Goal: Task Accomplishment & Management: Manage account settings

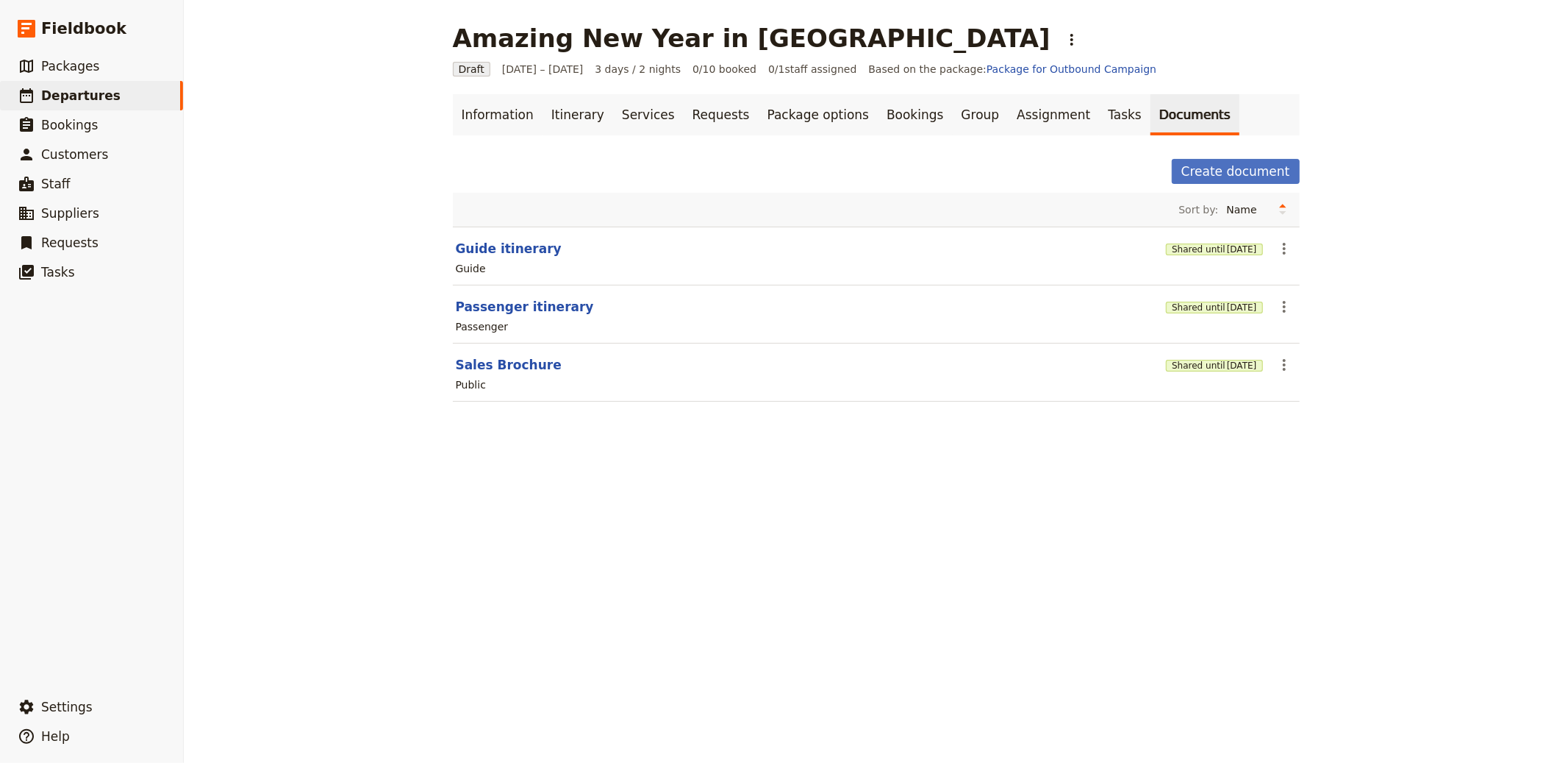
click at [835, 469] on div "Amazing New Year in [GEOGRAPHIC_DATA] ​ Draft [DATE] – [DATE] 3 days / 2 nights…" at bounding box center [875, 381] width 1384 height 763
click at [772, 37] on div "Amazing New Year in [GEOGRAPHIC_DATA] ​" at bounding box center [769, 38] width 632 height 30
click at [806, 34] on div "Amazing New Year in [GEOGRAPHIC_DATA] ​" at bounding box center [876, 38] width 847 height 30
click at [1063, 44] on icon "Actions" at bounding box center [1072, 40] width 18 height 18
click at [821, 78] on span "Clone this departure" at bounding box center [843, 72] width 105 height 14
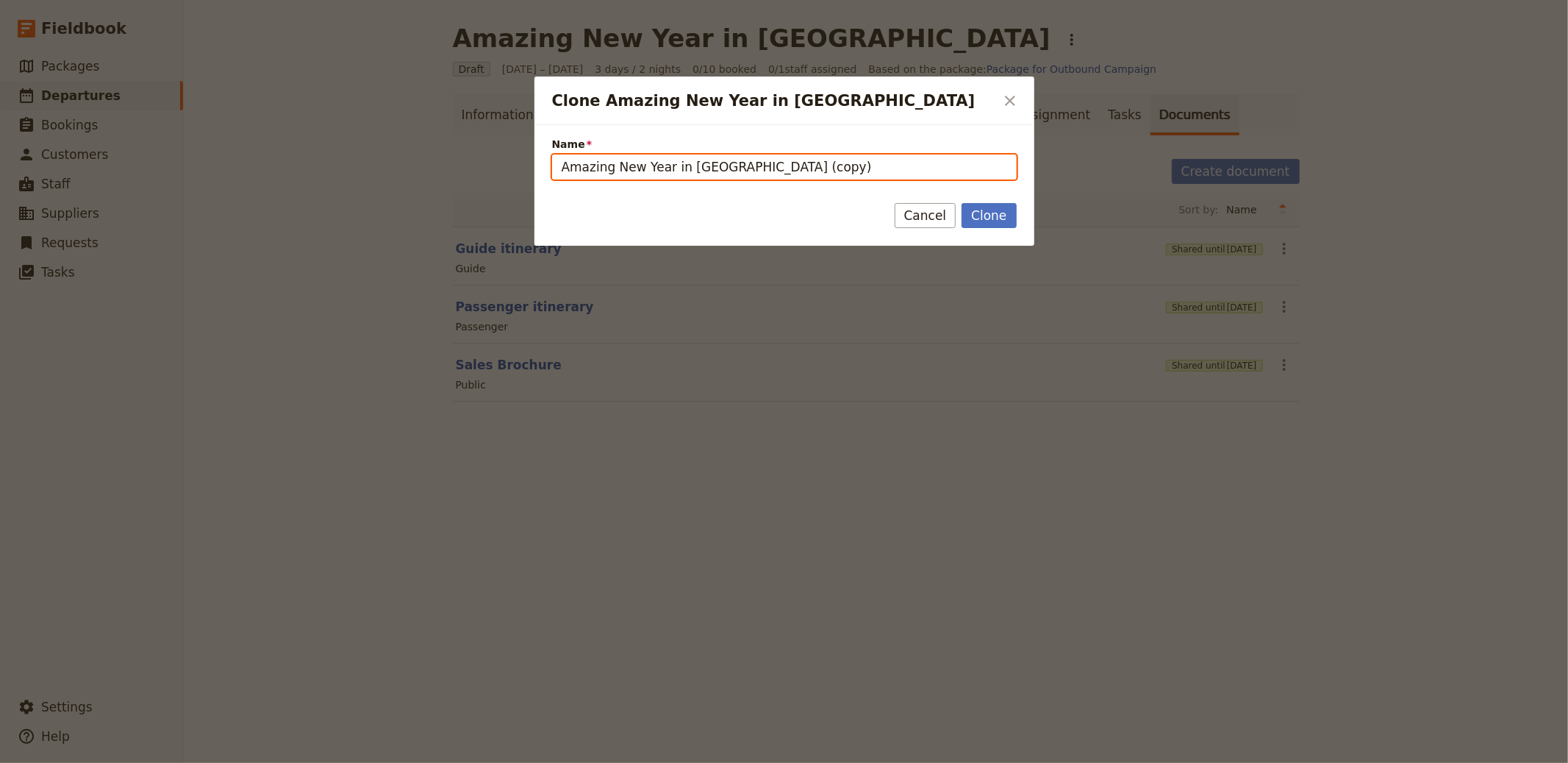
click at [765, 164] on input "Amazing New Year in [GEOGRAPHIC_DATA] (copy)" at bounding box center [784, 167] width 465 height 25
paste input "Mine of Memories Cycle Tour"
type input "A Mine of Memories Cycle Tour"
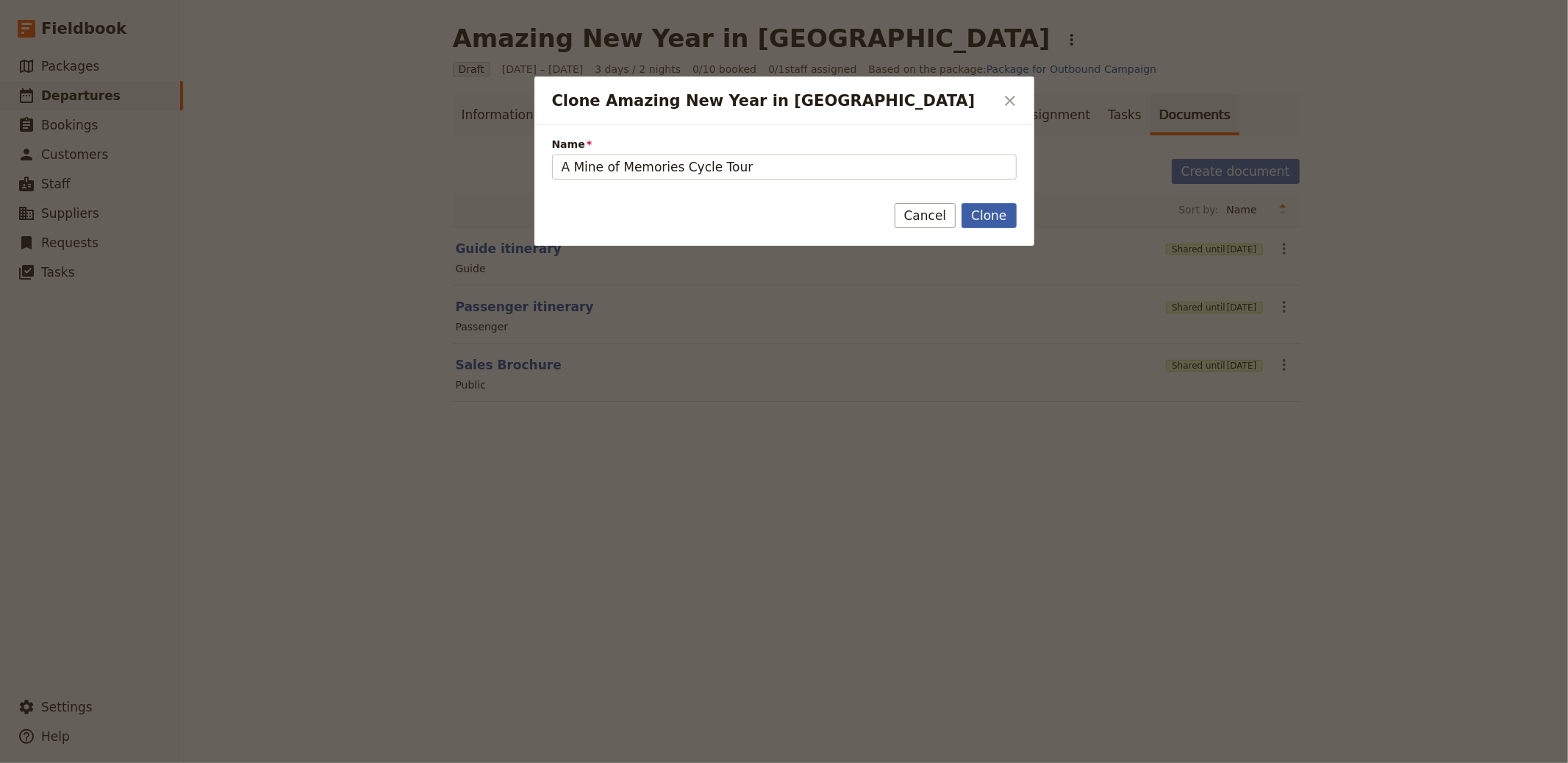
click at [977, 218] on button "Clone" at bounding box center [988, 216] width 55 height 25
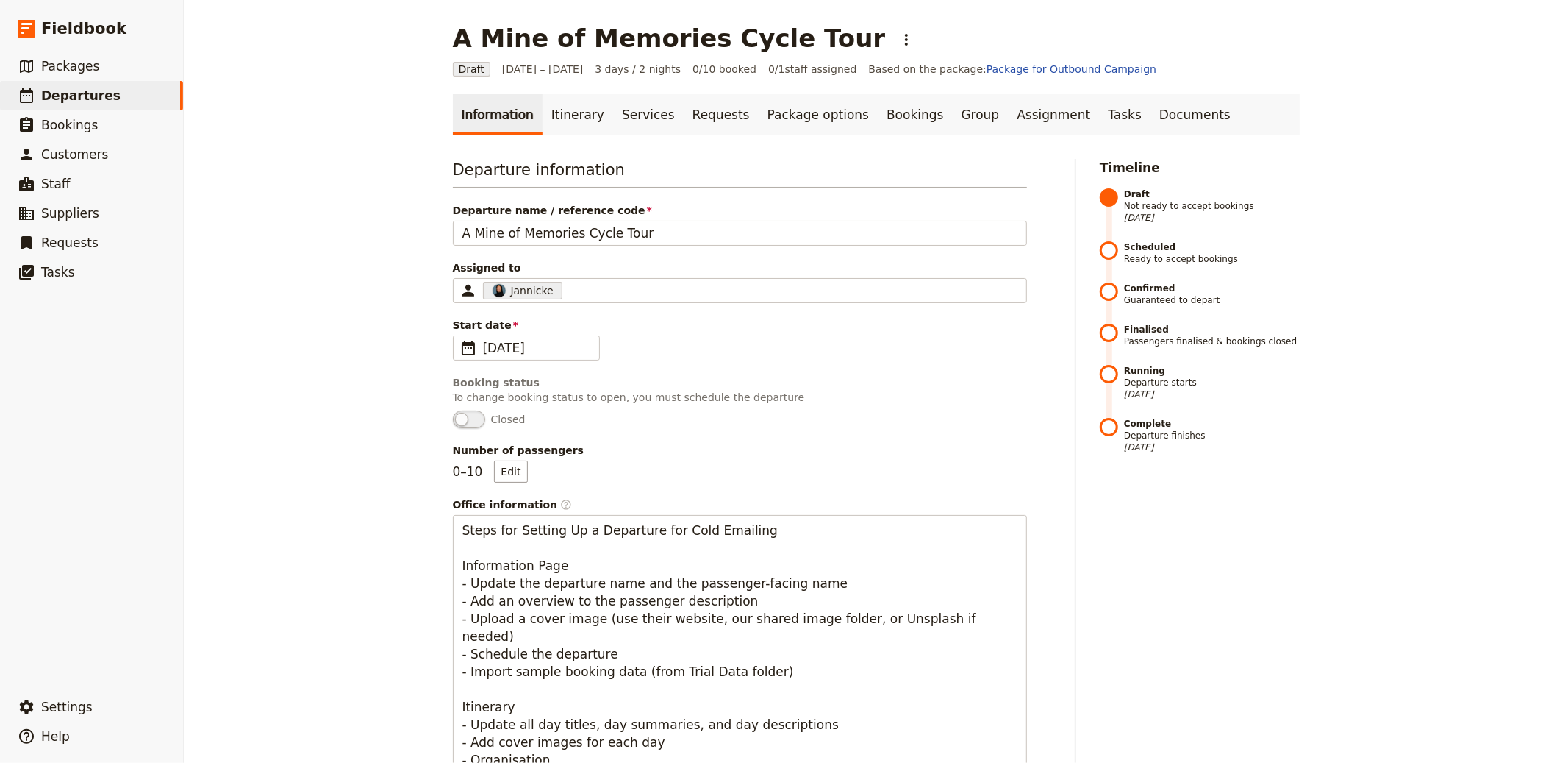
scroll to position [562, 0]
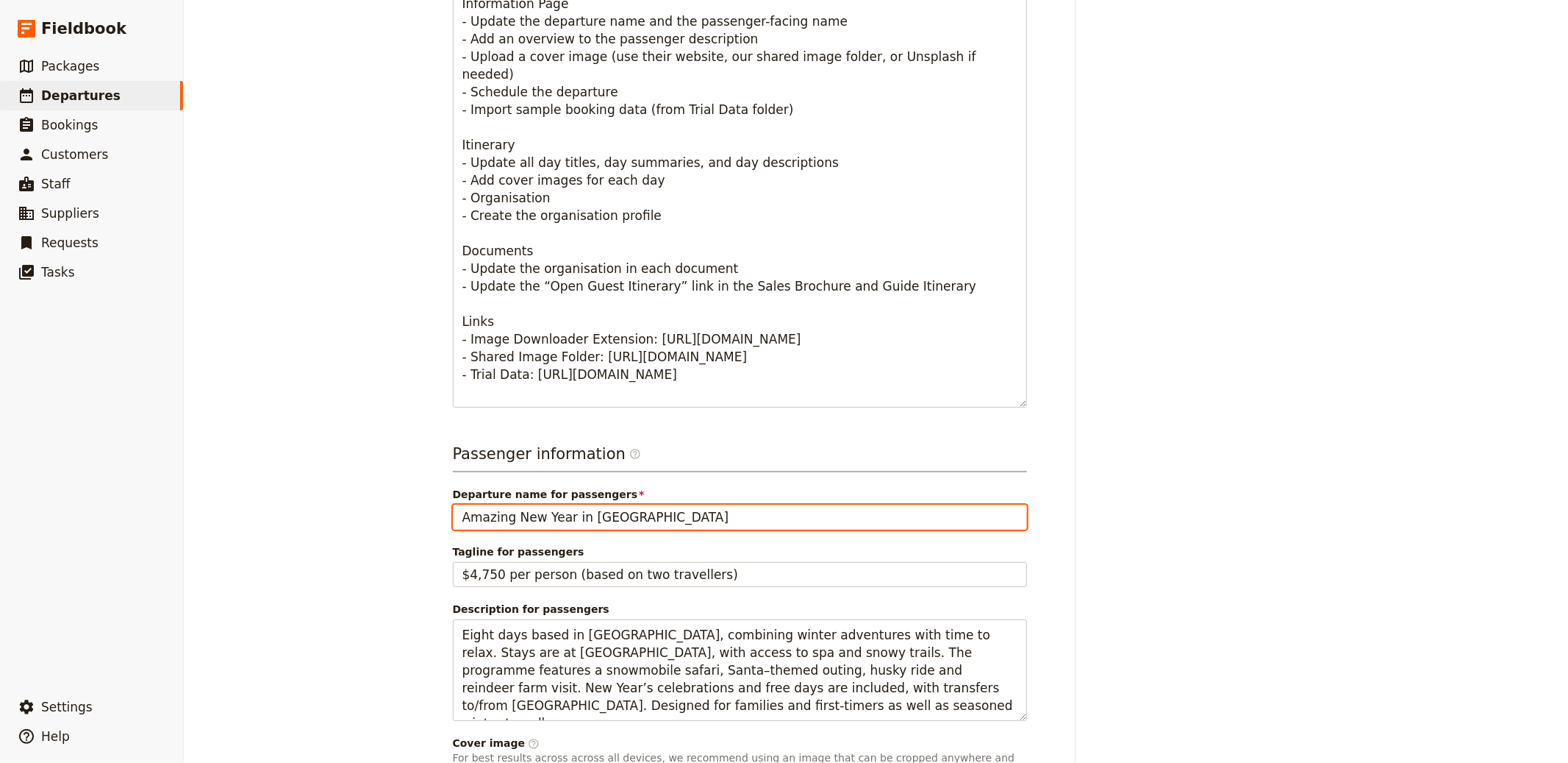
click at [569, 523] on input "Amazing New Year in [GEOGRAPHIC_DATA]" at bounding box center [741, 518] width 575 height 25
paste input "Mine of Memories Cycle Tour"
type input "A Mine of Memories Cycle Tour"
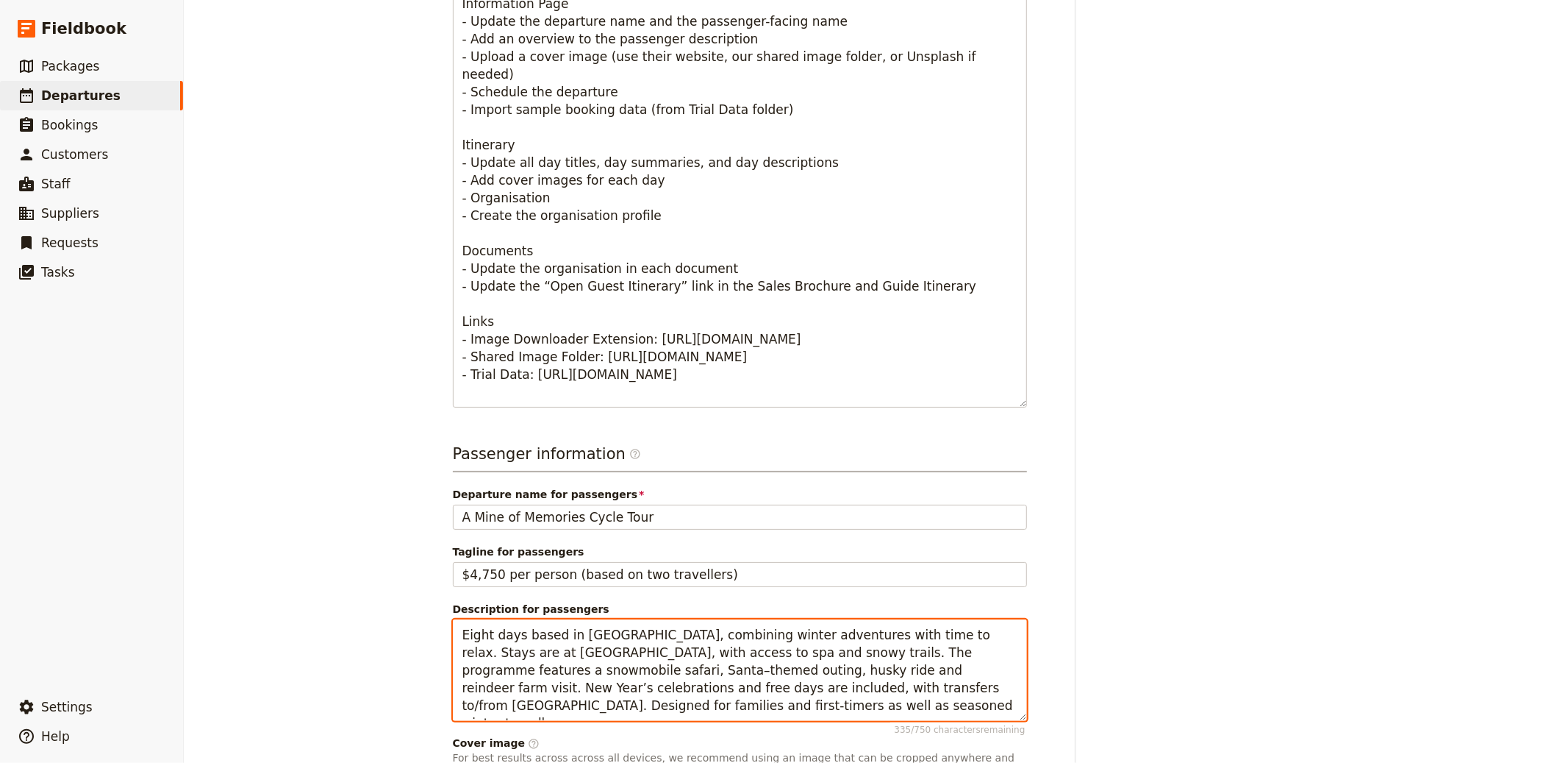
click at [635, 676] on textarea "Eight days based in [GEOGRAPHIC_DATA], combining winter adventures with time to…" at bounding box center [741, 670] width 575 height 101
paste textarea "A 7-night self-guided cycling holiday through south-west [GEOGRAPHIC_DATA]. Rid…"
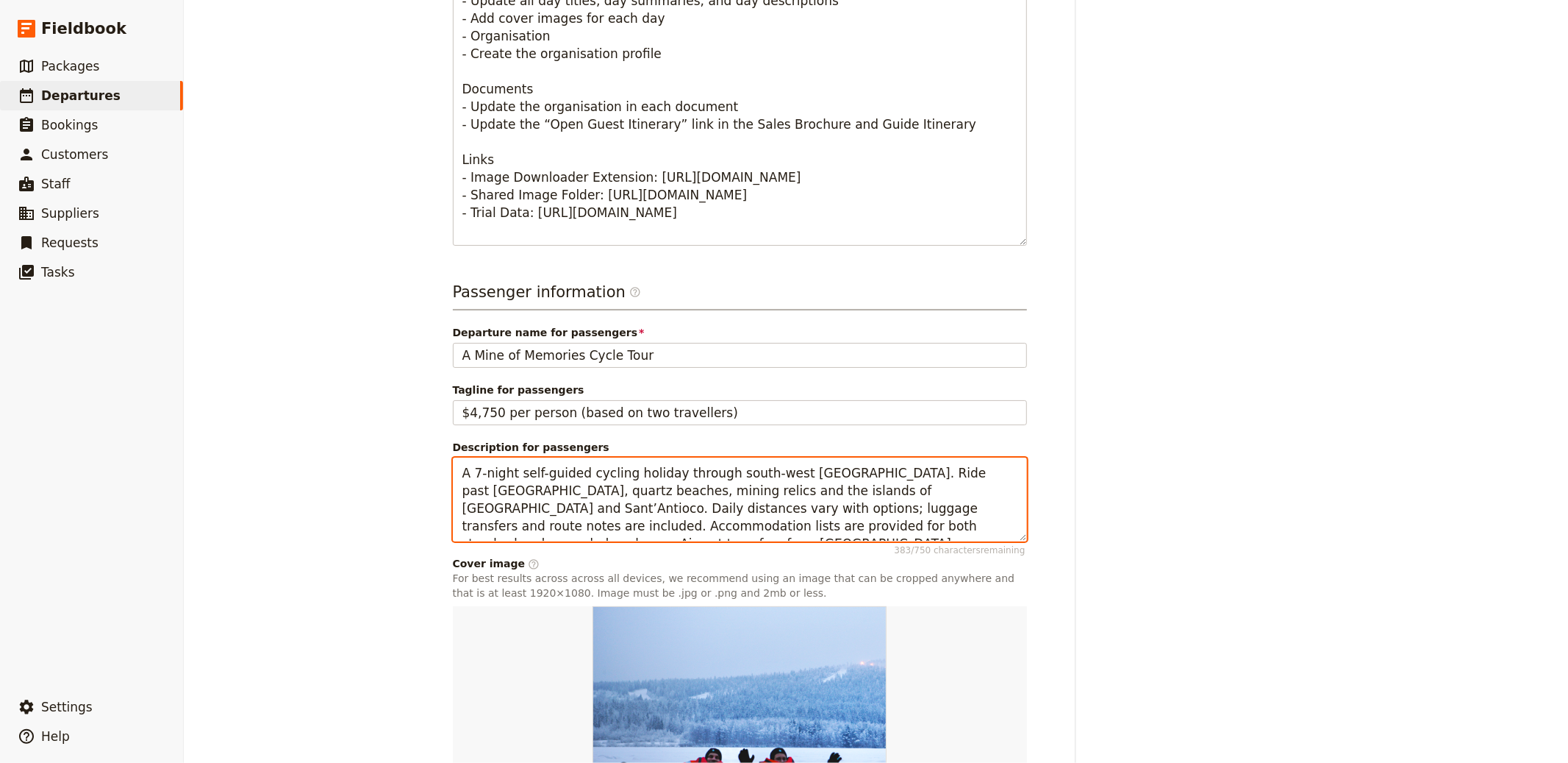
scroll to position [846, 0]
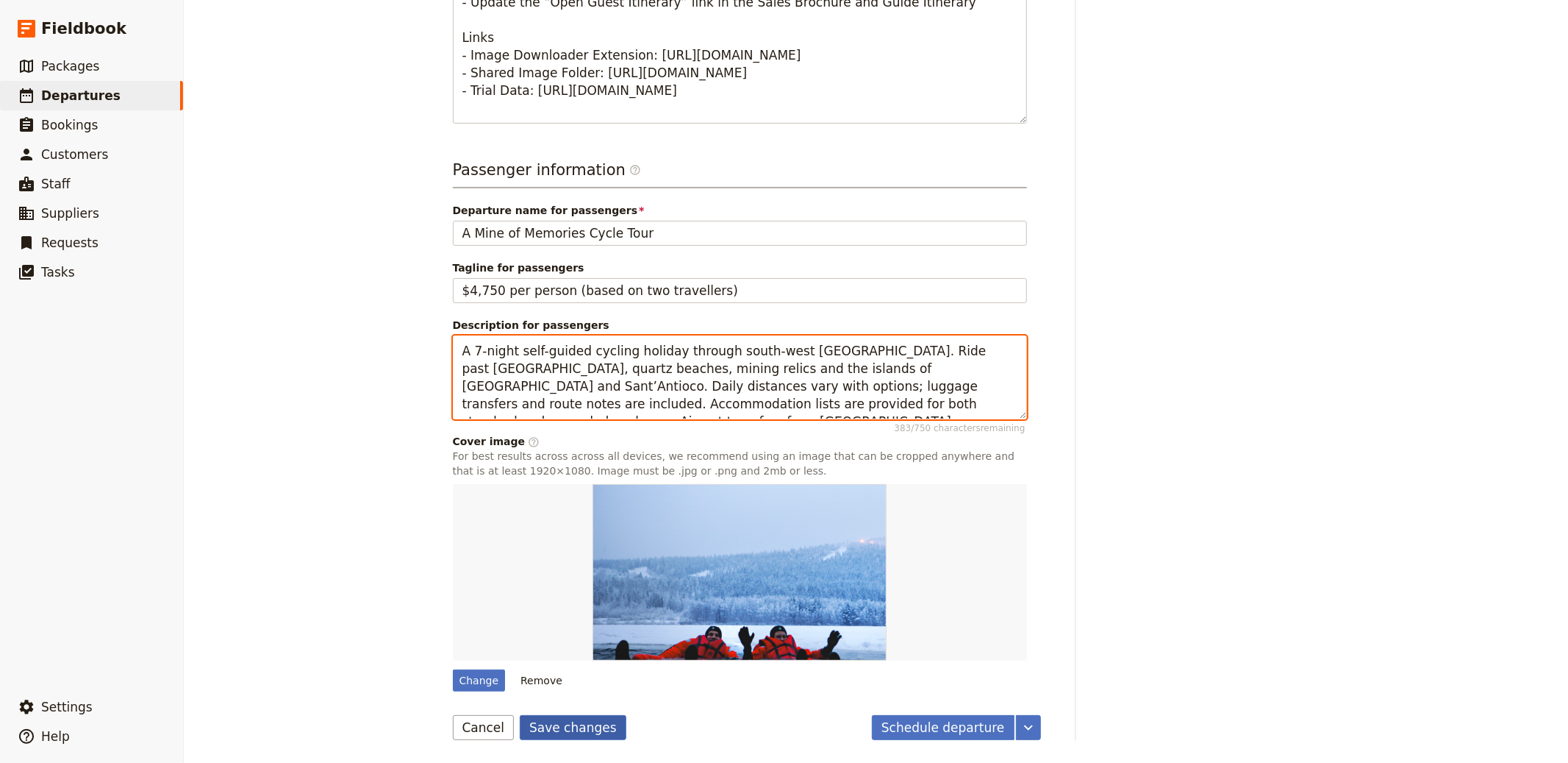
type textarea "A 7-night self-guided cycling holiday through south-west [GEOGRAPHIC_DATA]. Rid…"
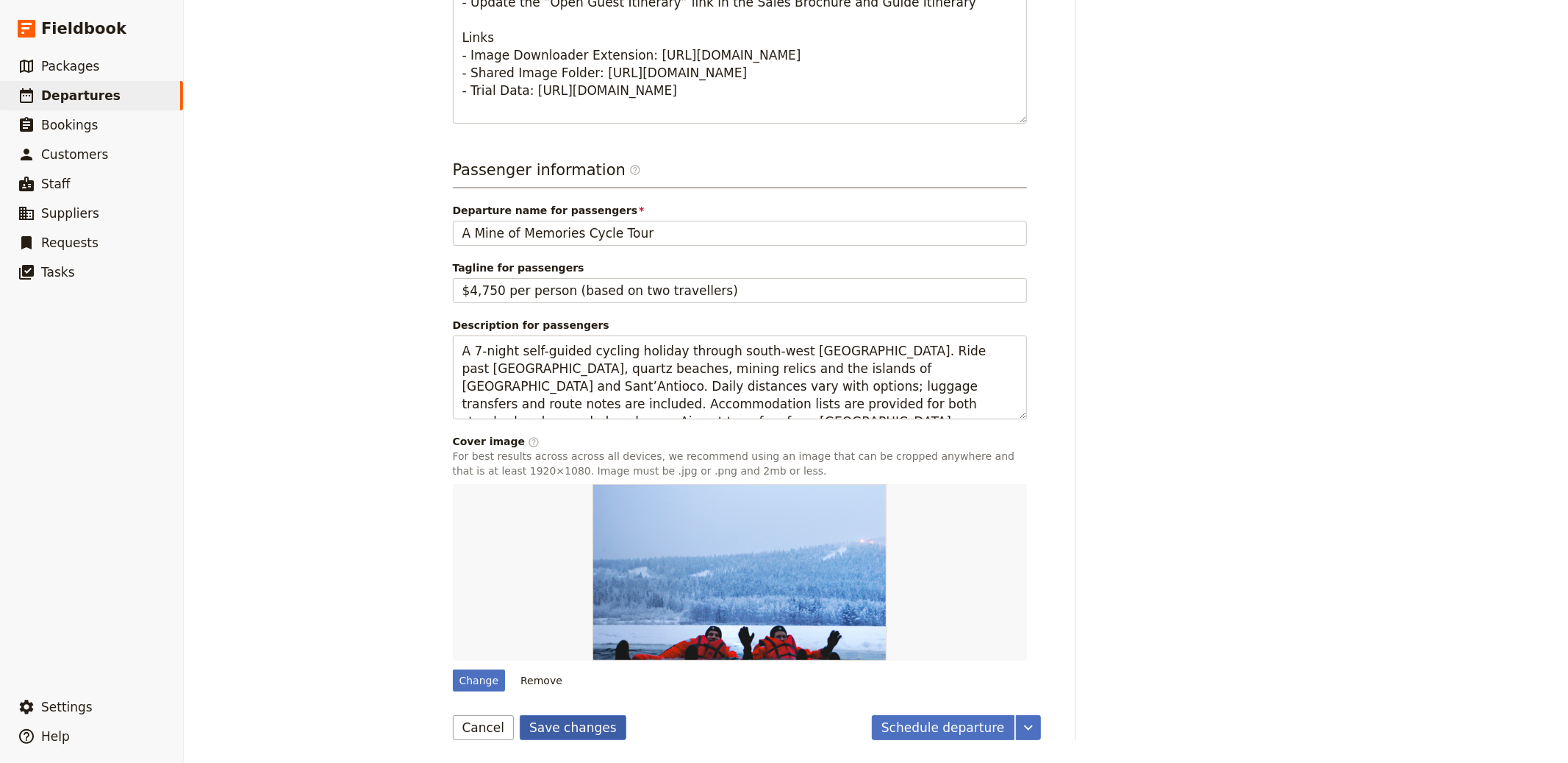
click at [553, 731] on button "Save changes" at bounding box center [573, 728] width 107 height 25
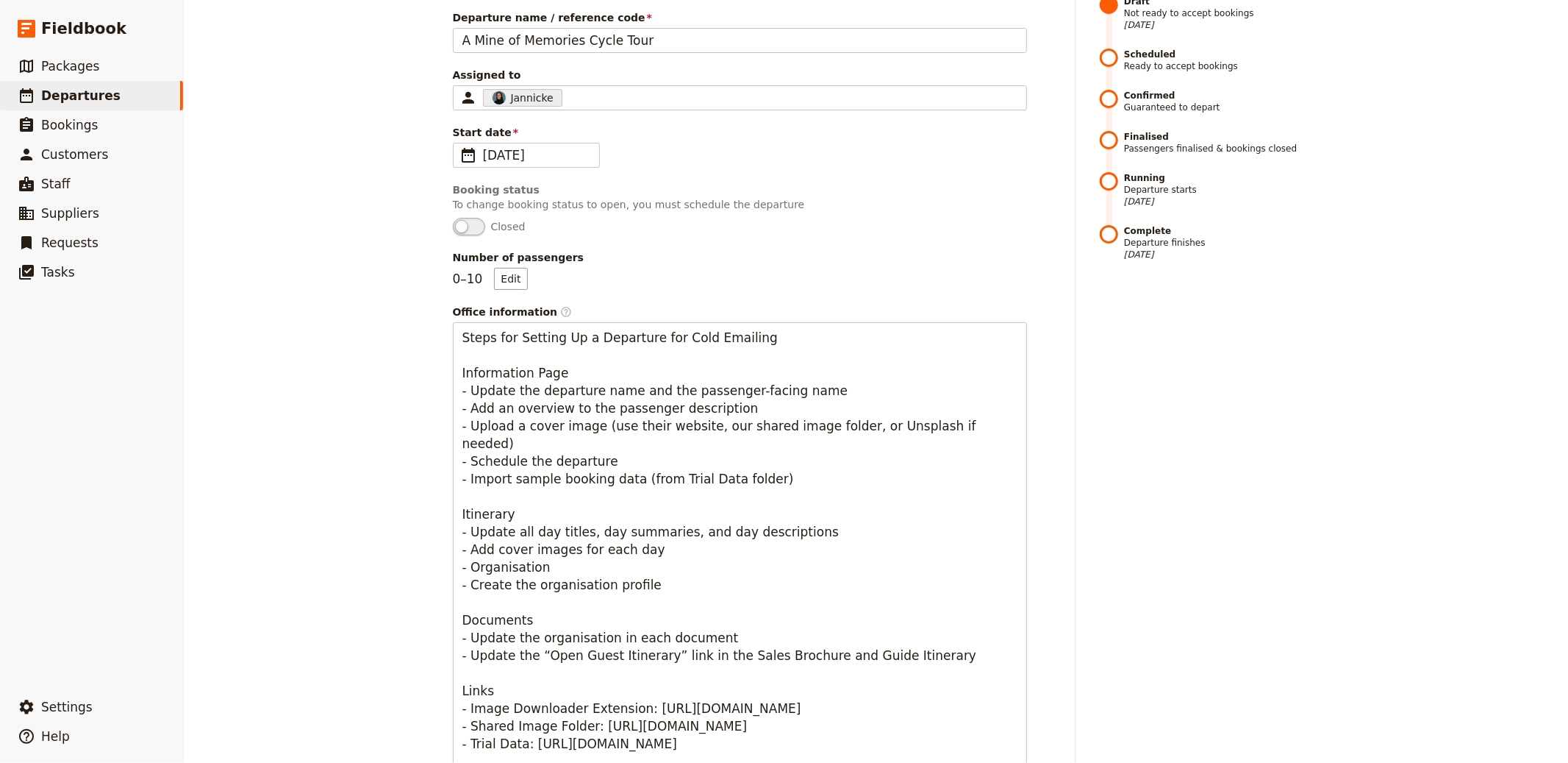
scroll to position [0, 0]
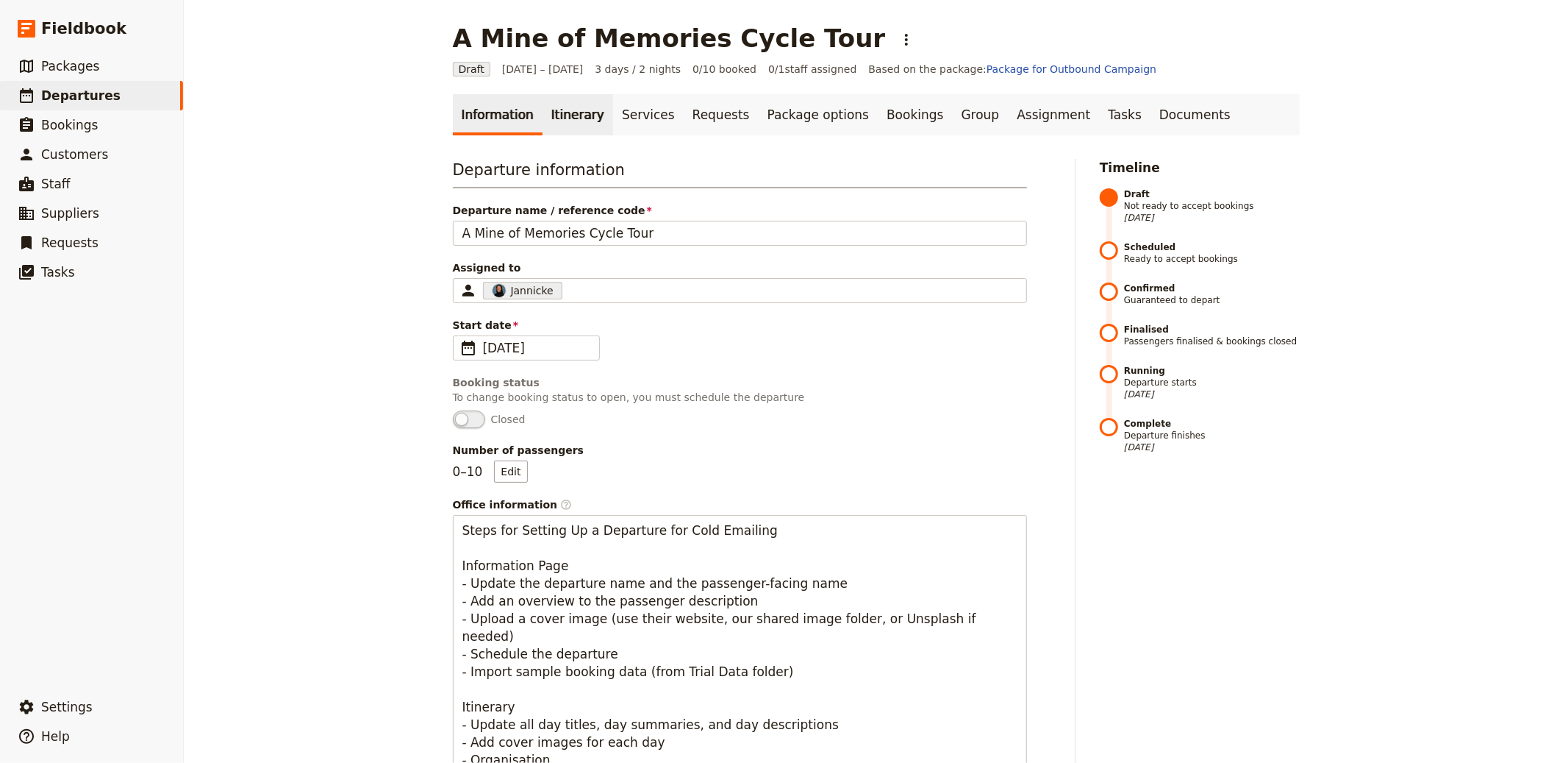
click at [563, 110] on link "Itinerary" at bounding box center [578, 115] width 71 height 41
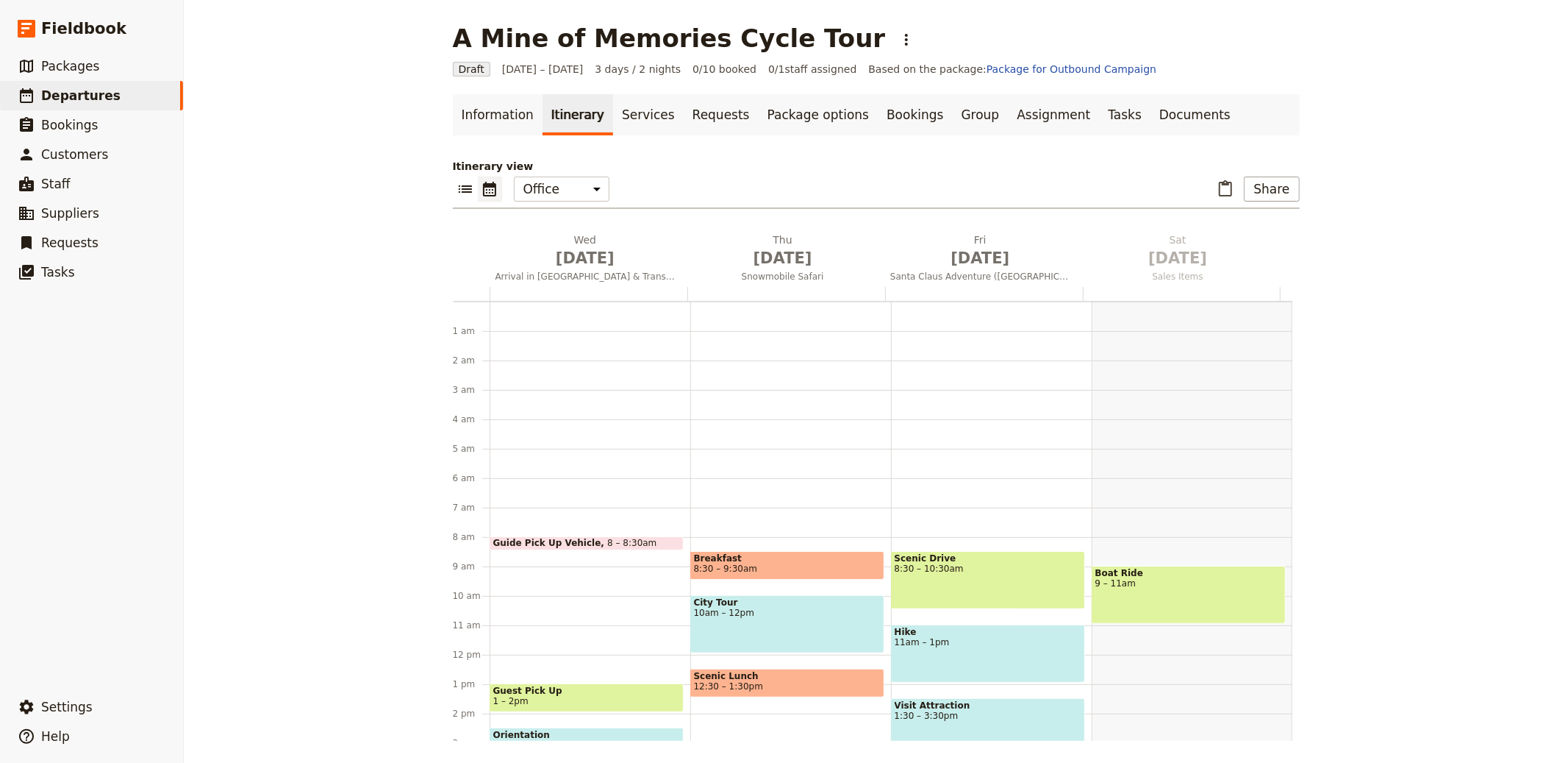
scroll to position [191, 0]
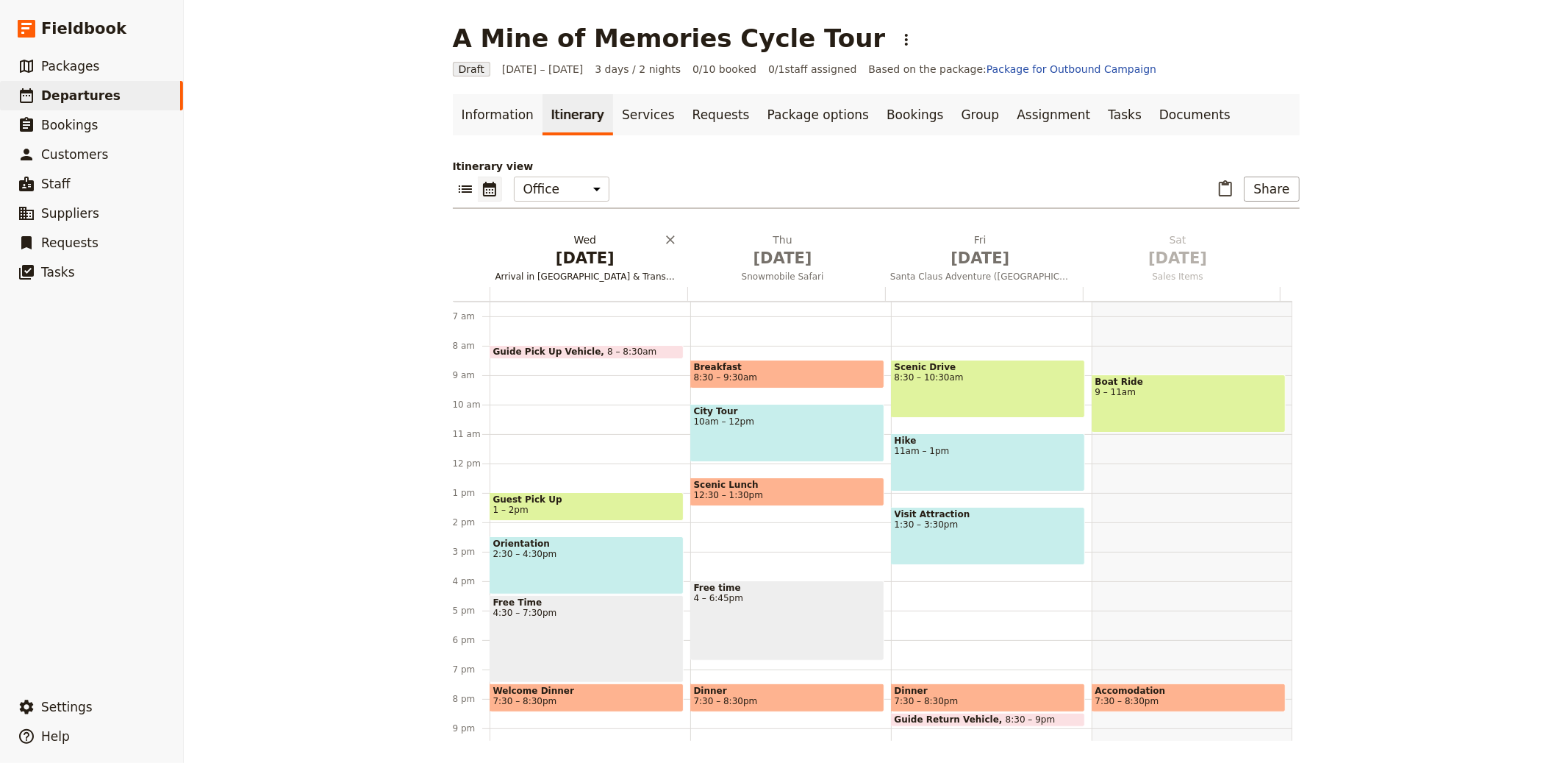
click at [570, 261] on span "[DATE]" at bounding box center [586, 258] width 180 height 22
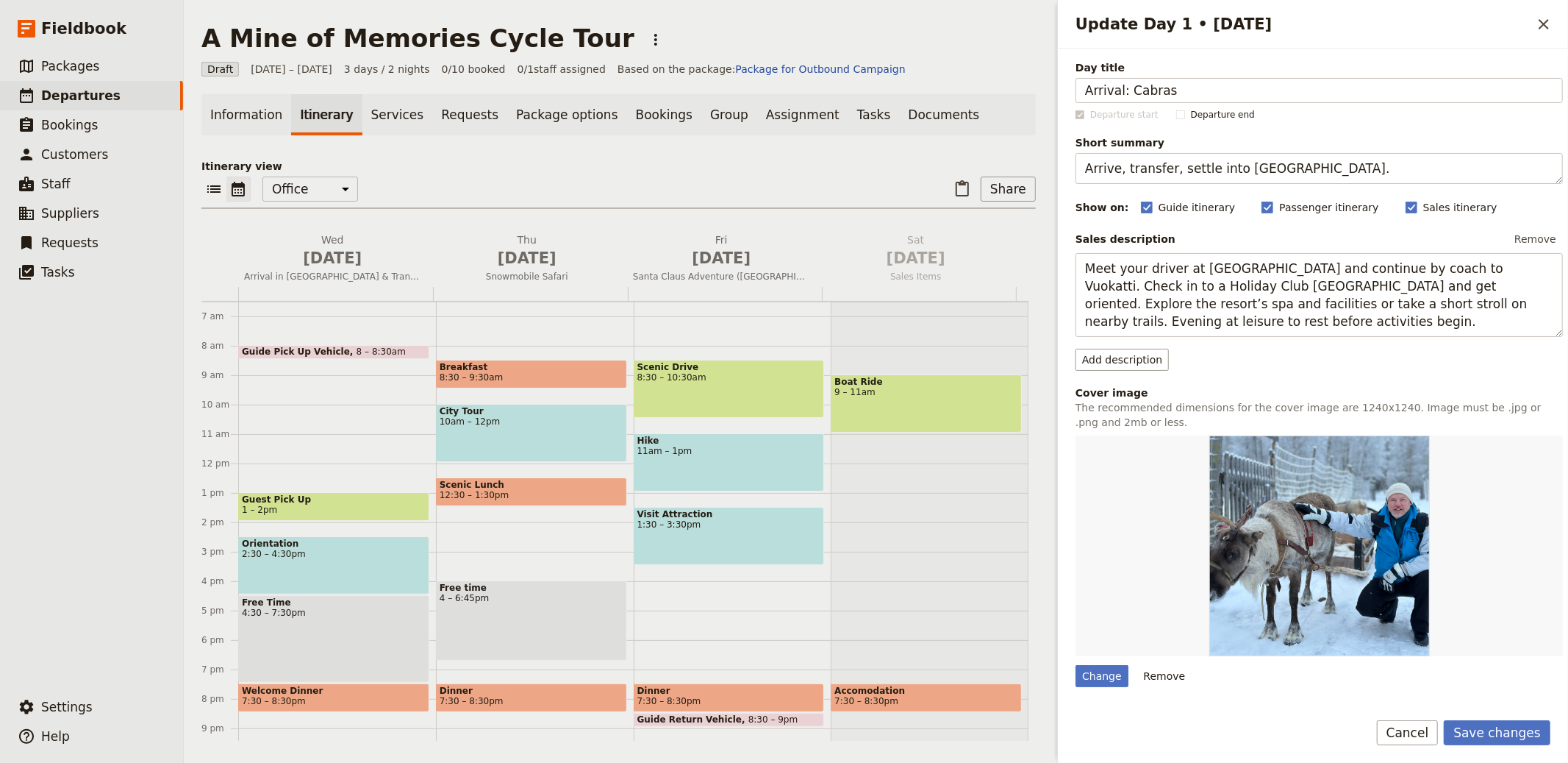
type input "Arrival: Cabras"
click at [1222, 176] on textarea "Arrive, transfer, settle into [GEOGRAPHIC_DATA]." at bounding box center [1319, 169] width 488 height 31
paste textarea "Transfers, briefing, bike handover"
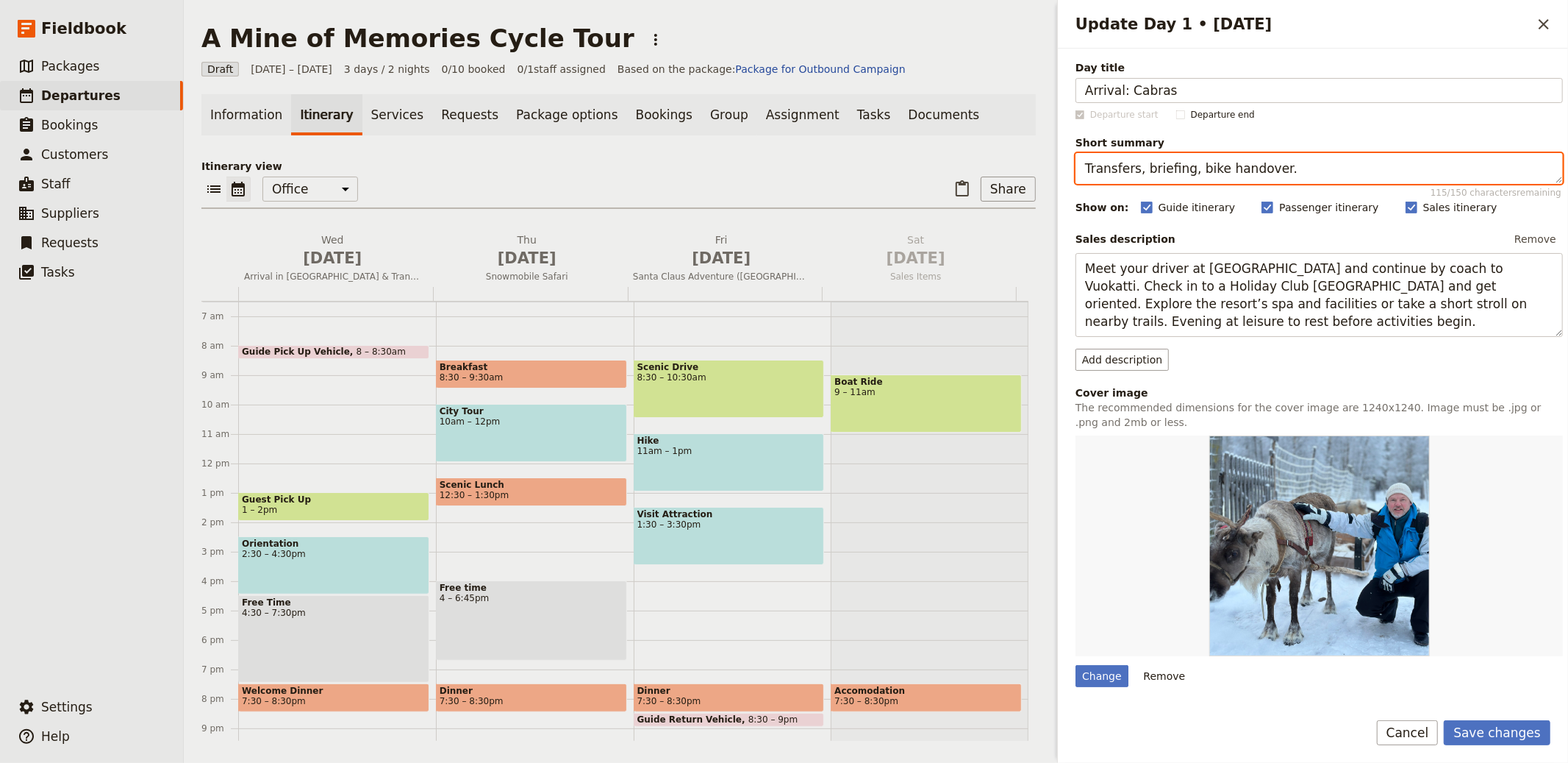
type textarea "Transfers, briefing, bike handover."
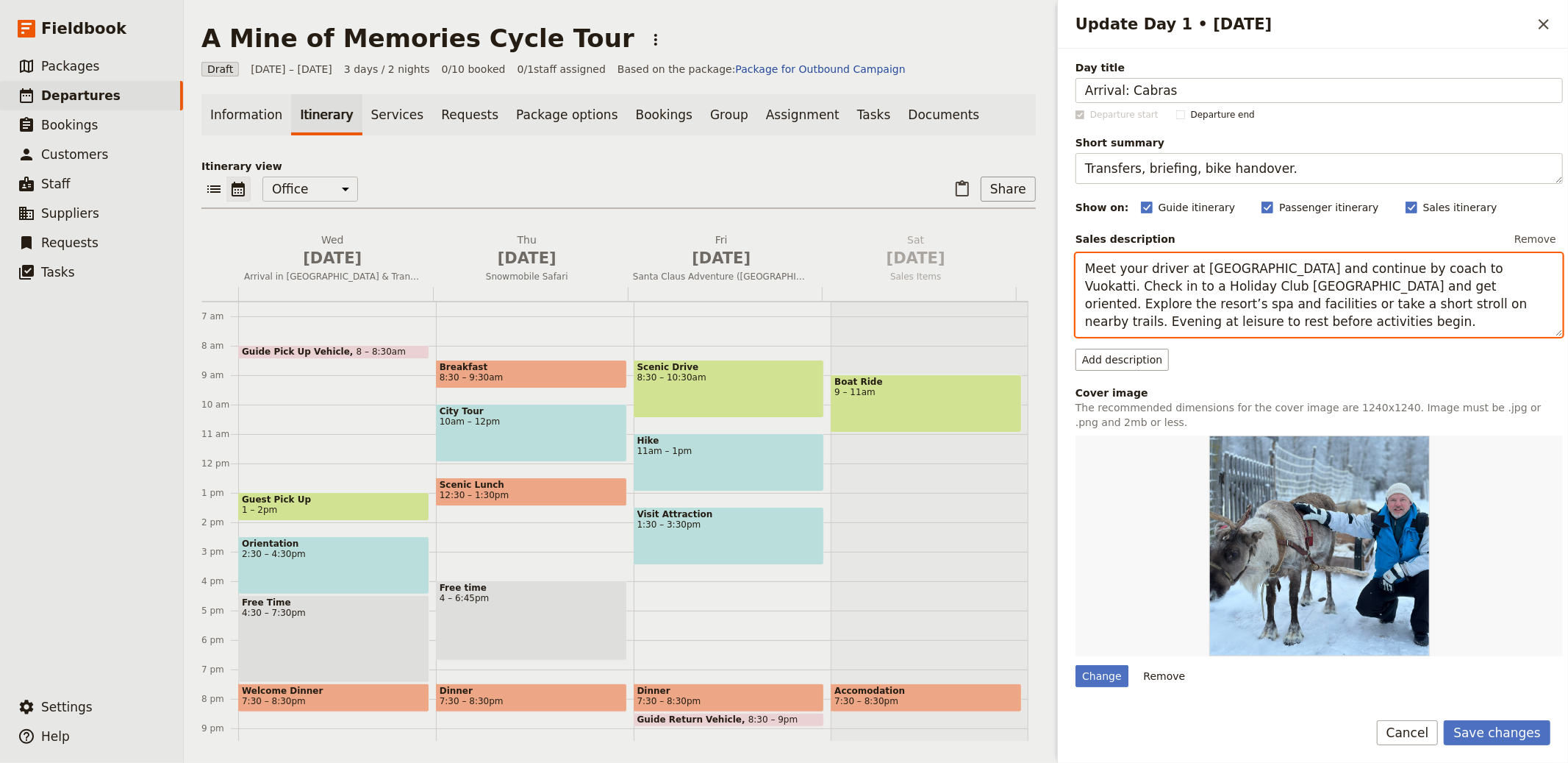
click at [1204, 273] on textarea "Meet your driver at [GEOGRAPHIC_DATA] and continue by coach to Vuokatti. Check …" at bounding box center [1319, 294] width 488 height 83
paste textarea "Transfer to Cabras for route briefing and bike setup. Settle into your chosen a…"
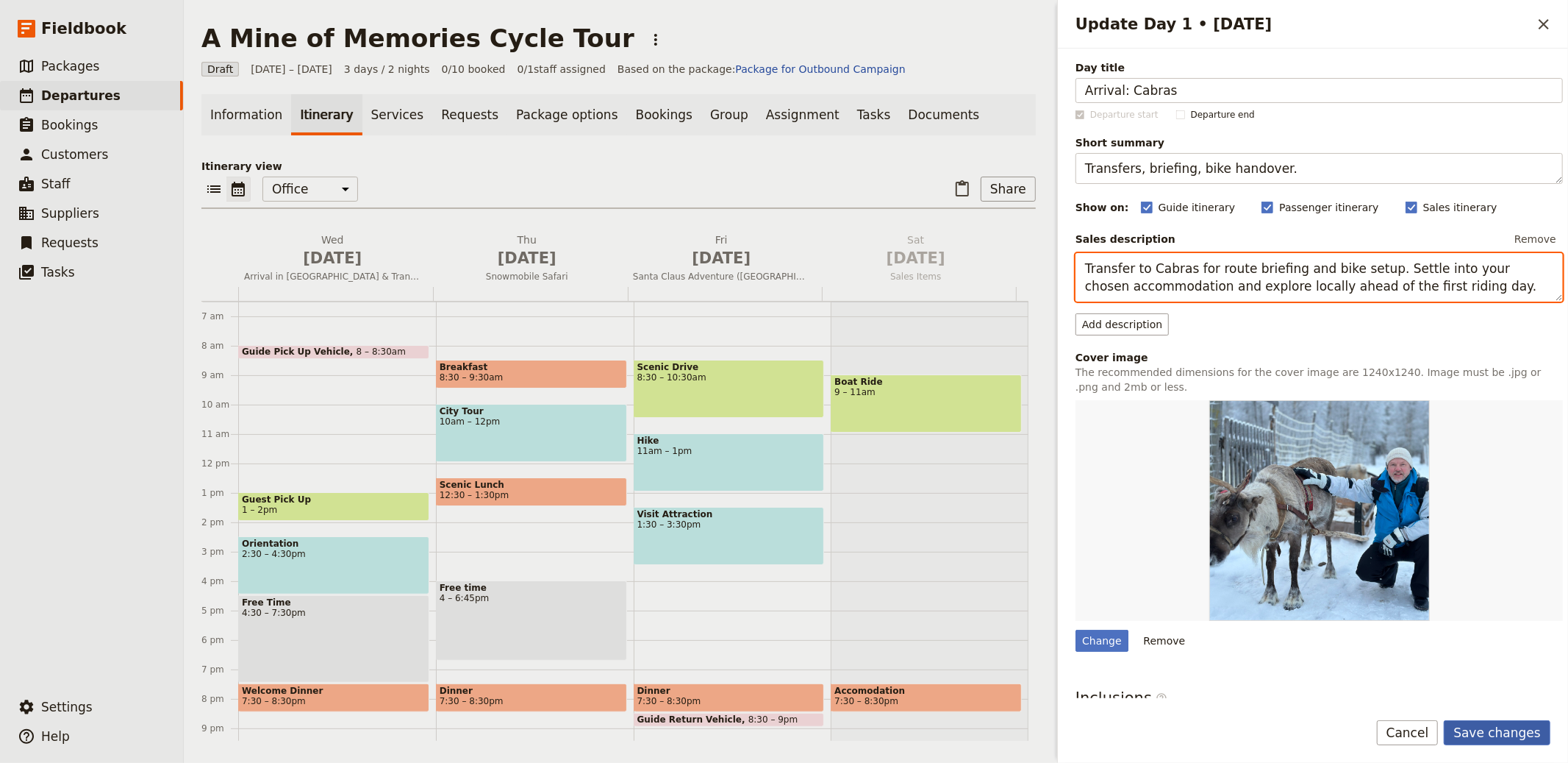
type textarea "Transfer to Cabras for route briefing and bike setup. Settle into your chosen a…"
click at [1494, 726] on button "Save changes" at bounding box center [1497, 733] width 107 height 25
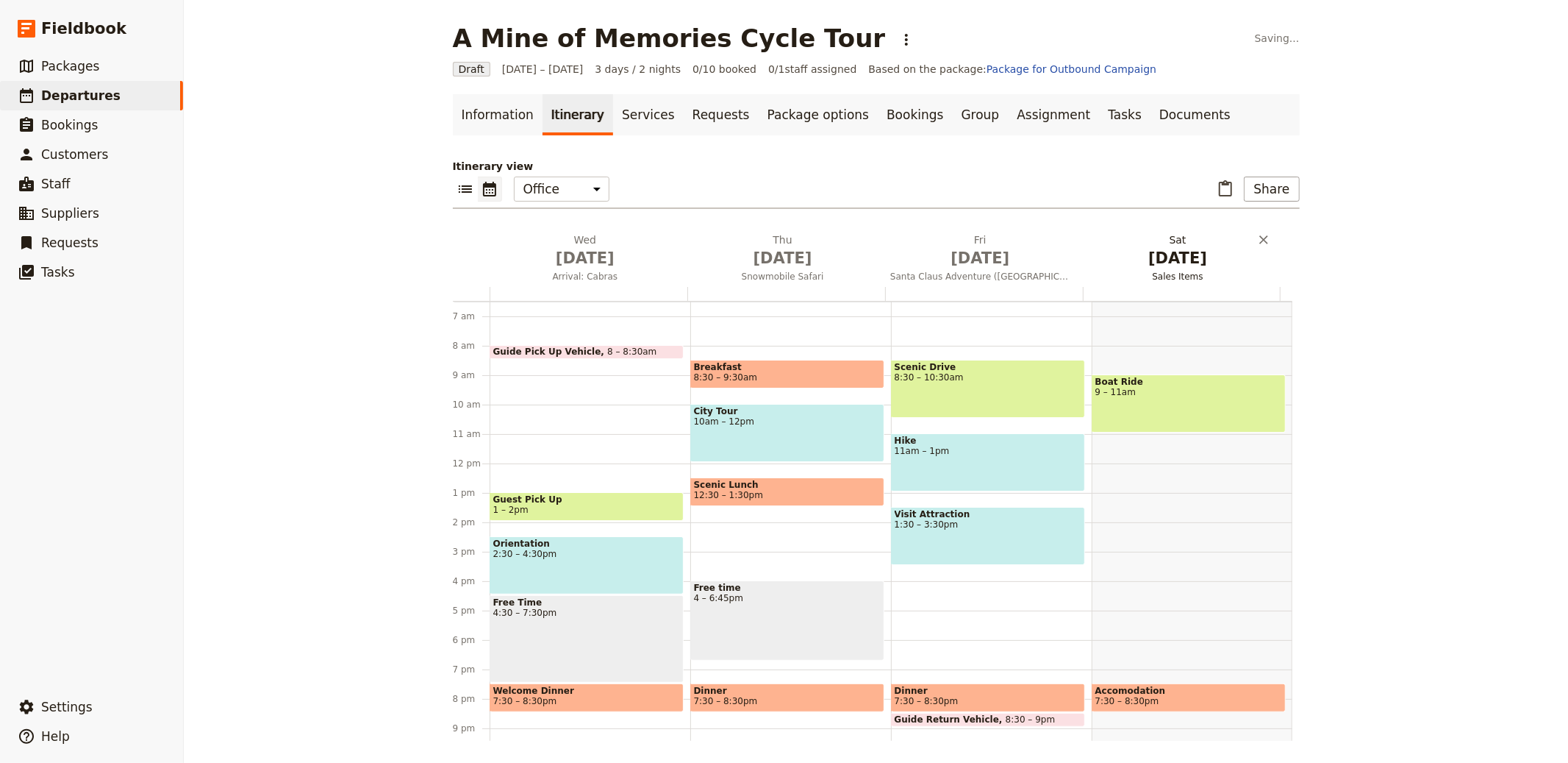
click at [790, 261] on span "[DATE]" at bounding box center [783, 258] width 180 height 22
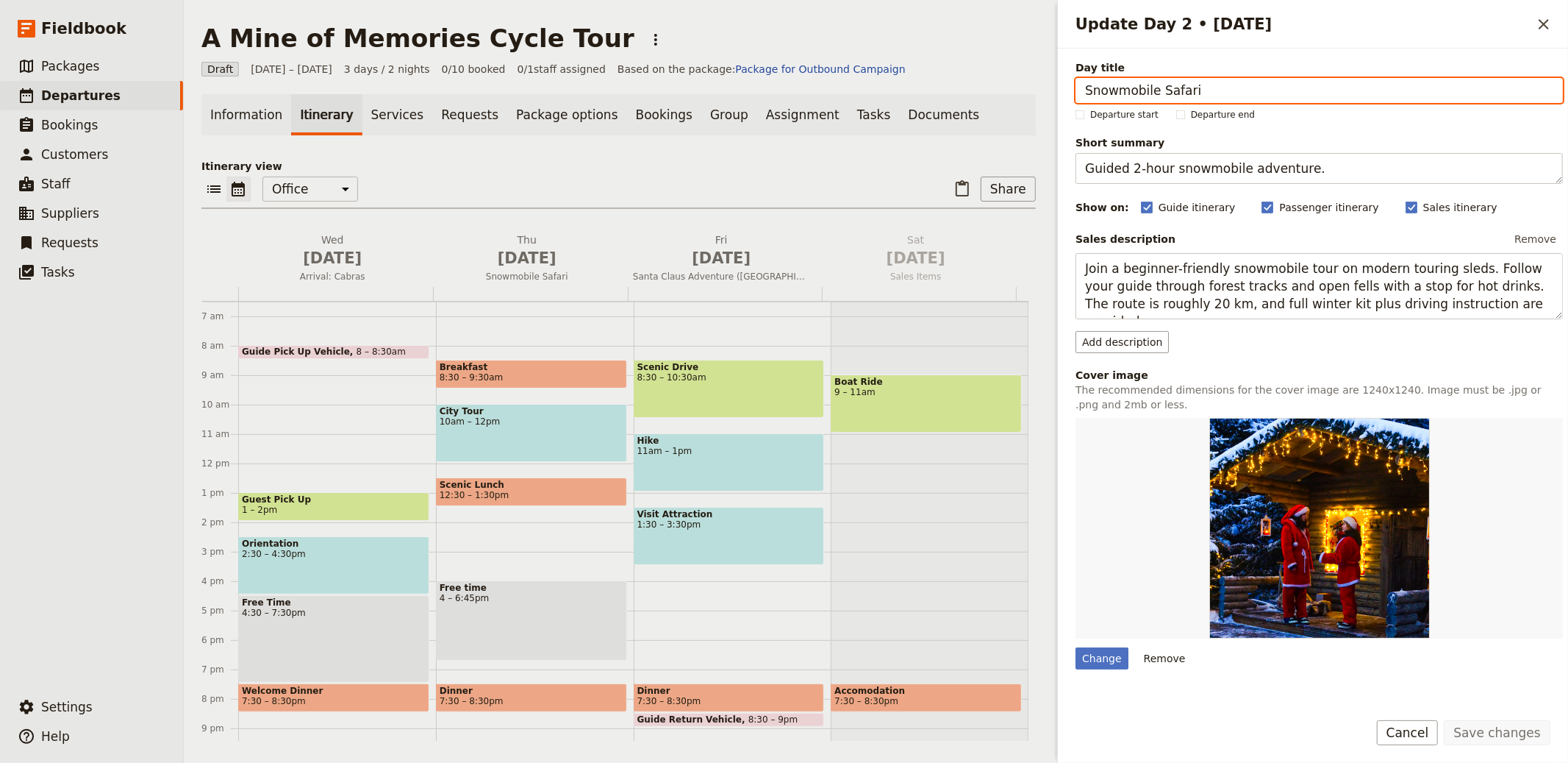
click at [1236, 83] on input "Snowmobile Safari" at bounding box center [1319, 91] width 488 height 25
paste input "inis Peninsula to [GEOGRAPHIC_DATA]"
type input "[GEOGRAPHIC_DATA] to [GEOGRAPHIC_DATA]"
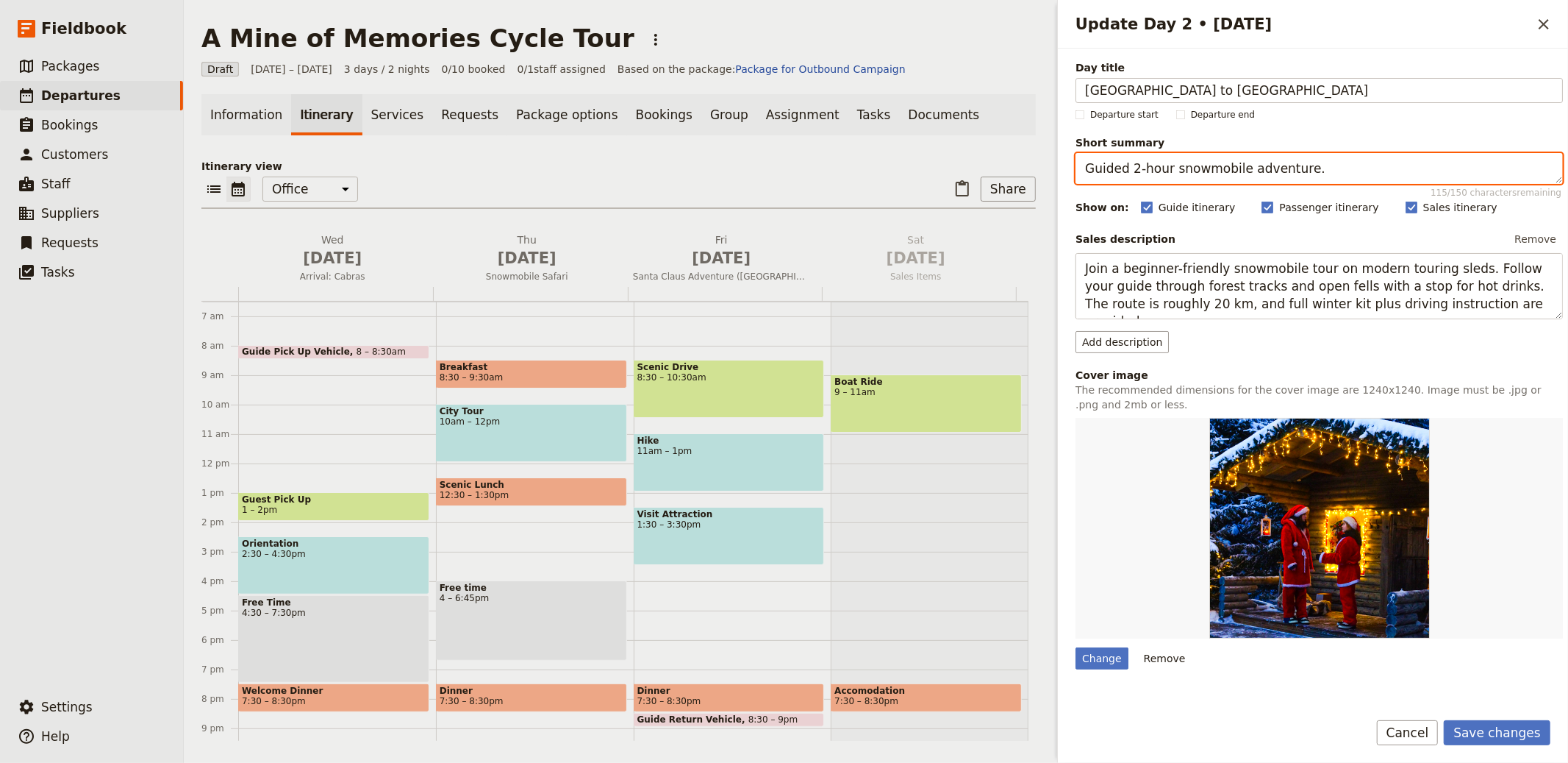
click at [1229, 174] on textarea "Guided 2-hour snowmobile adventure." at bounding box center [1319, 169] width 488 height 31
paste textarea "Flamingos, [GEOGRAPHIC_DATA] ruins, [GEOGRAPHIC_DATA]"
type textarea "Flamingos, [GEOGRAPHIC_DATA] ruins, [GEOGRAPHIC_DATA]."
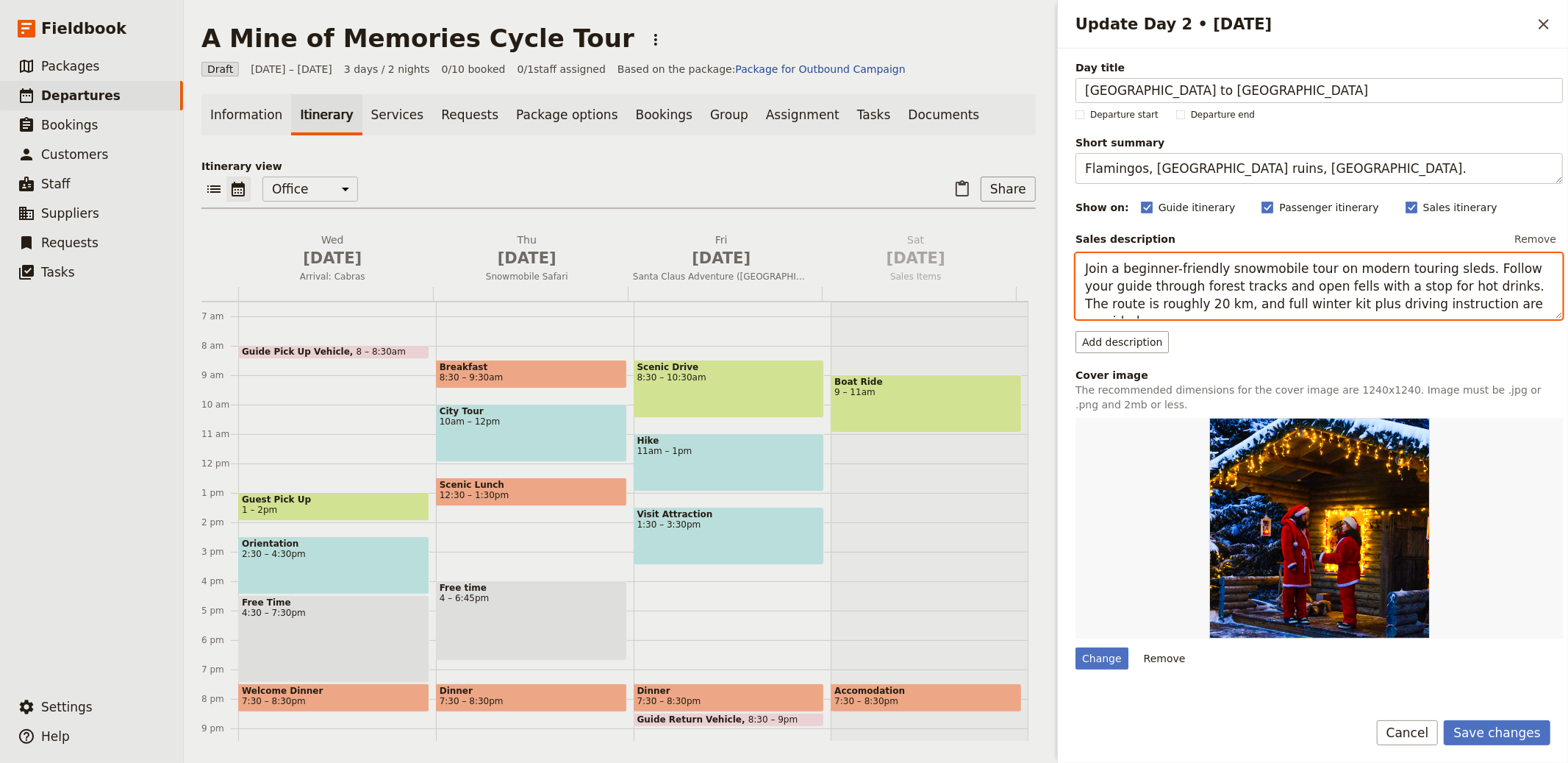
click at [1233, 287] on textarea "Join a beginner-friendly snowmobile tour on modern touring sleds. Follow your g…" at bounding box center [1319, 286] width 488 height 67
paste textarea "Cycle optional loops in the Sinis wetlands with flamingos and quartz sands. Vis…"
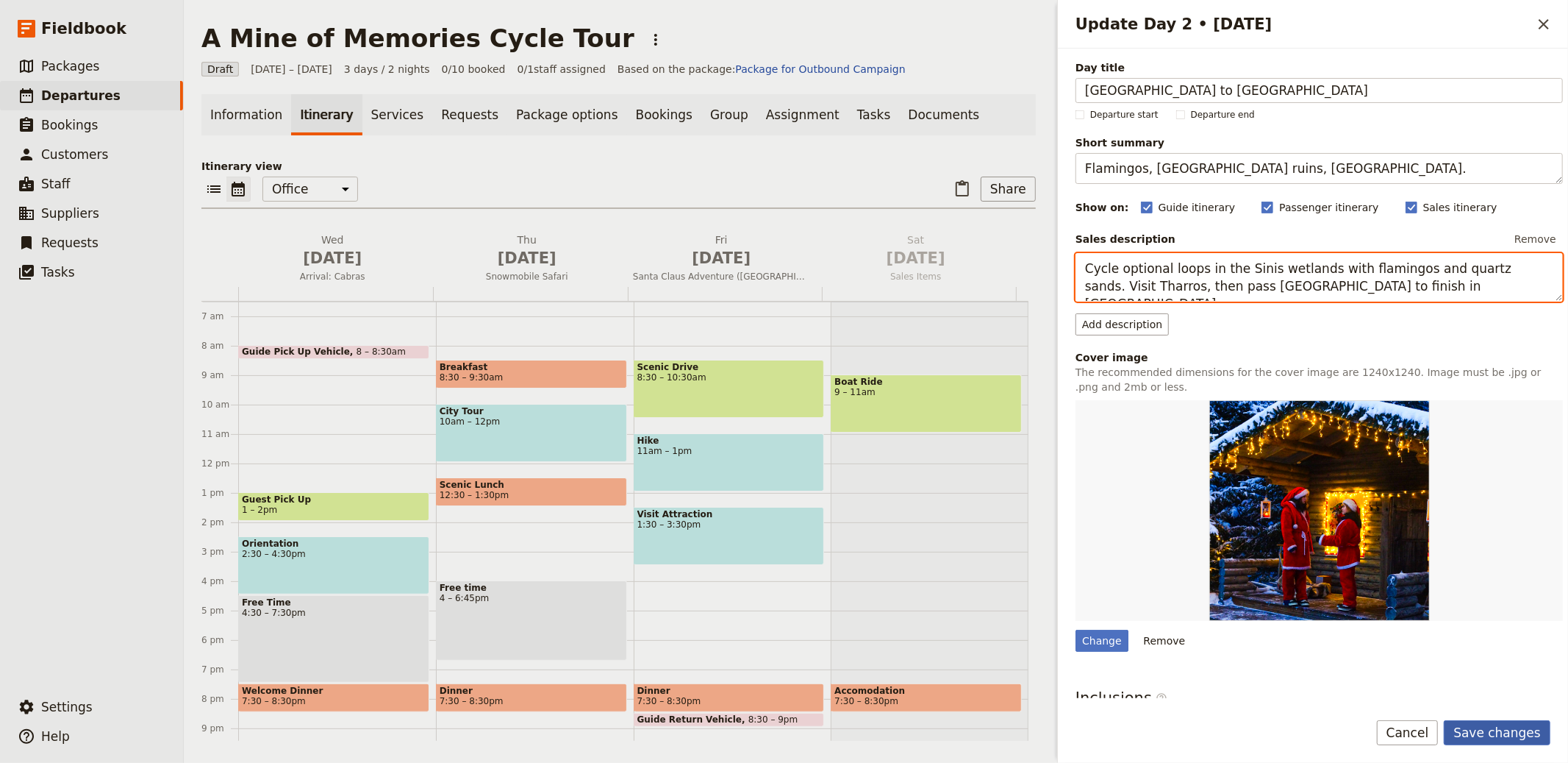
type textarea "Cycle optional loops in the Sinis wetlands with flamingos and quartz sands. Vis…"
click at [1500, 737] on button "Save changes" at bounding box center [1497, 733] width 107 height 25
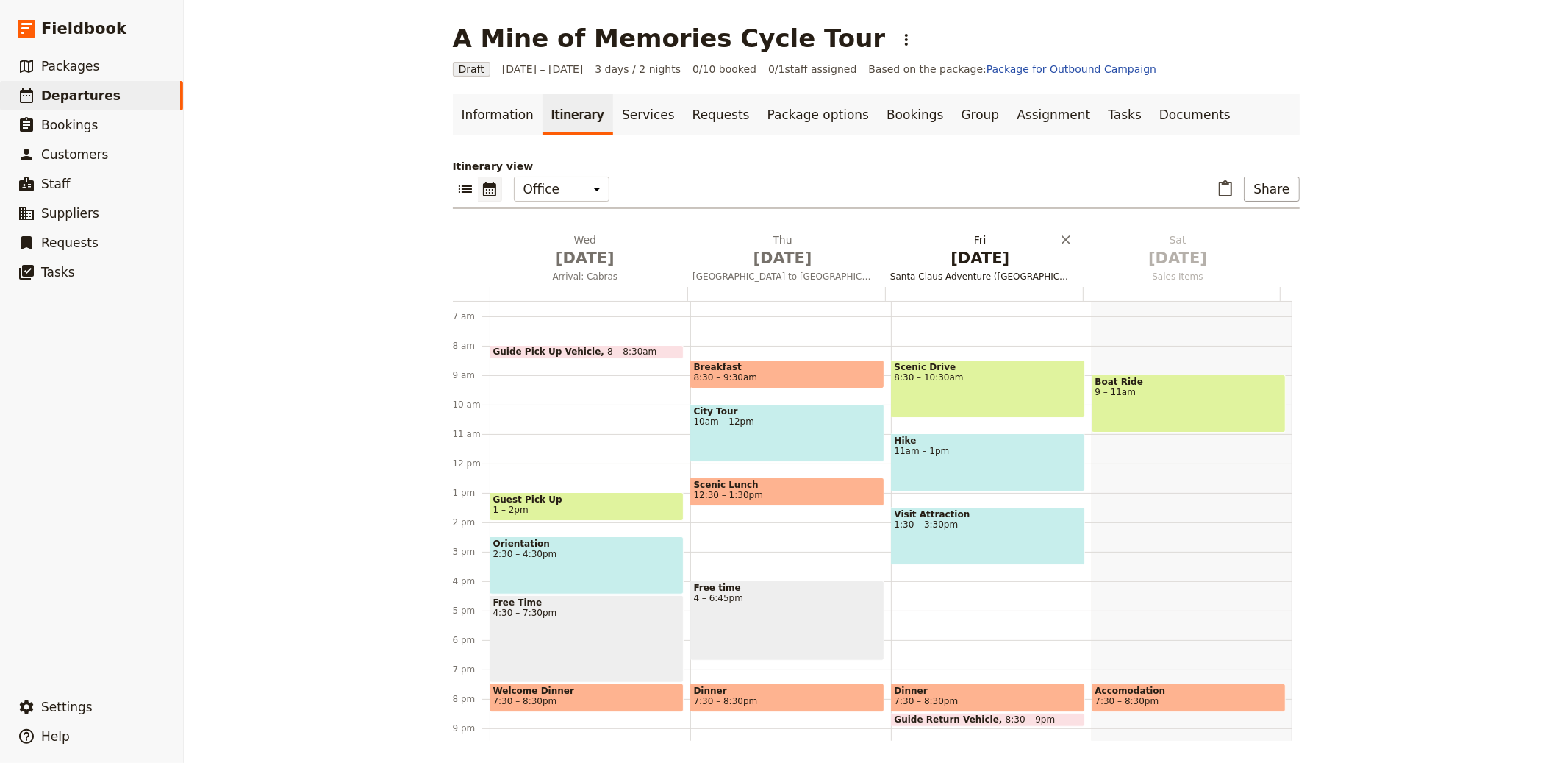
click at [964, 247] on span "[DATE]" at bounding box center [981, 258] width 180 height 22
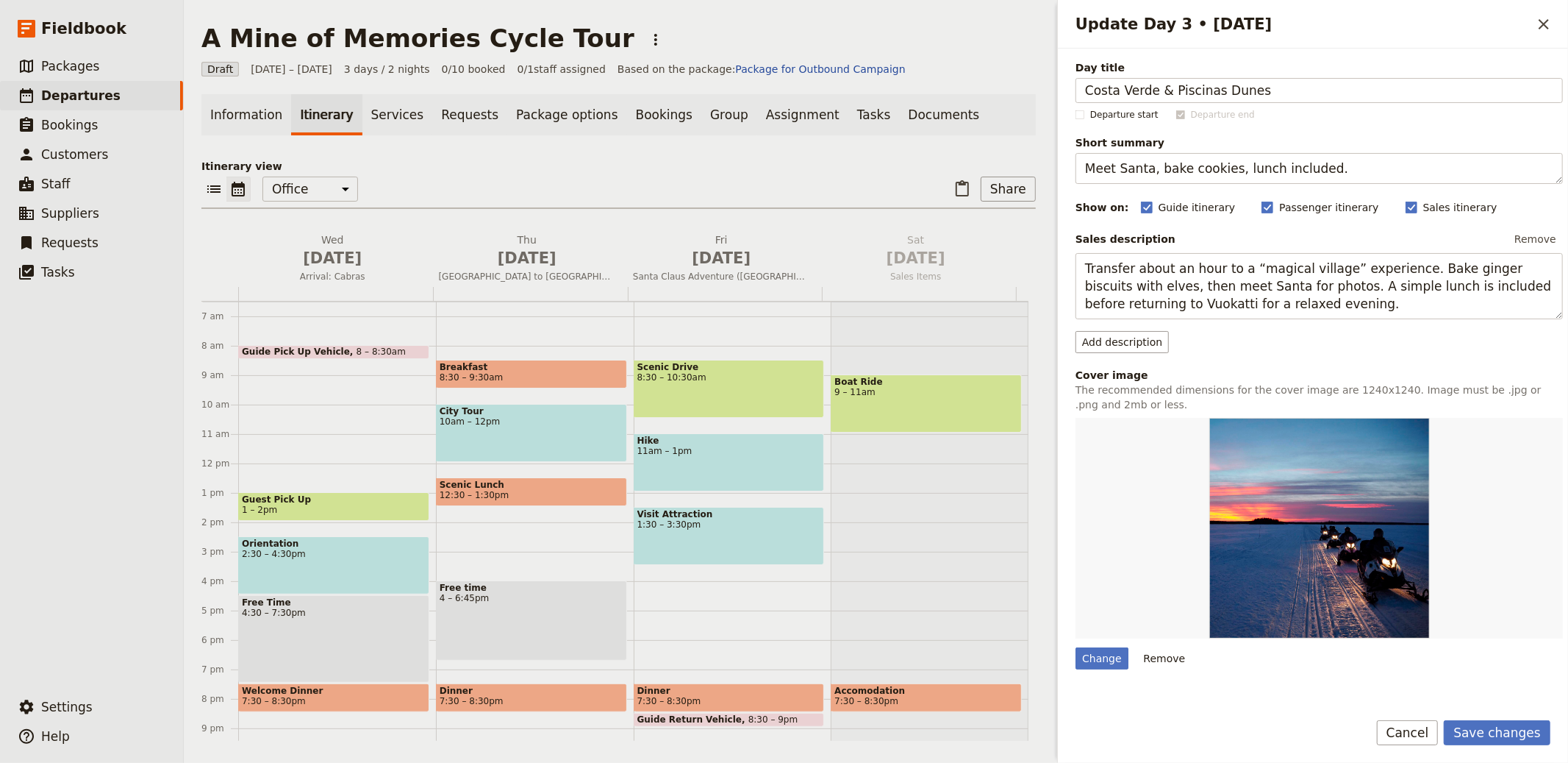
type input "Costa Verde & Piscinas Dunes"
click at [1289, 161] on textarea "Meet Santa, bake cookies, lunch included." at bounding box center [1319, 169] width 488 height 31
paste textarea "Wild coast and towering sand dunes"
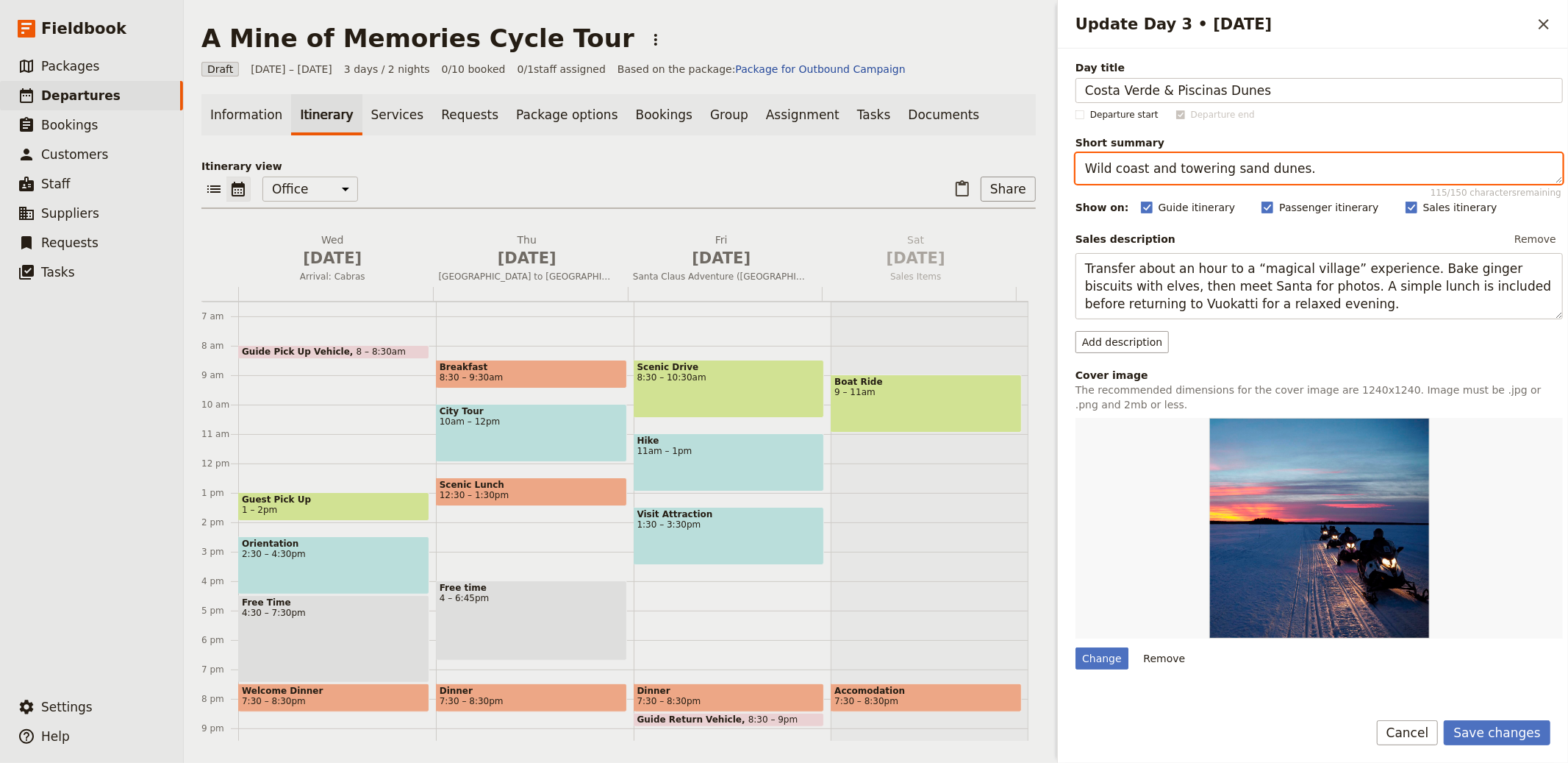
type textarea "Wild coast and towering sand dunes."
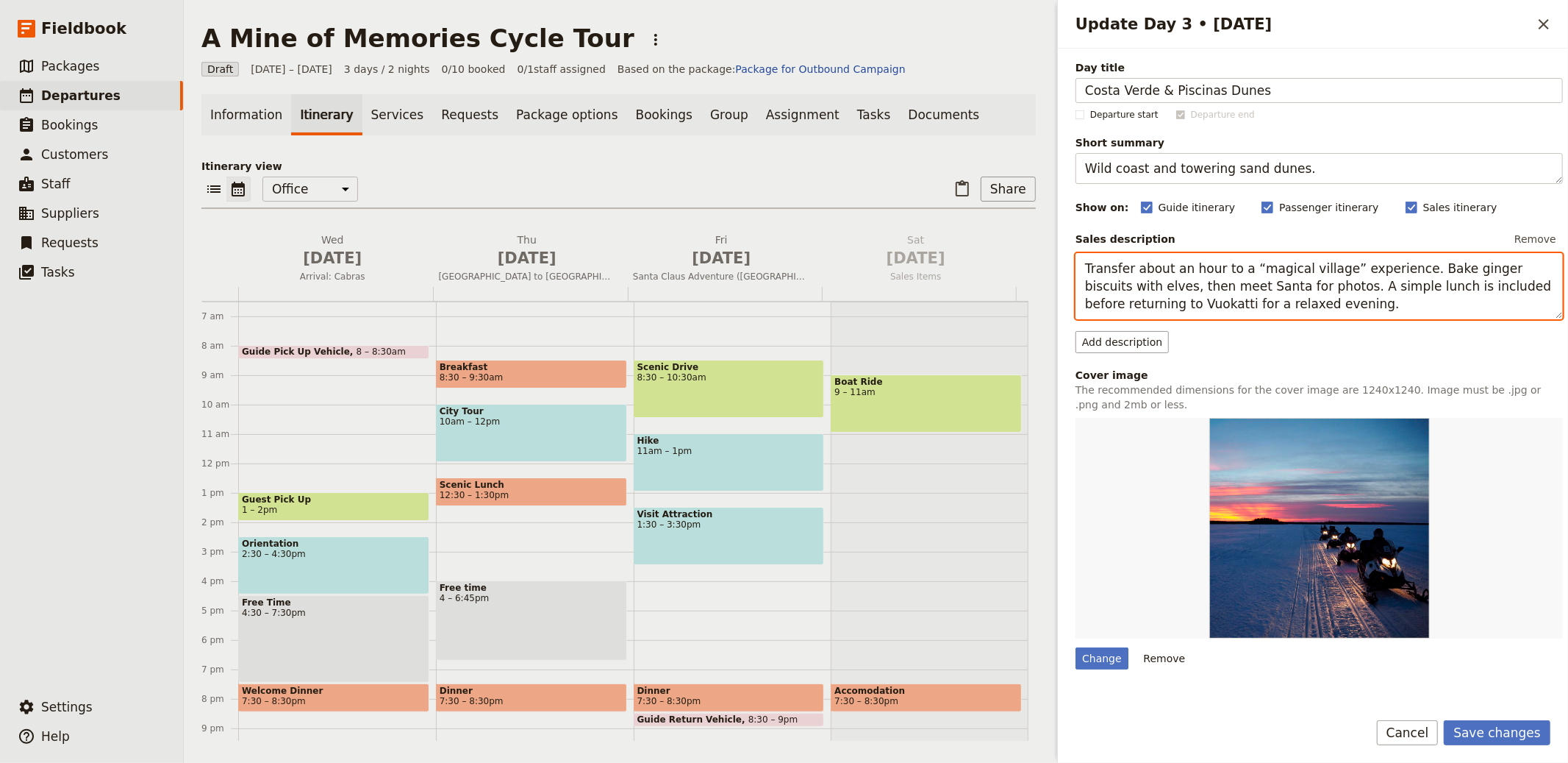
click at [1308, 271] on textarea "Transfer about an hour to a “magical village” experience. Bake ginger biscuits …" at bounding box center [1319, 286] width 488 height 67
paste textarea "Follow rugged coastal scenery toward the [GEOGRAPHIC_DATA] dunes, among the hig…"
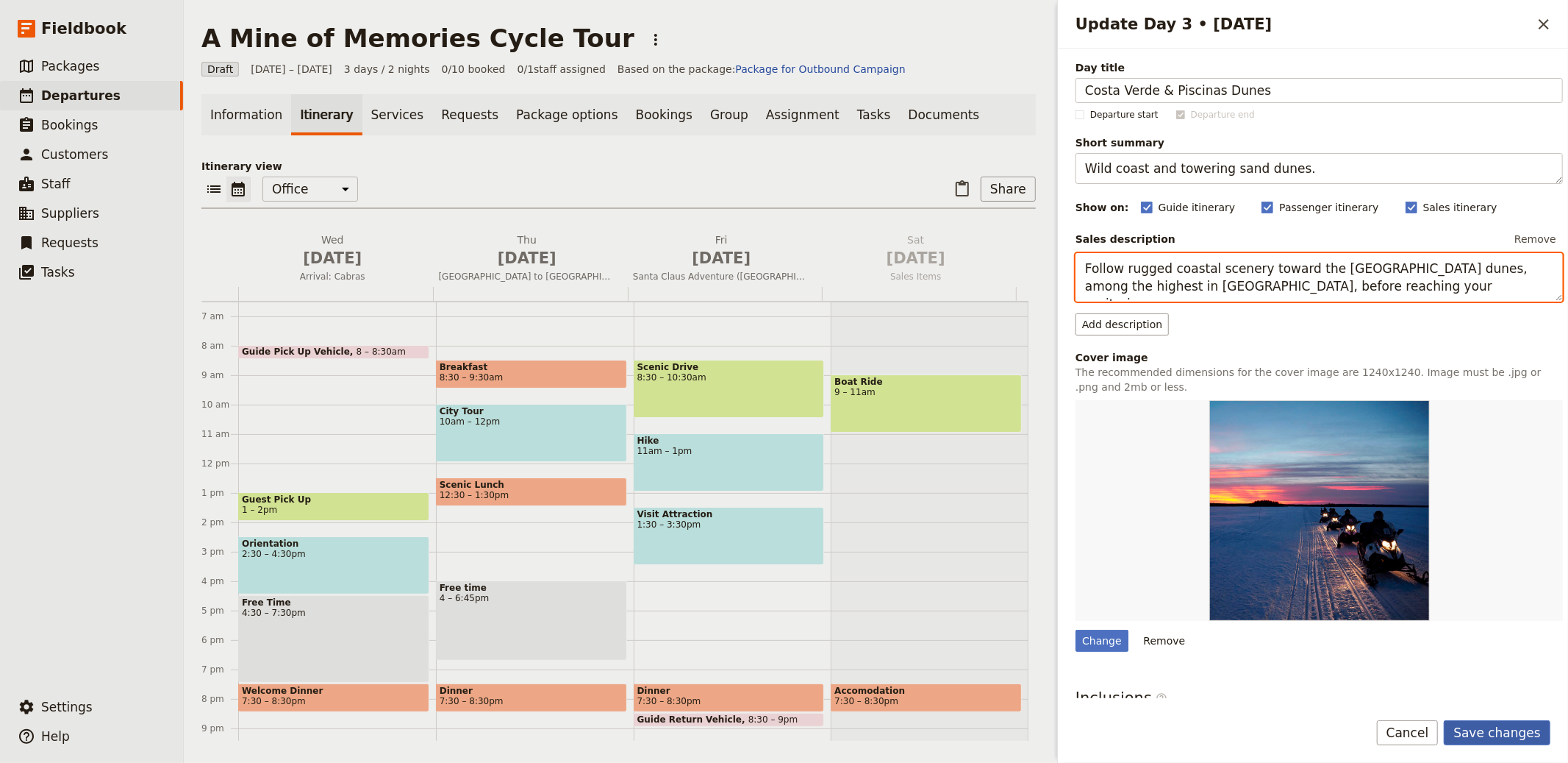
type textarea "Follow rugged coastal scenery toward the [GEOGRAPHIC_DATA] dunes, among the hig…"
click at [1533, 728] on button "Save changes" at bounding box center [1497, 733] width 107 height 25
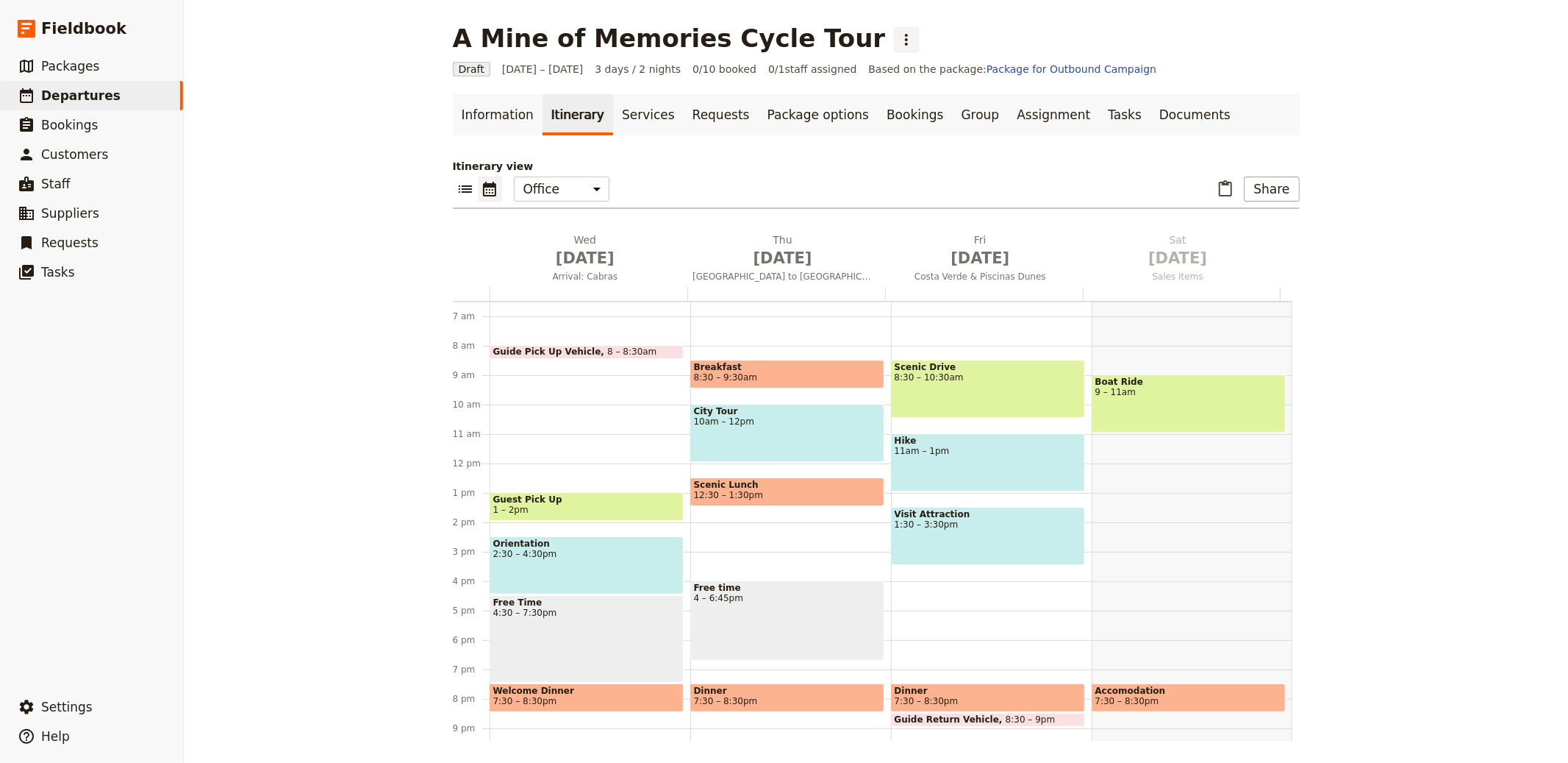
click at [898, 42] on icon "Actions" at bounding box center [907, 40] width 18 height 18
click at [836, 115] on span "Schedule departure" at bounding box center [864, 116] width 101 height 14
click at [878, 106] on link "Bookings" at bounding box center [915, 115] width 74 height 41
click at [883, 113] on link "Bookings" at bounding box center [915, 115] width 74 height 41
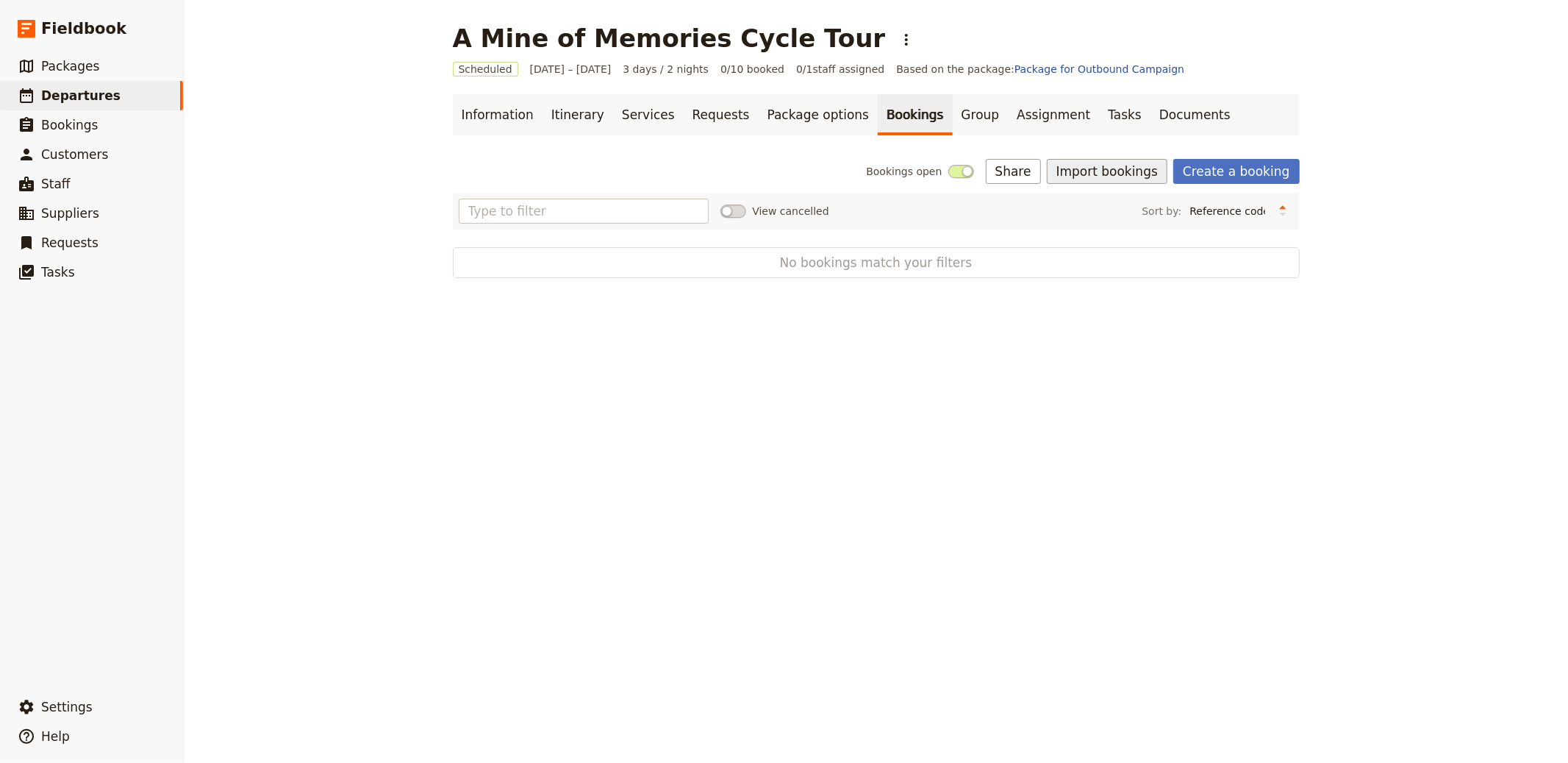
click at [1098, 159] on div "Information Itinerary Services Requests Package options Bookings Group Assignme…" at bounding box center [876, 186] width 847 height 184
click at [1100, 164] on button "Import bookings" at bounding box center [1107, 171] width 120 height 25
click at [1104, 198] on span "Import Bookings" at bounding box center [1110, 203] width 84 height 14
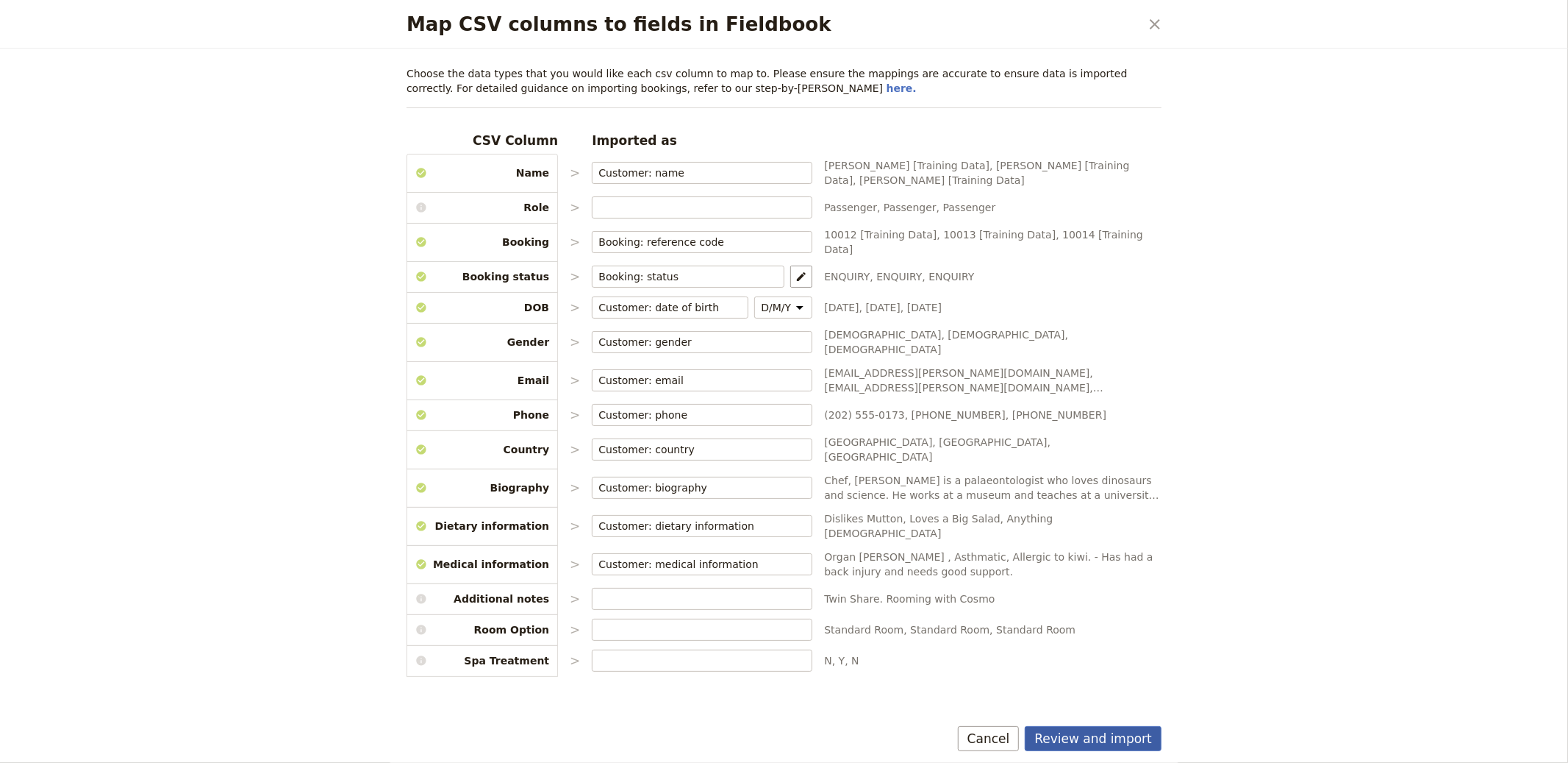
click at [1091, 733] on button "Review and import" at bounding box center [1094, 739] width 136 height 25
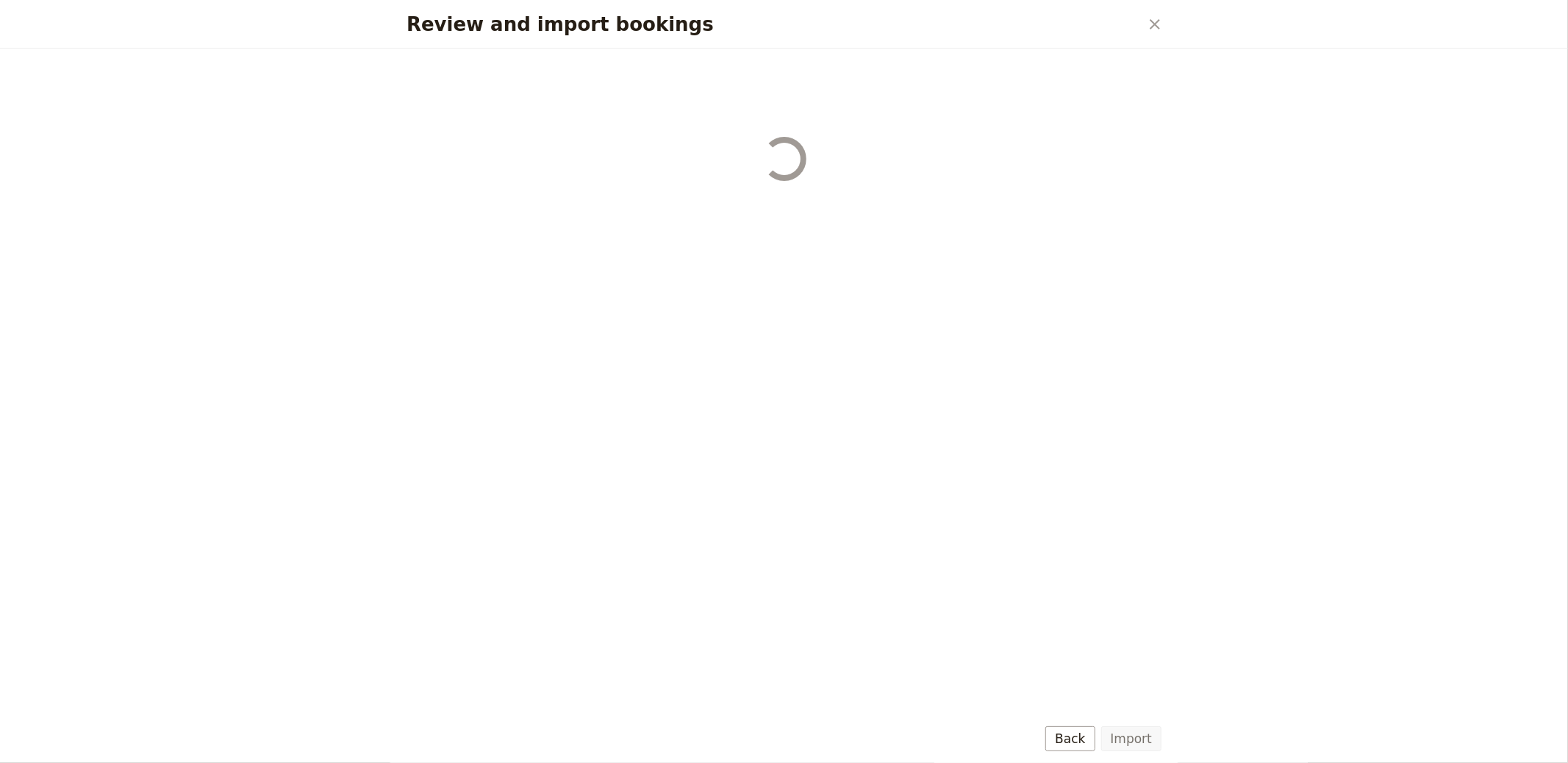
select select "655d56b39948720cb8e55355"
select select "655d57ca9948720cb8e553ec"
select select "655d57fa9948720cb8e553f3"
select select "655d58079948720cb8e553fa"
select select "655d584c9948720cb8e55401"
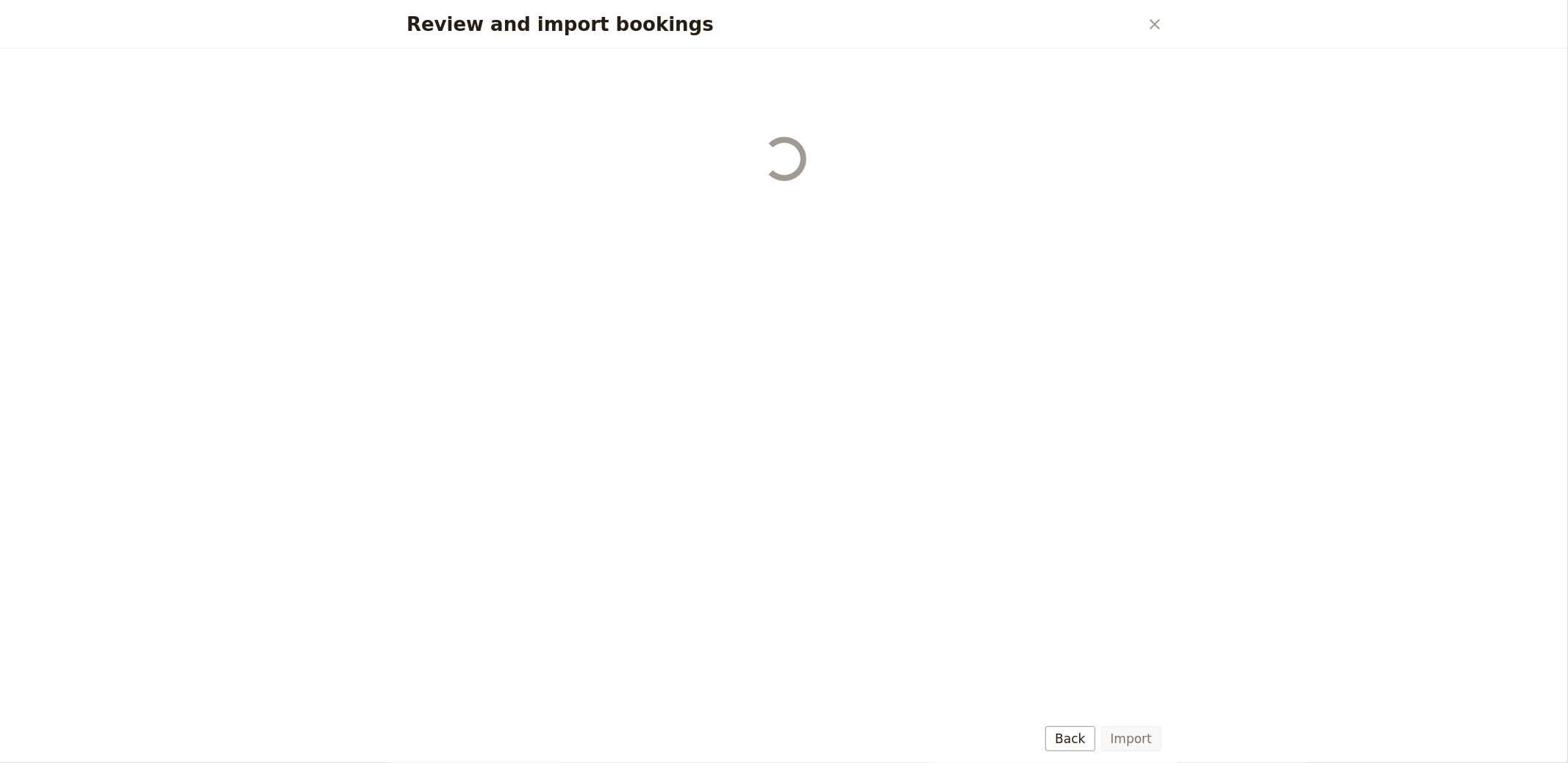
select select "655d58679948720cb8e5540d"
select select "650e6b6659641ed5ee156647"
select select "650e6b4b59641ed5ee156605"
select select "650e2104408bbede5b0c60fd"
select select "650e1d73408bbede5b0c60a6"
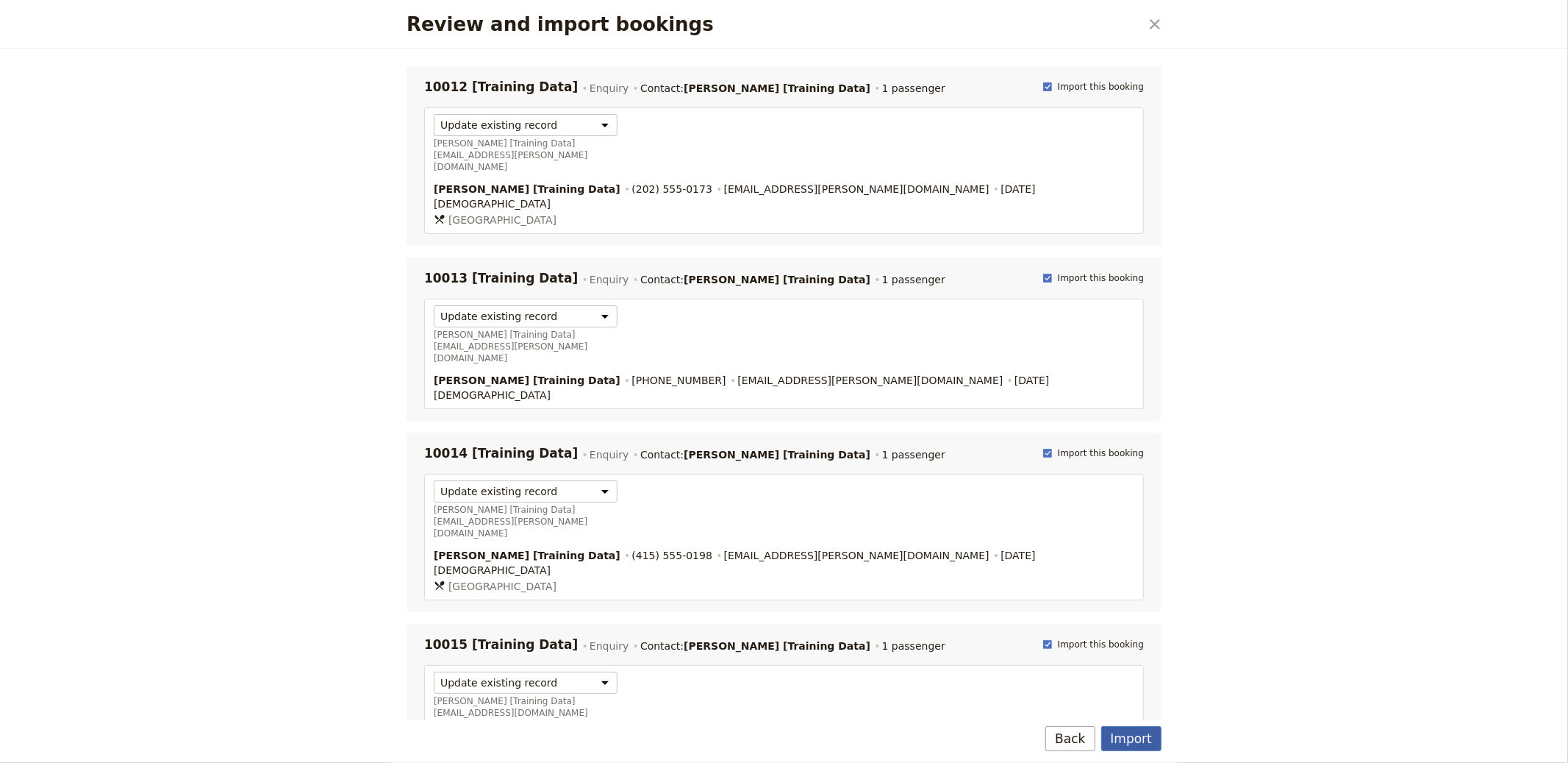
click at [1152, 737] on button "Import" at bounding box center [1132, 739] width 61 height 25
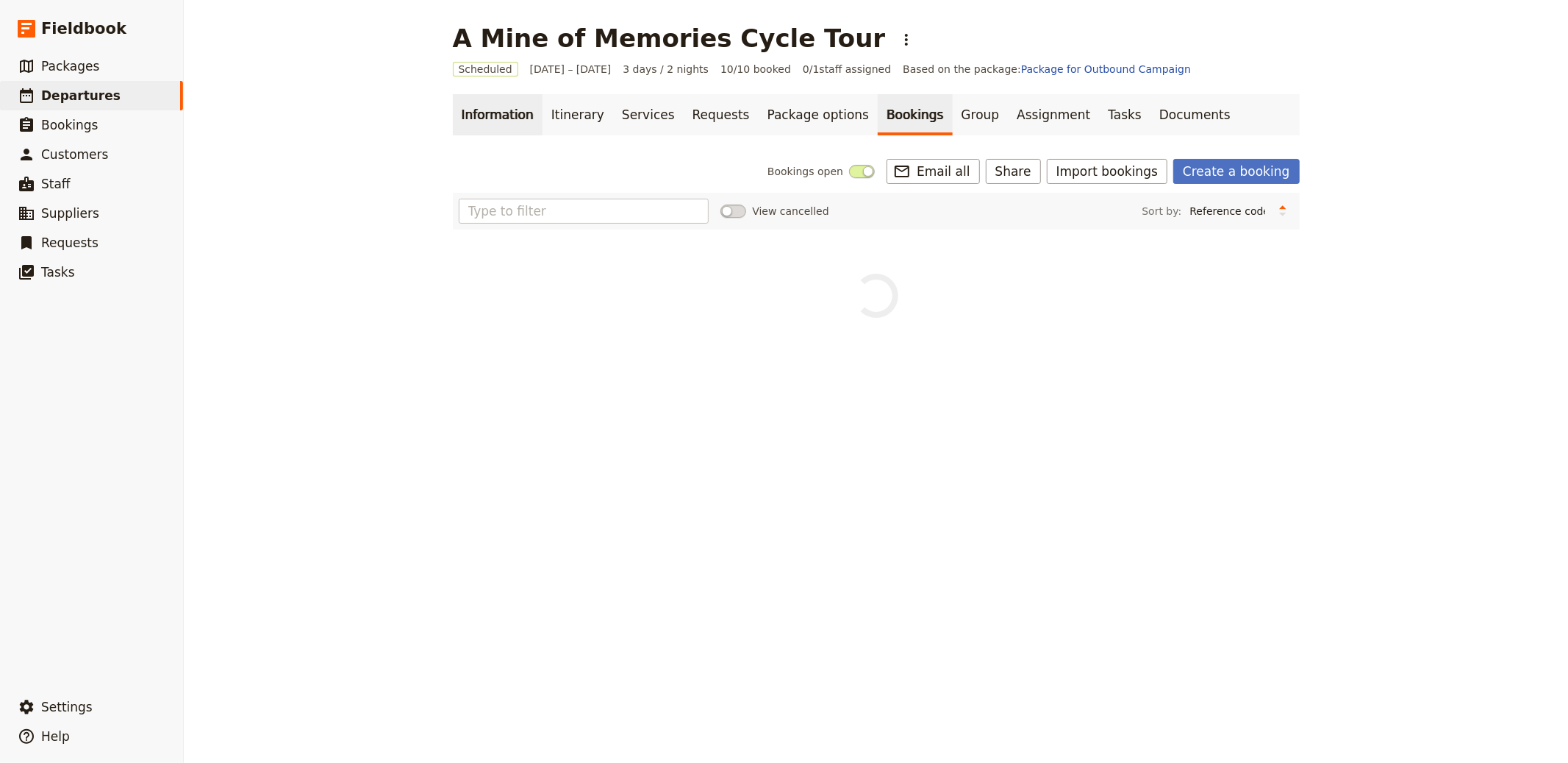
click at [517, 112] on link "Information" at bounding box center [498, 115] width 89 height 41
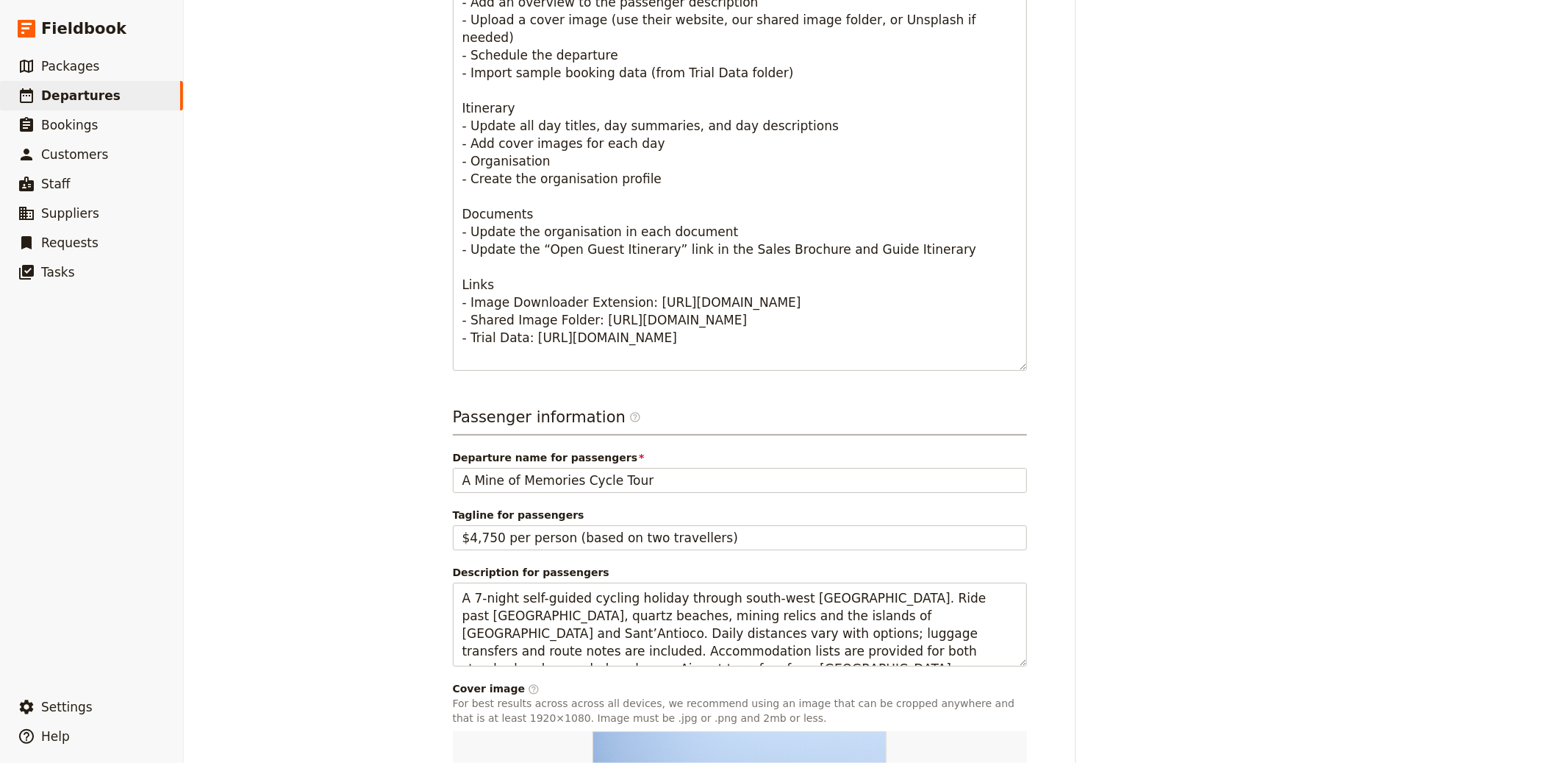
scroll to position [829, 0]
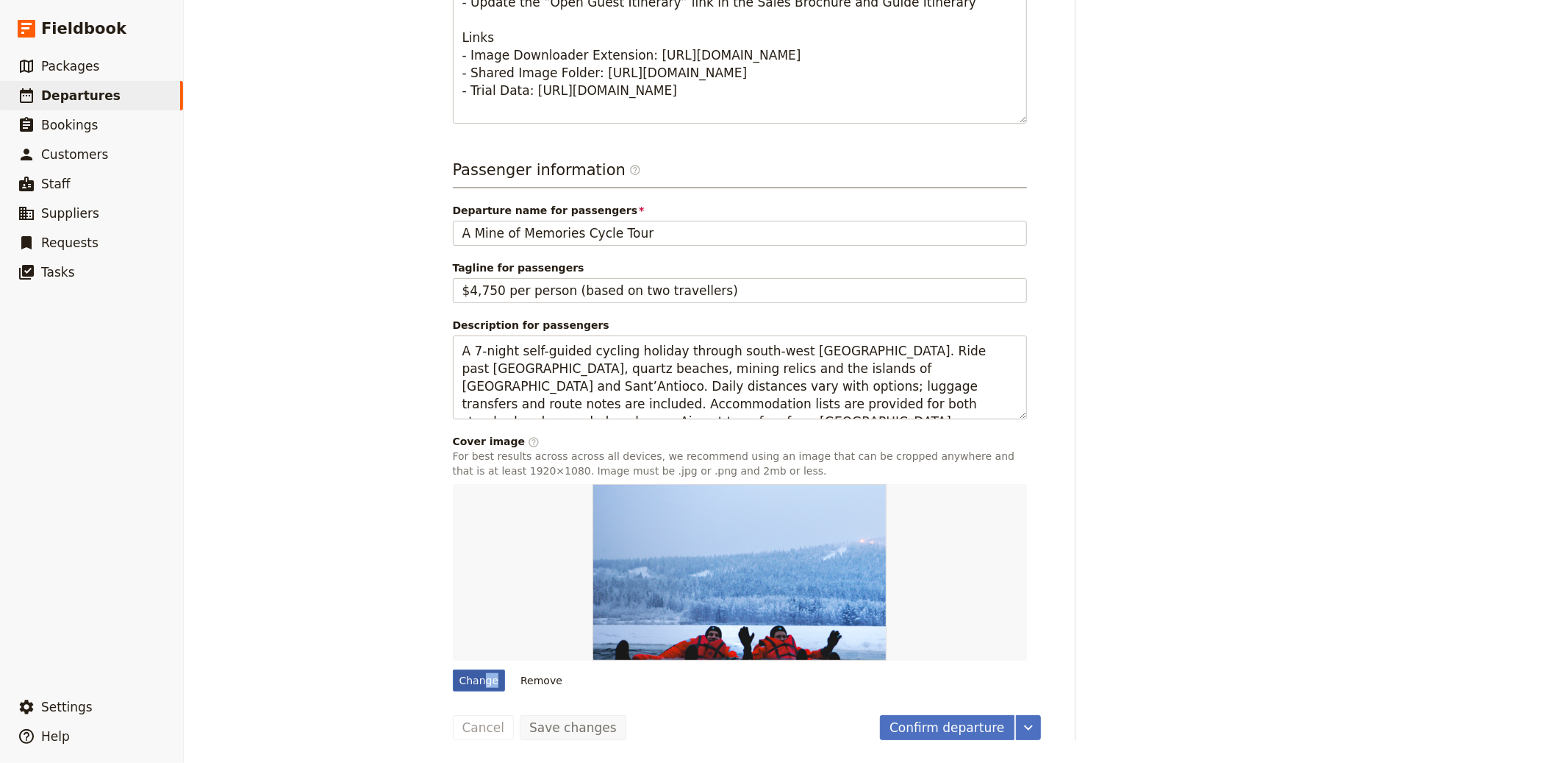
click at [479, 685] on div "Change" at bounding box center [479, 680] width 53 height 22
click at [479, 683] on div "Change" at bounding box center [479, 680] width 53 height 22
click at [453, 669] on input "Change" at bounding box center [452, 669] width 1 height 1
type input "C:\fakepath\[PERSON_NAME]-G5MRCi0qRog-unsplash.jpg"
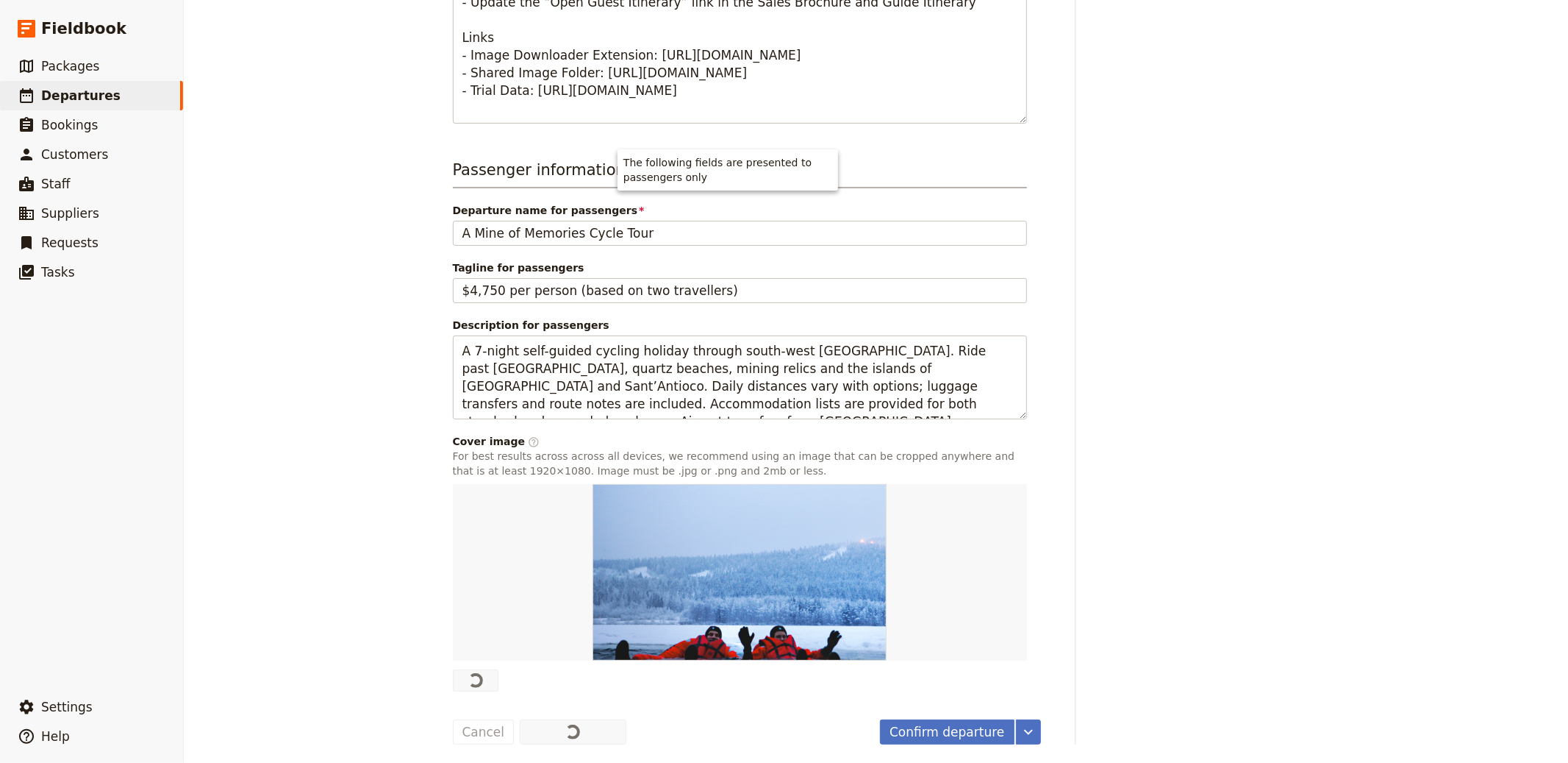
scroll to position [22, 0]
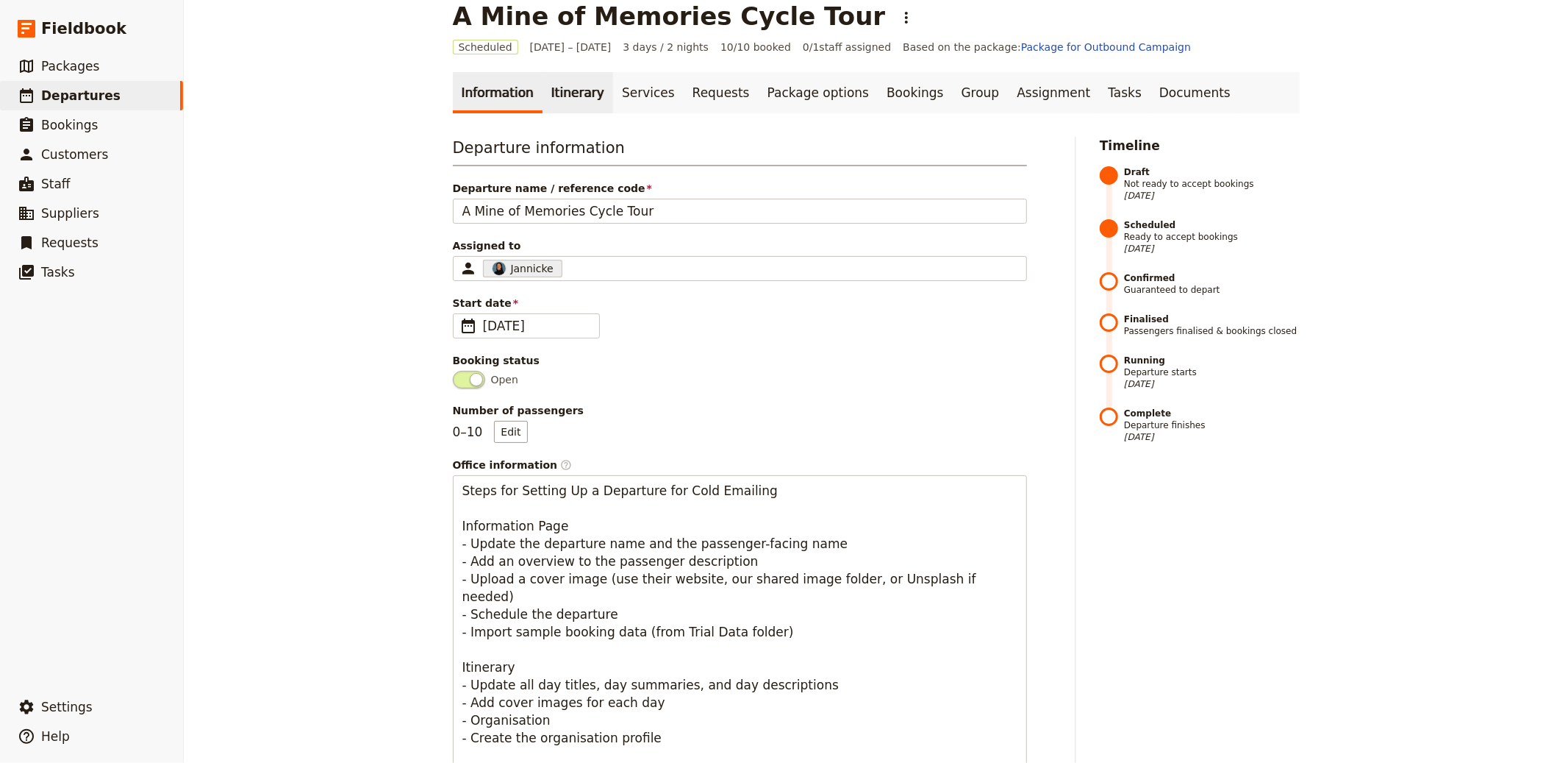
click at [557, 103] on link "Itinerary" at bounding box center [578, 93] width 71 height 41
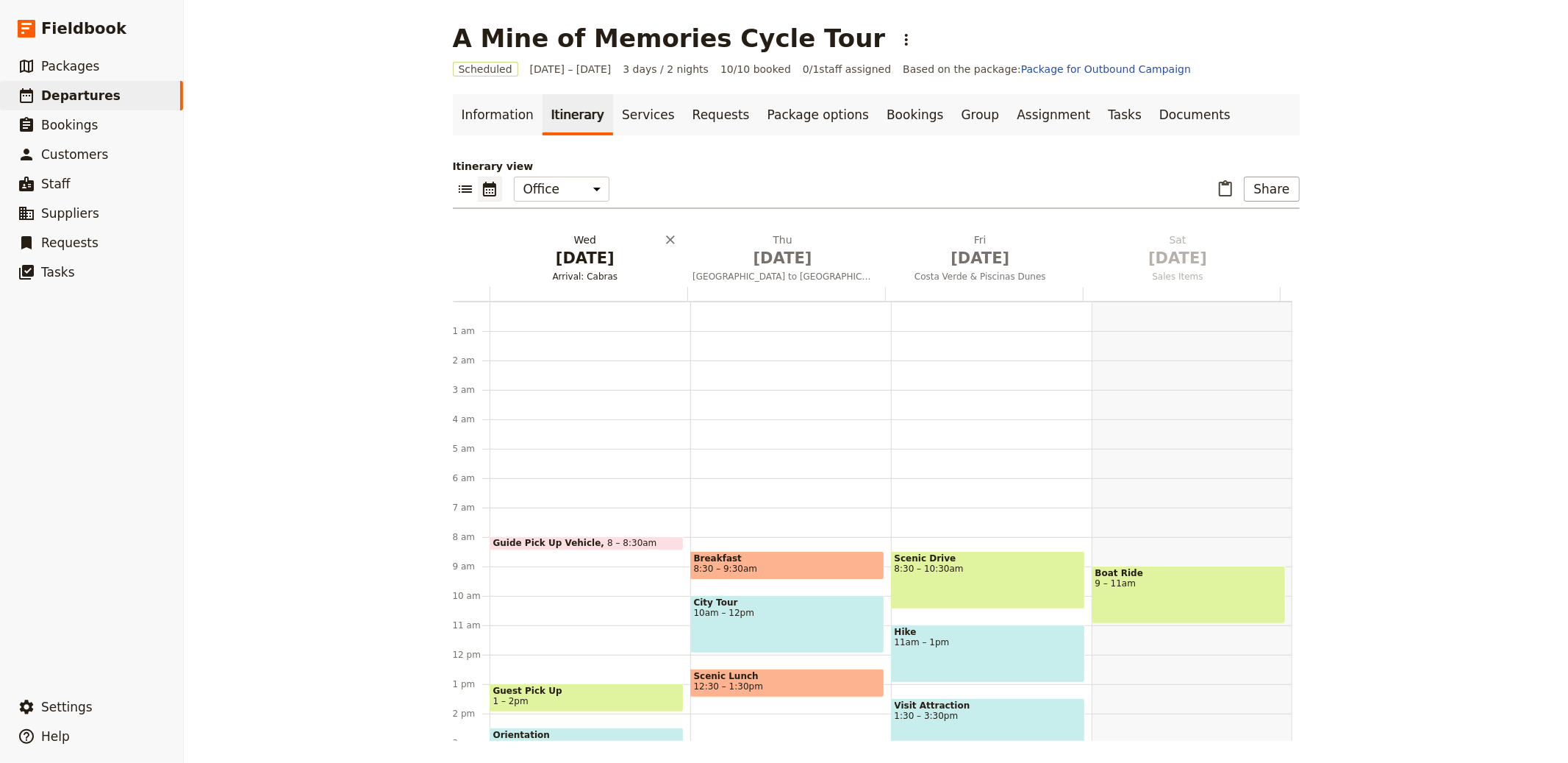
scroll to position [191, 0]
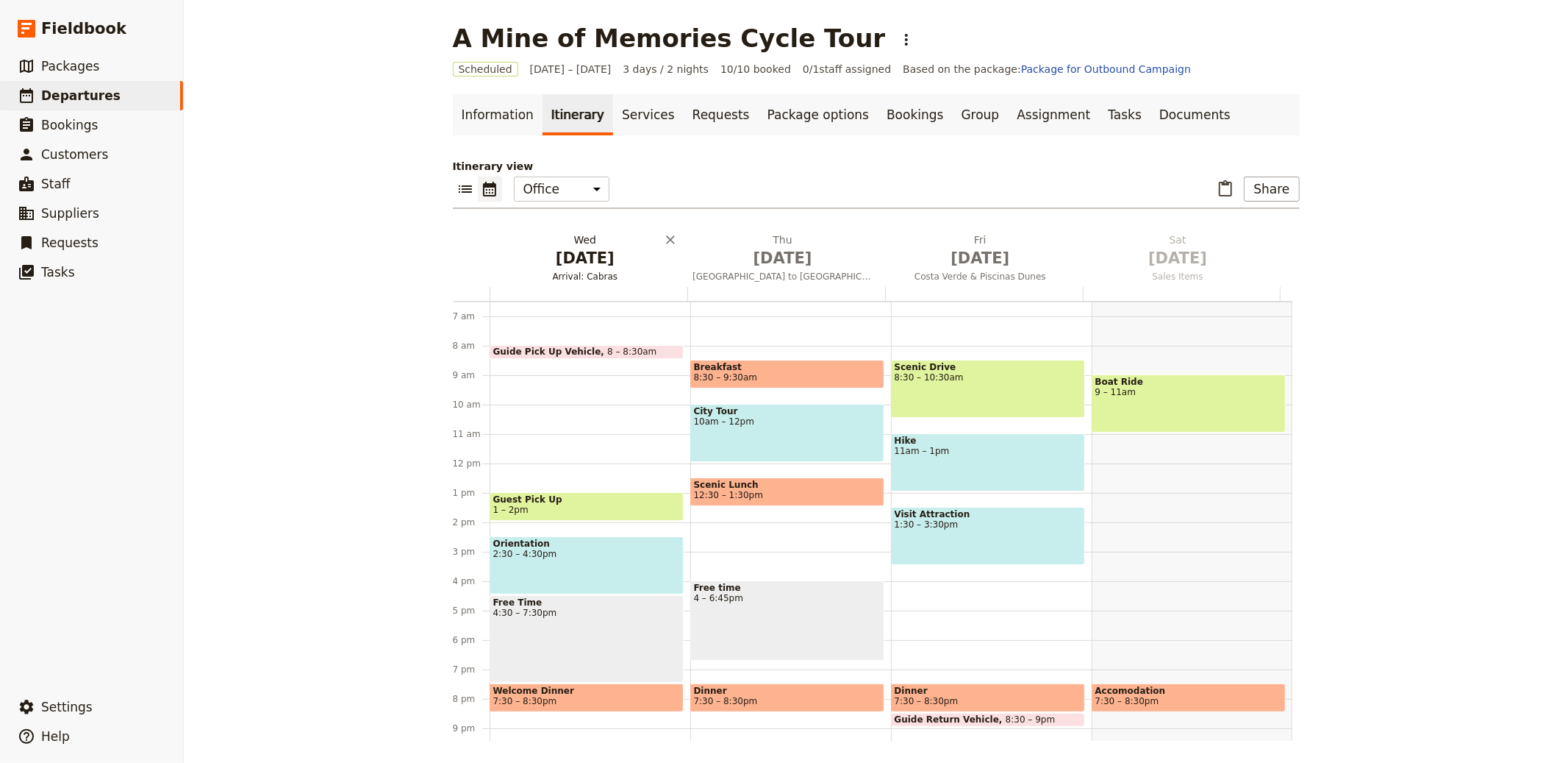
click at [562, 280] on span "Arrival: Cabras" at bounding box center [586, 277] width 192 height 12
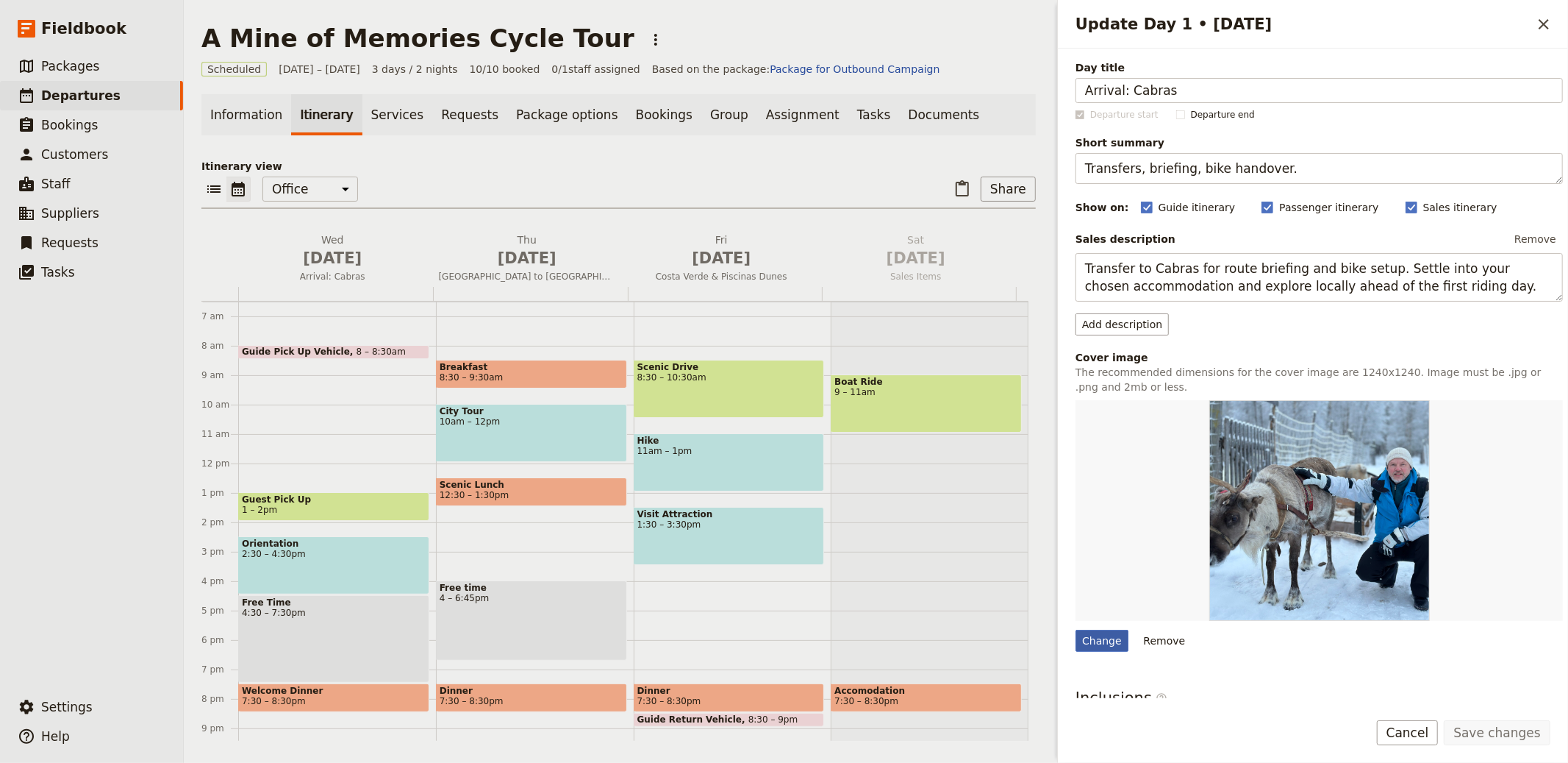
click at [1114, 652] on div "Change" at bounding box center [1102, 641] width 53 height 22
click at [1076, 630] on input "Change" at bounding box center [1075, 629] width 1 height 1
click at [1106, 636] on div "Change" at bounding box center [1102, 641] width 53 height 22
click at [1076, 630] on input "Change" at bounding box center [1075, 629] width 1 height 1
type input "C:\fakepath\A+Mine+of+Memories-2880w.jpg"
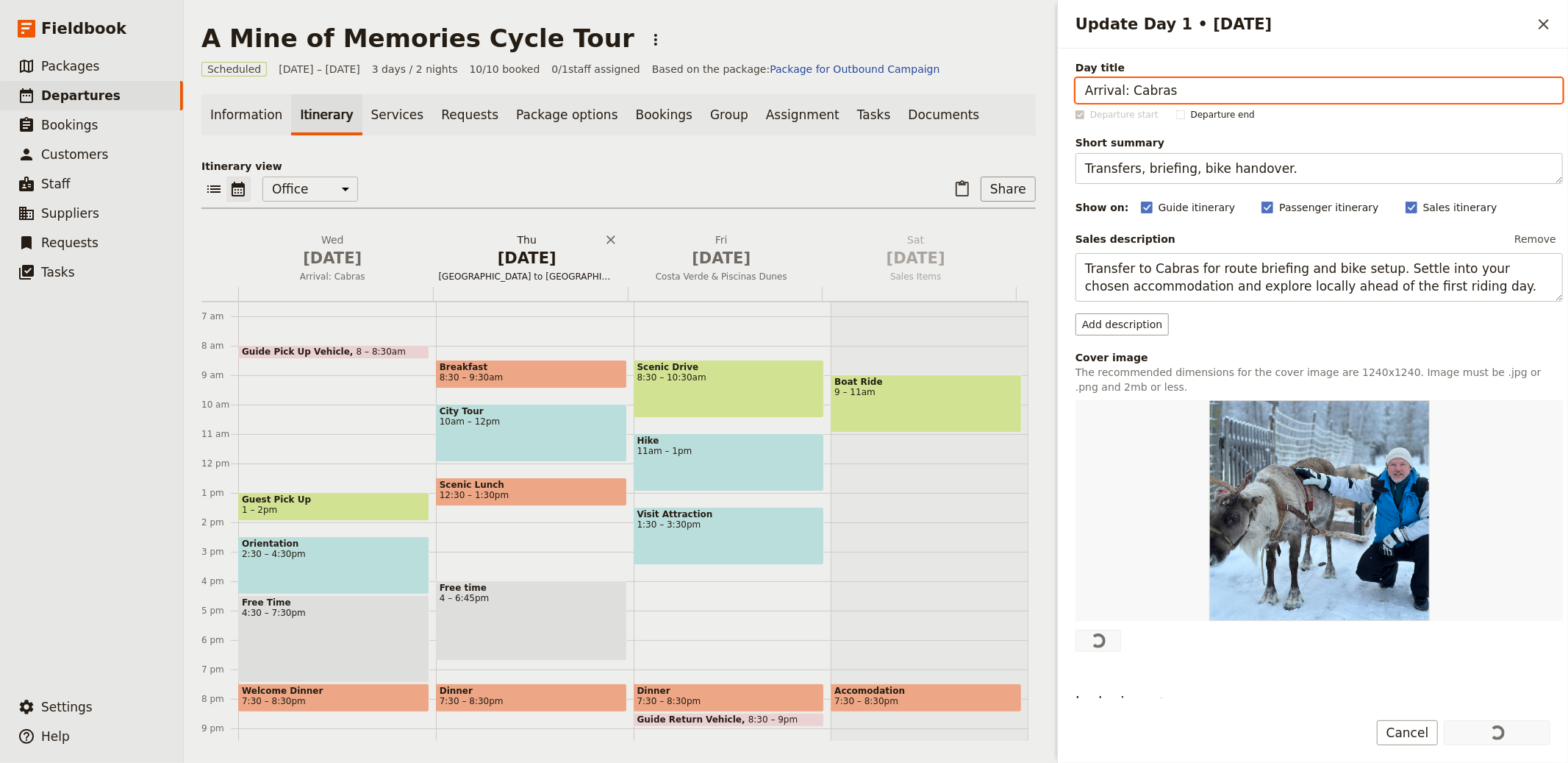
click at [532, 240] on h2 "[DATE] [GEOGRAPHIC_DATA] to [GEOGRAPHIC_DATA]" at bounding box center [527, 251] width 177 height 37
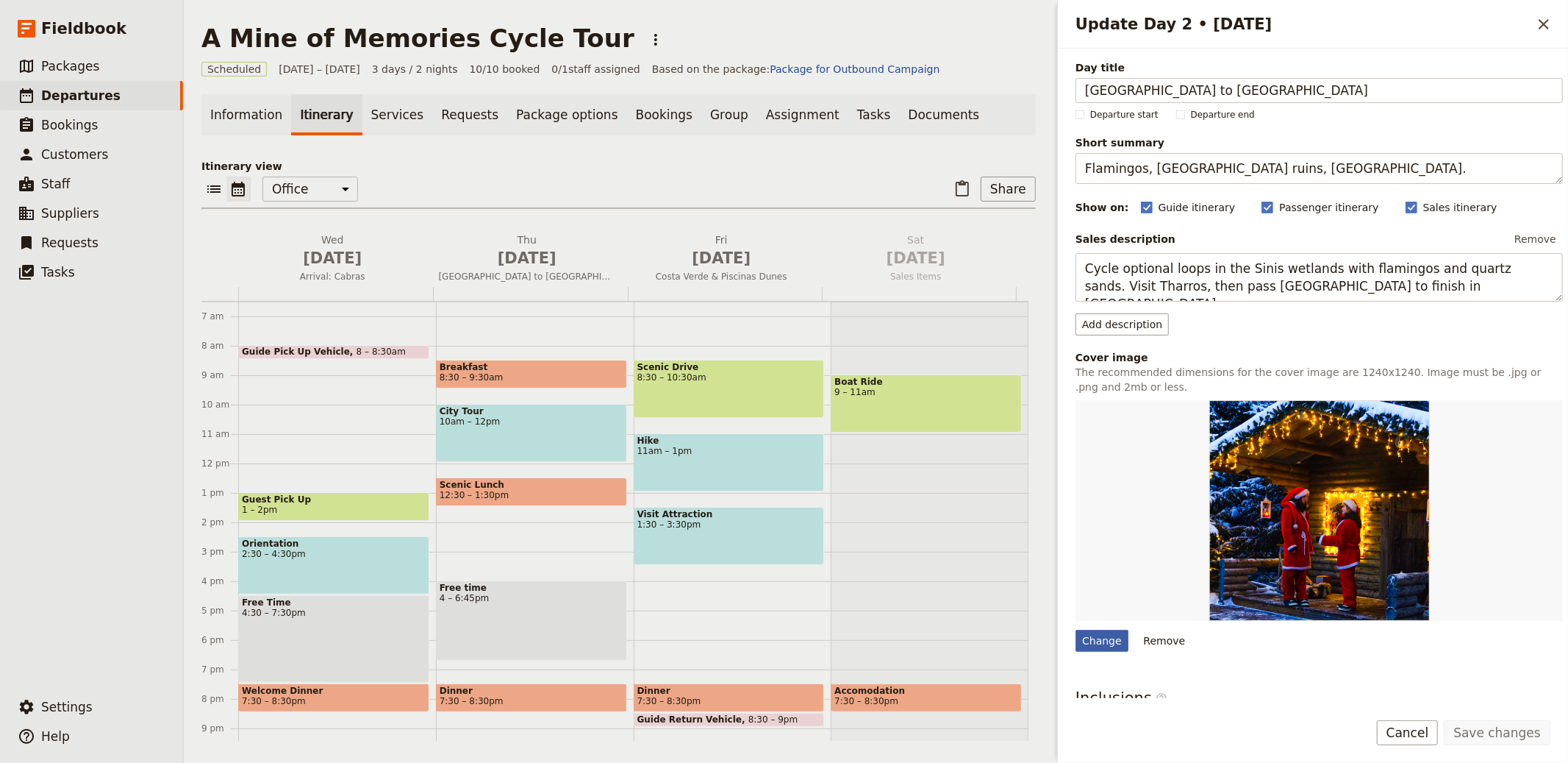
click at [1098, 639] on div "Change" at bounding box center [1102, 641] width 53 height 22
click at [1076, 630] on input "Change" at bounding box center [1075, 629] width 1 height 1
type input "C:\fakepath\[PERSON_NAME]-0XHzbmFPWB4-unsplash.jpg"
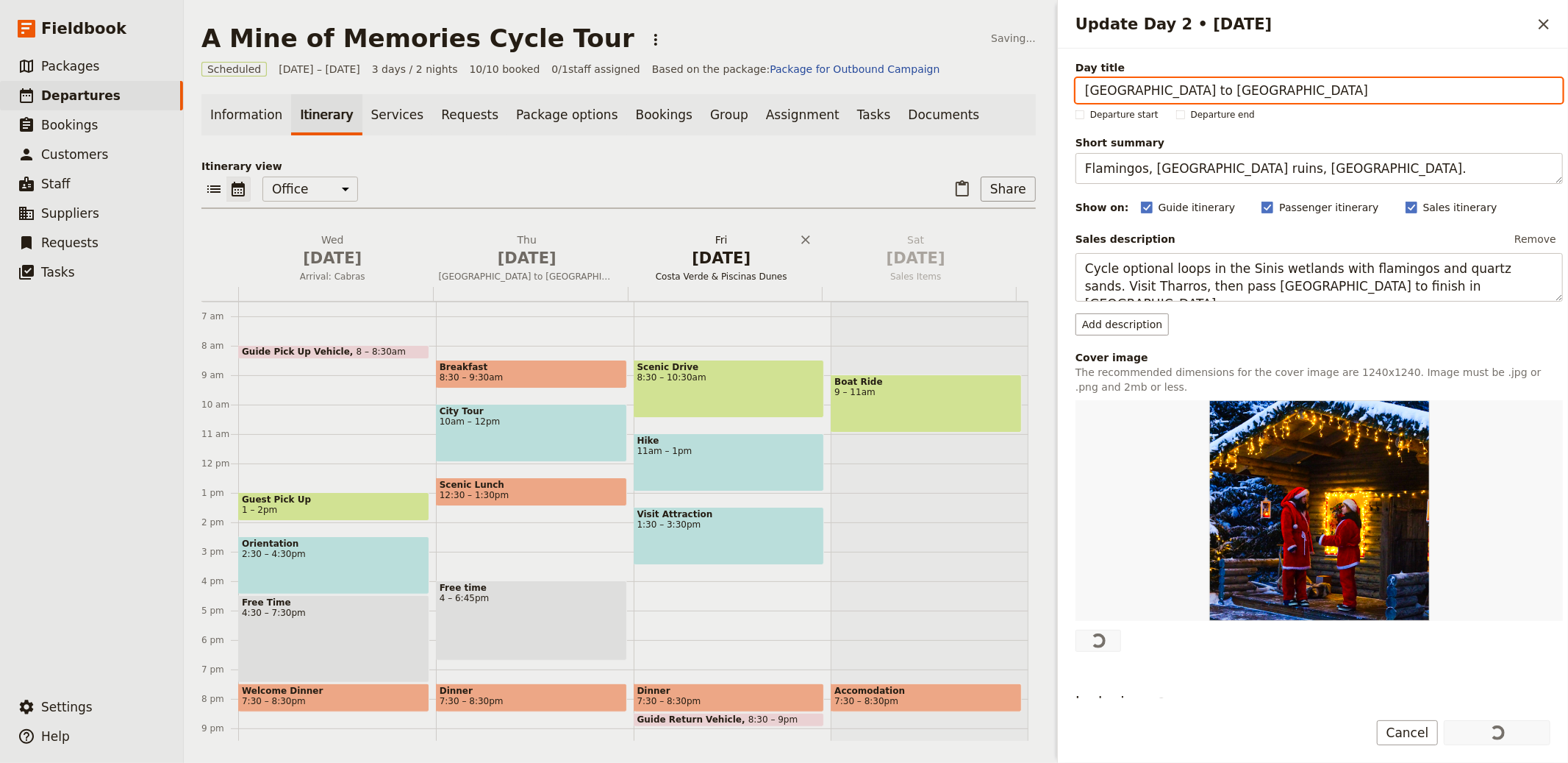
click at [690, 264] on span "[DATE]" at bounding box center [721, 258] width 177 height 22
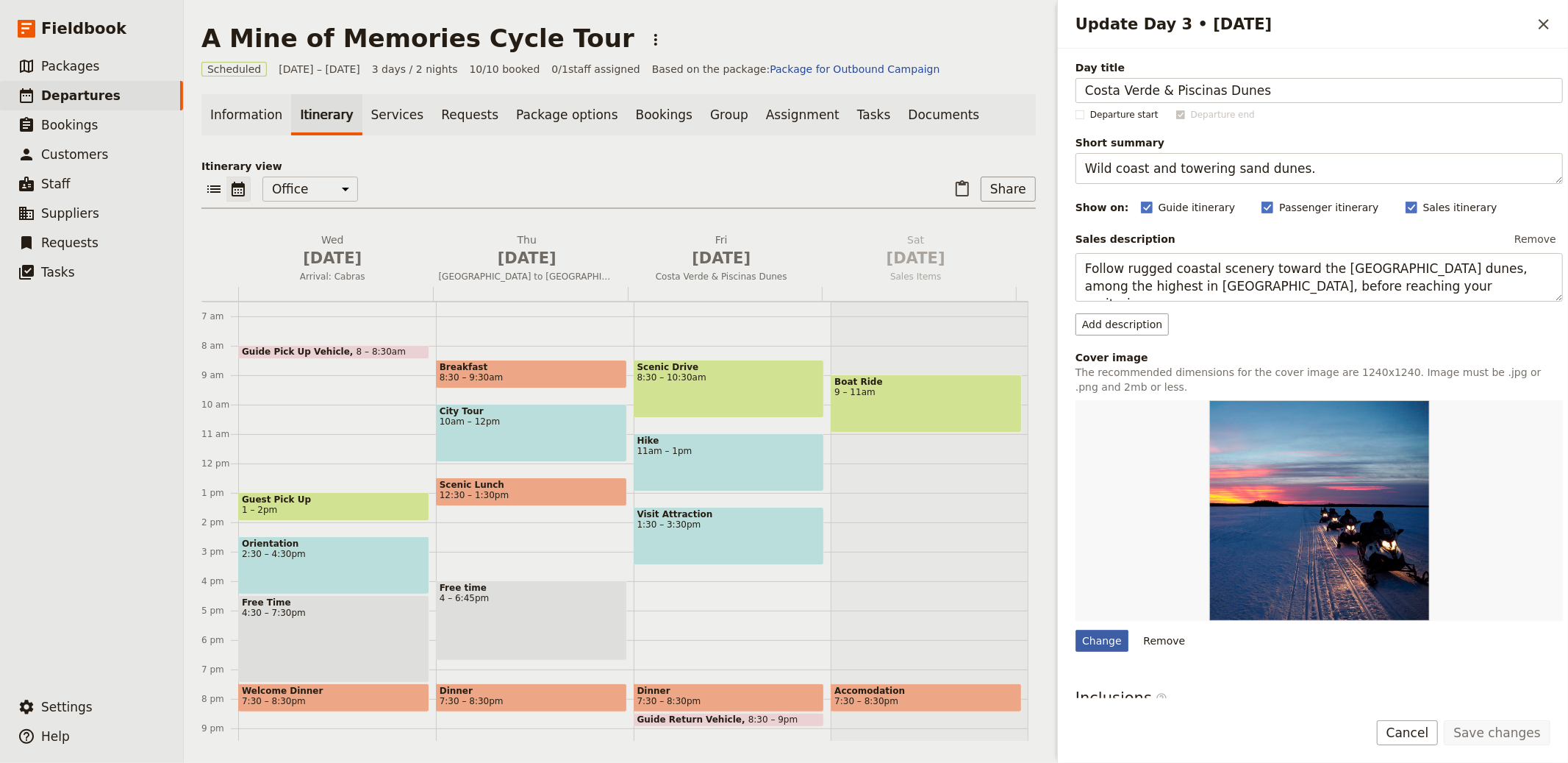
click at [1104, 637] on div "Change" at bounding box center [1102, 641] width 53 height 22
click at [1076, 630] on input "Change" at bounding box center [1075, 629] width 1 height 1
type input "C:\fakepath\[PERSON_NAME]-iSORmTk3pao-unsplash.jpg"
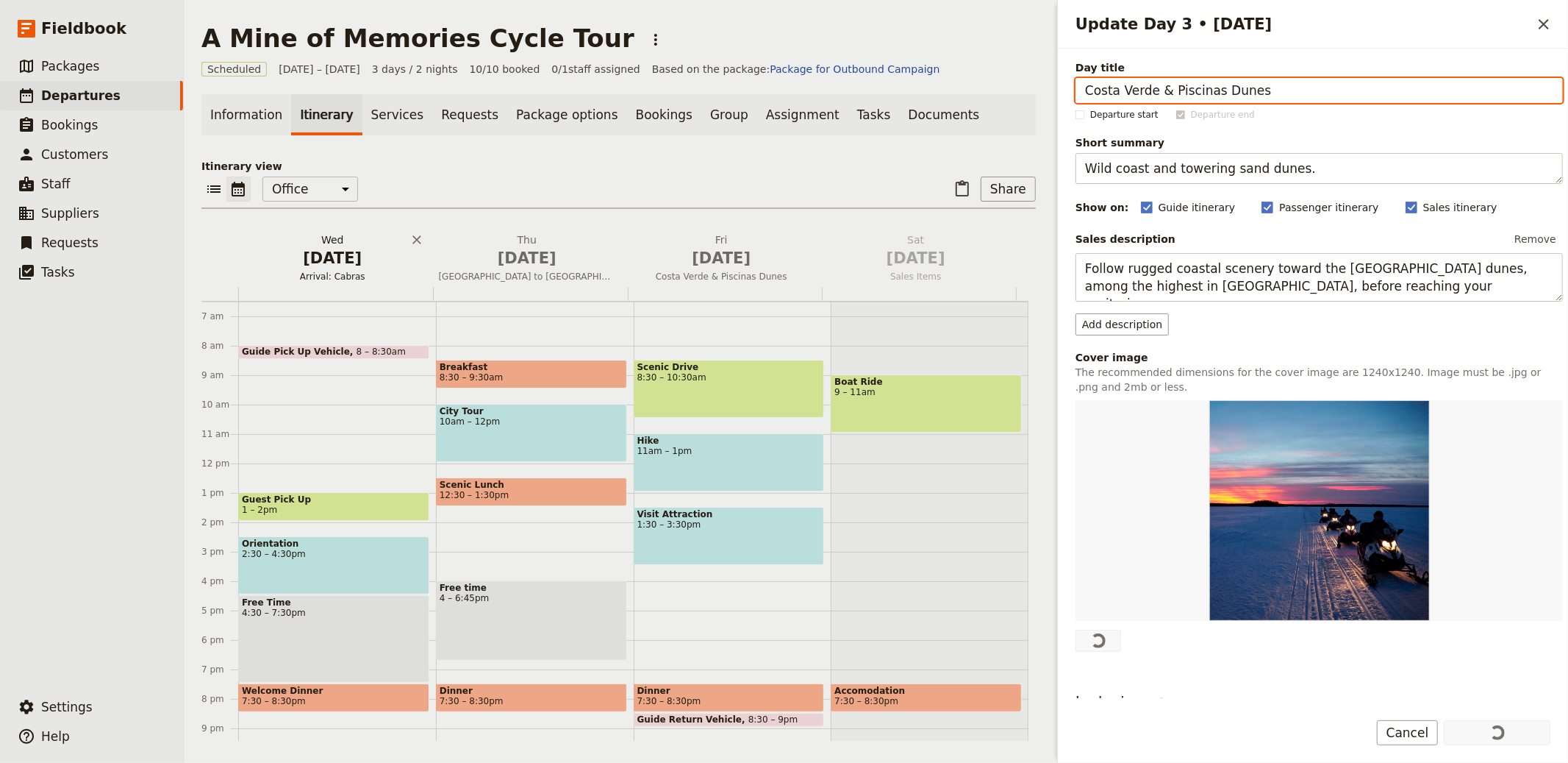
click at [350, 235] on h2 "[DATE] Arrival: Cabras" at bounding box center [333, 251] width 177 height 37
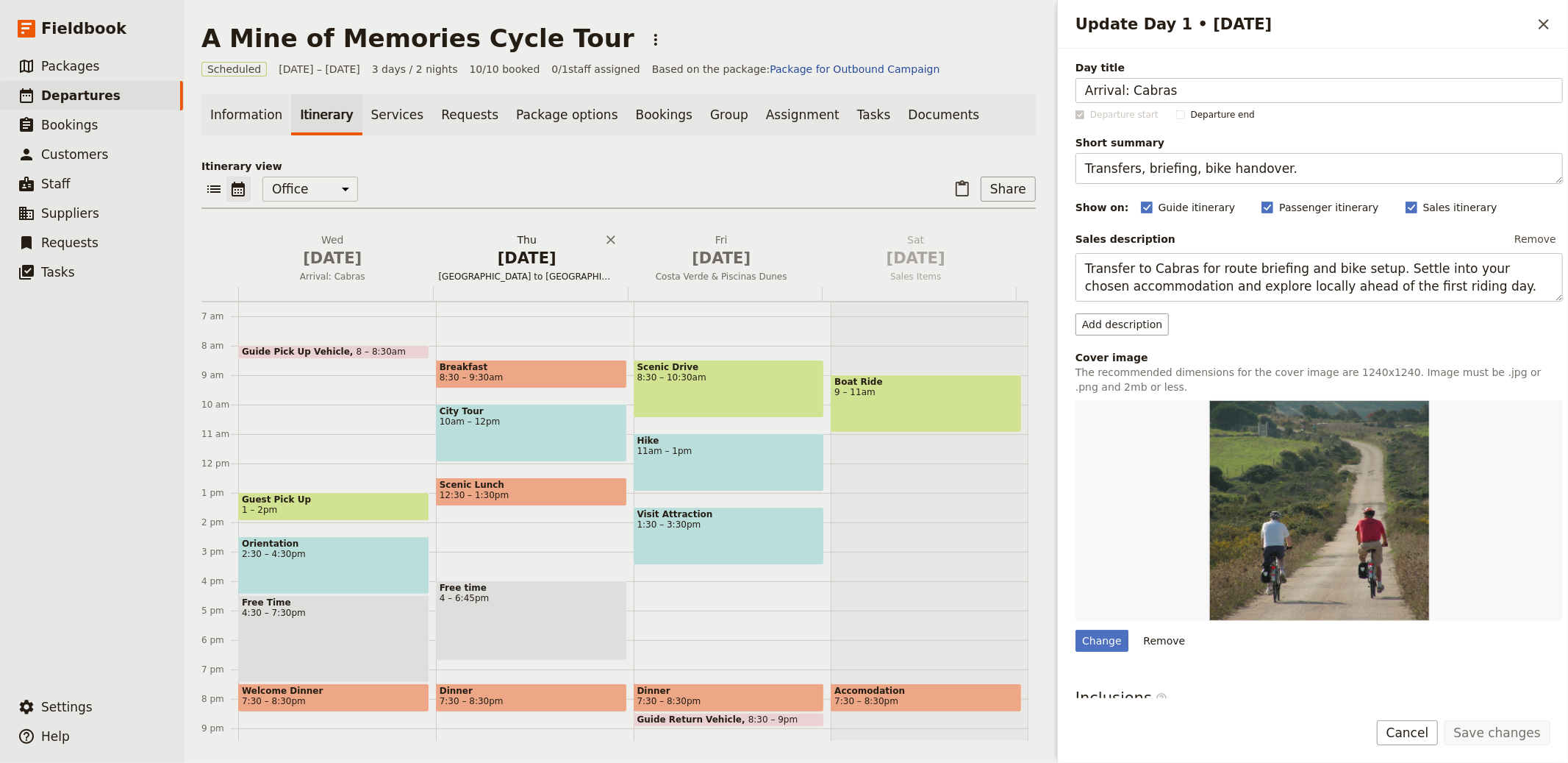
drag, startPoint x: 481, startPoint y: 269, endPoint x: 543, endPoint y: 258, distance: 63.0
click at [481, 269] on button "[DATE] [GEOGRAPHIC_DATA] to [GEOGRAPHIC_DATA]" at bounding box center [530, 260] width 195 height 55
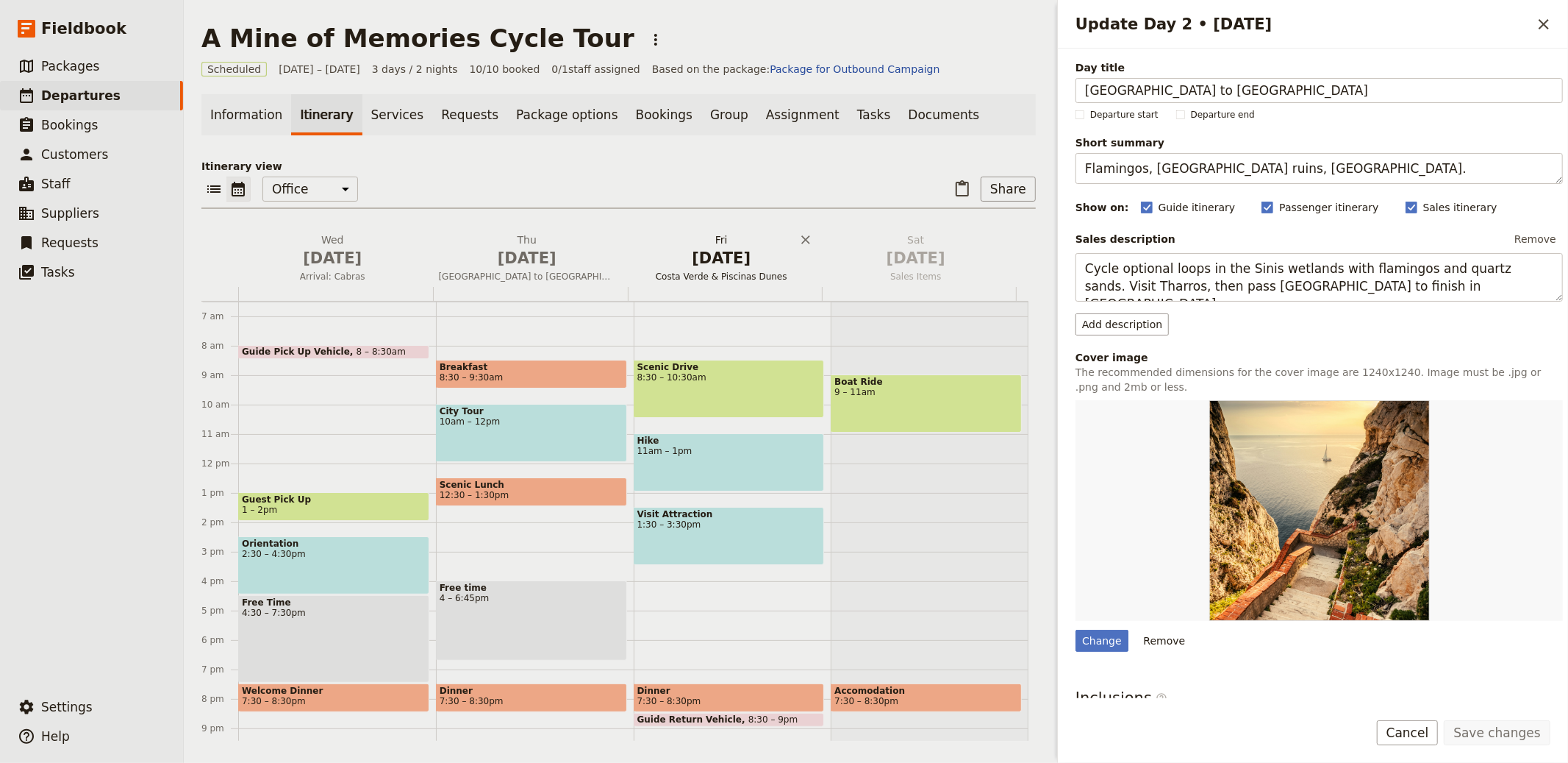
click at [696, 253] on span "[DATE]" at bounding box center [721, 258] width 177 height 22
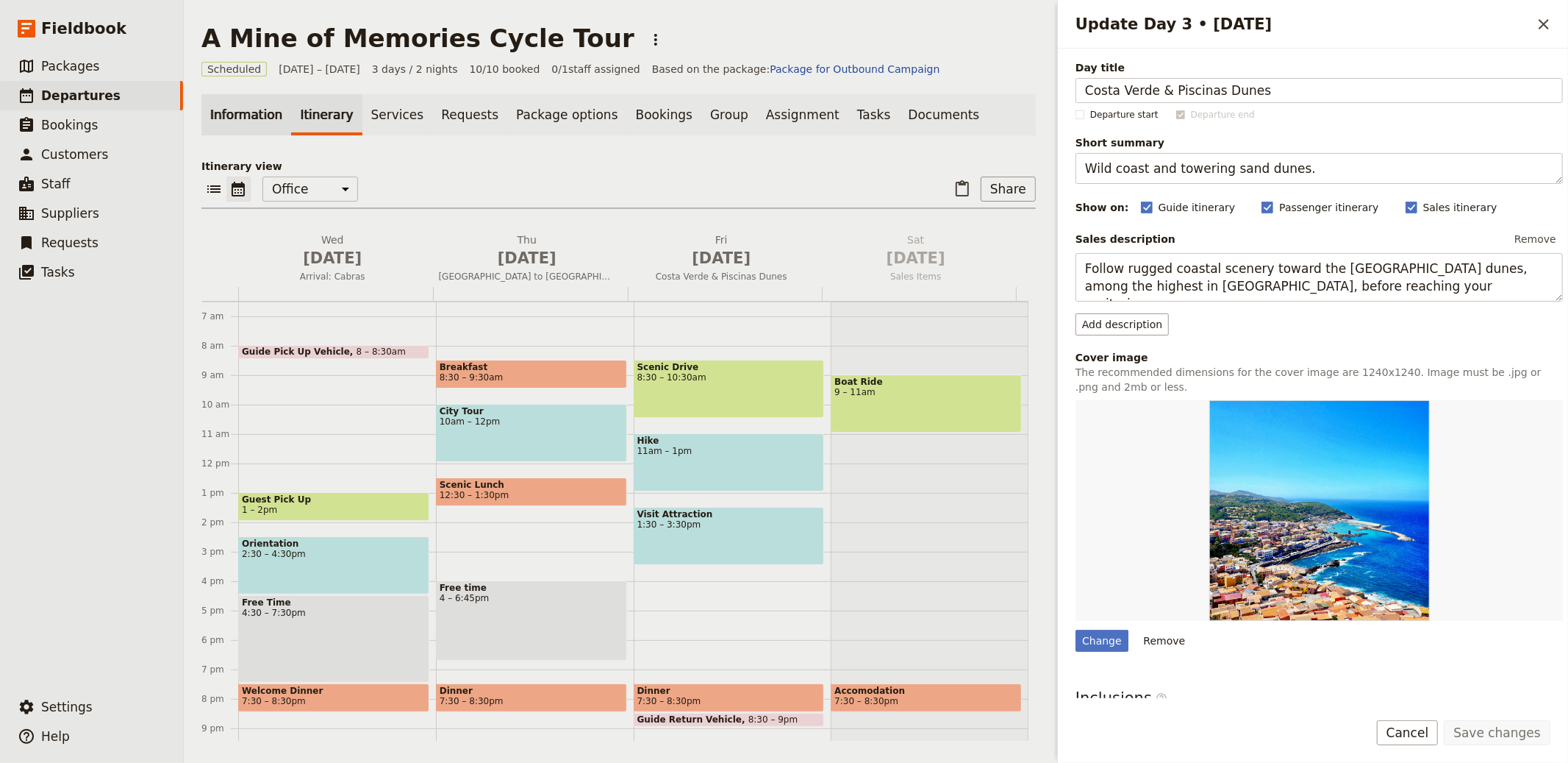
click at [270, 111] on link "Information" at bounding box center [246, 115] width 89 height 41
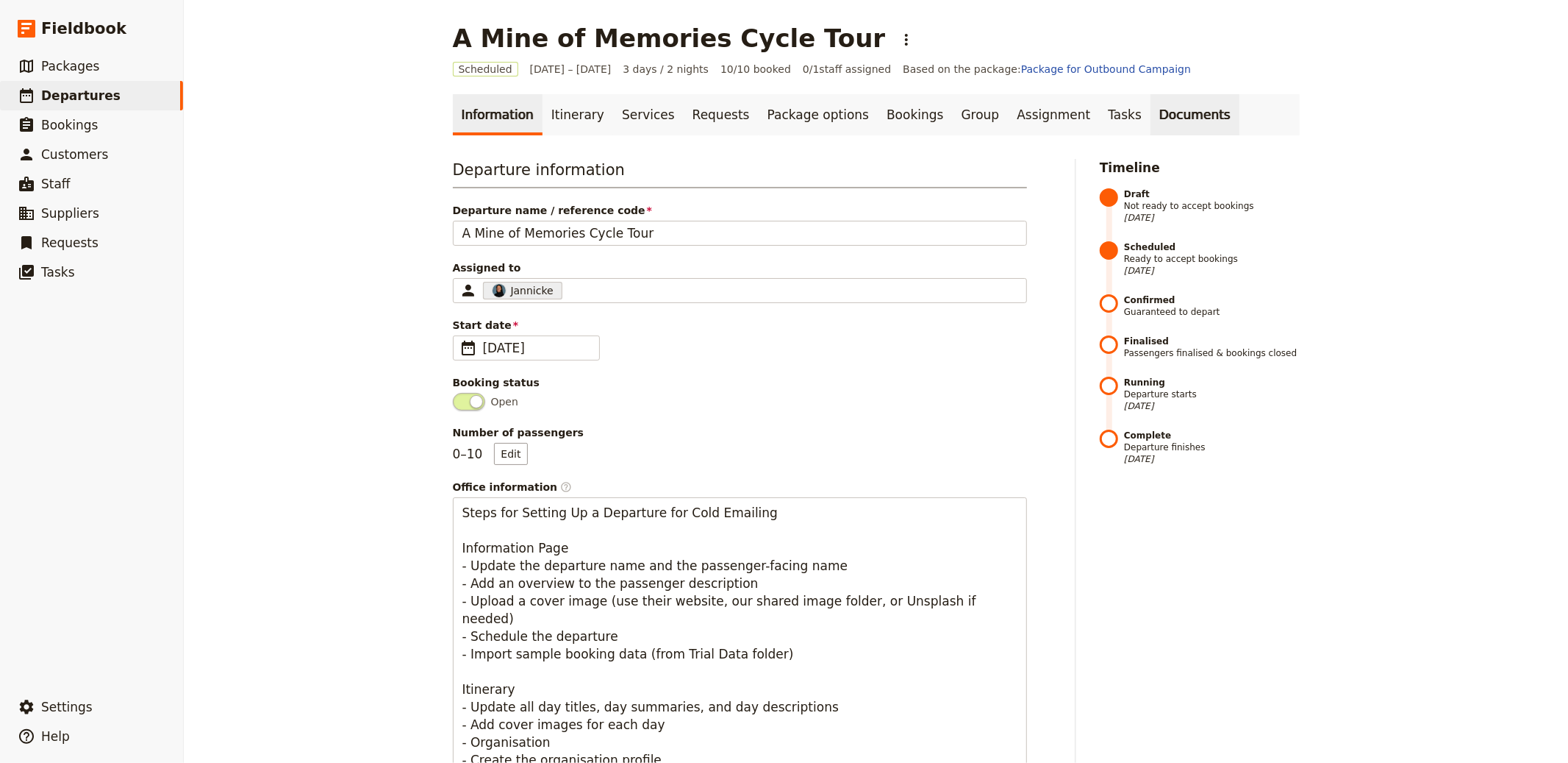
click at [1151, 107] on link "Documents" at bounding box center [1196, 115] width 89 height 41
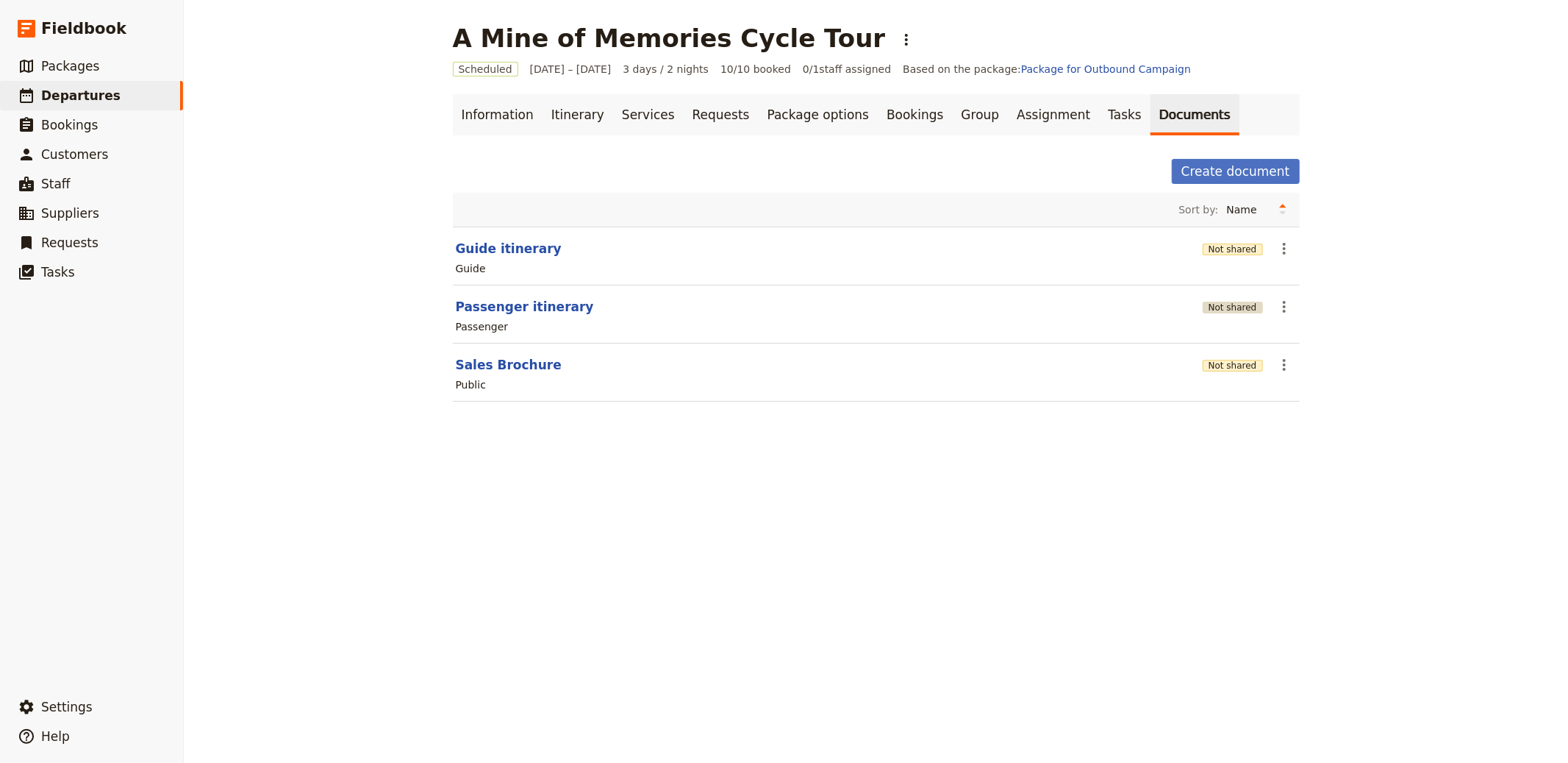
click at [1208, 309] on button "Not shared" at bounding box center [1234, 308] width 61 height 12
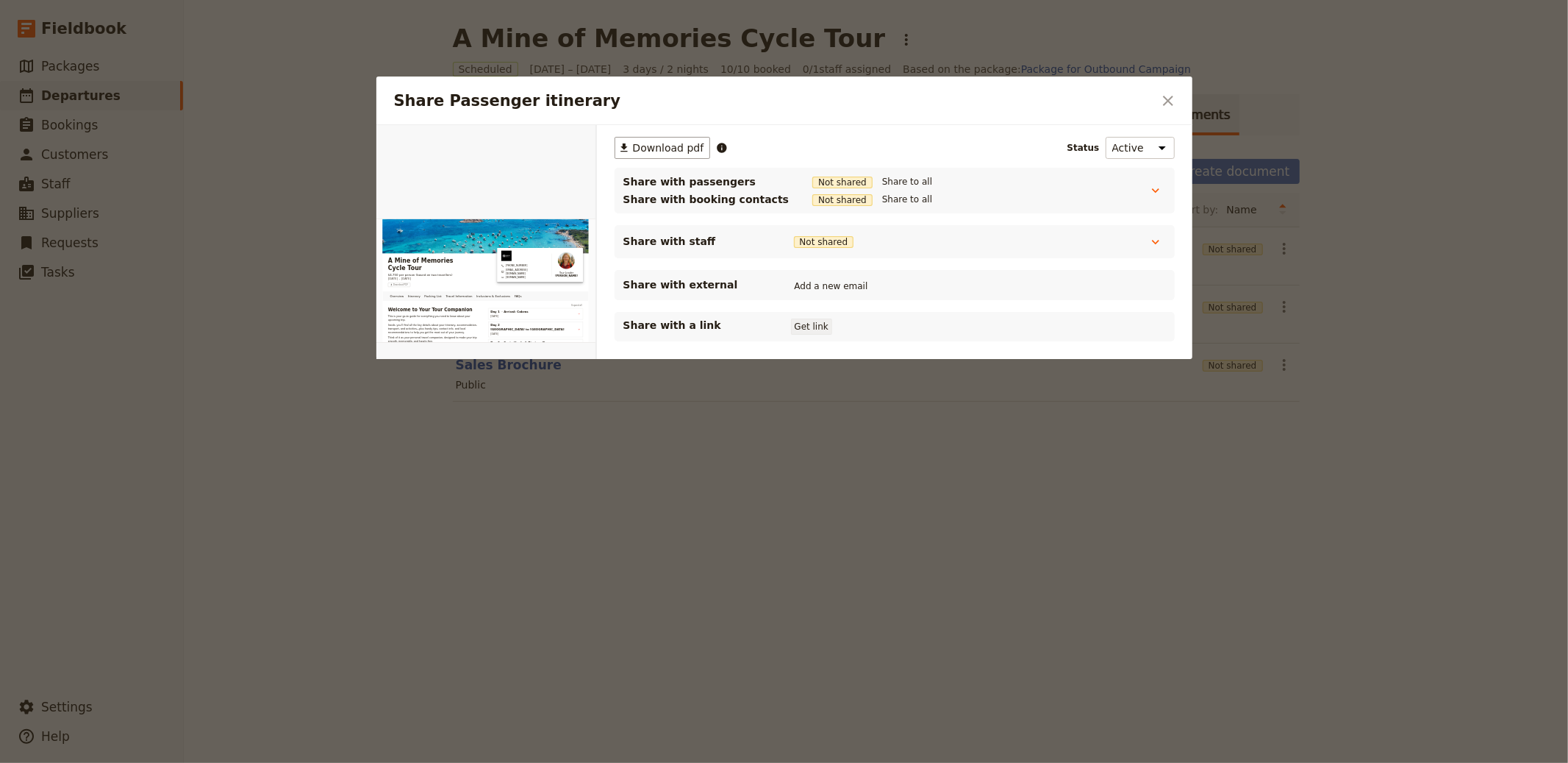
click at [804, 325] on button "Get link" at bounding box center [811, 326] width 41 height 16
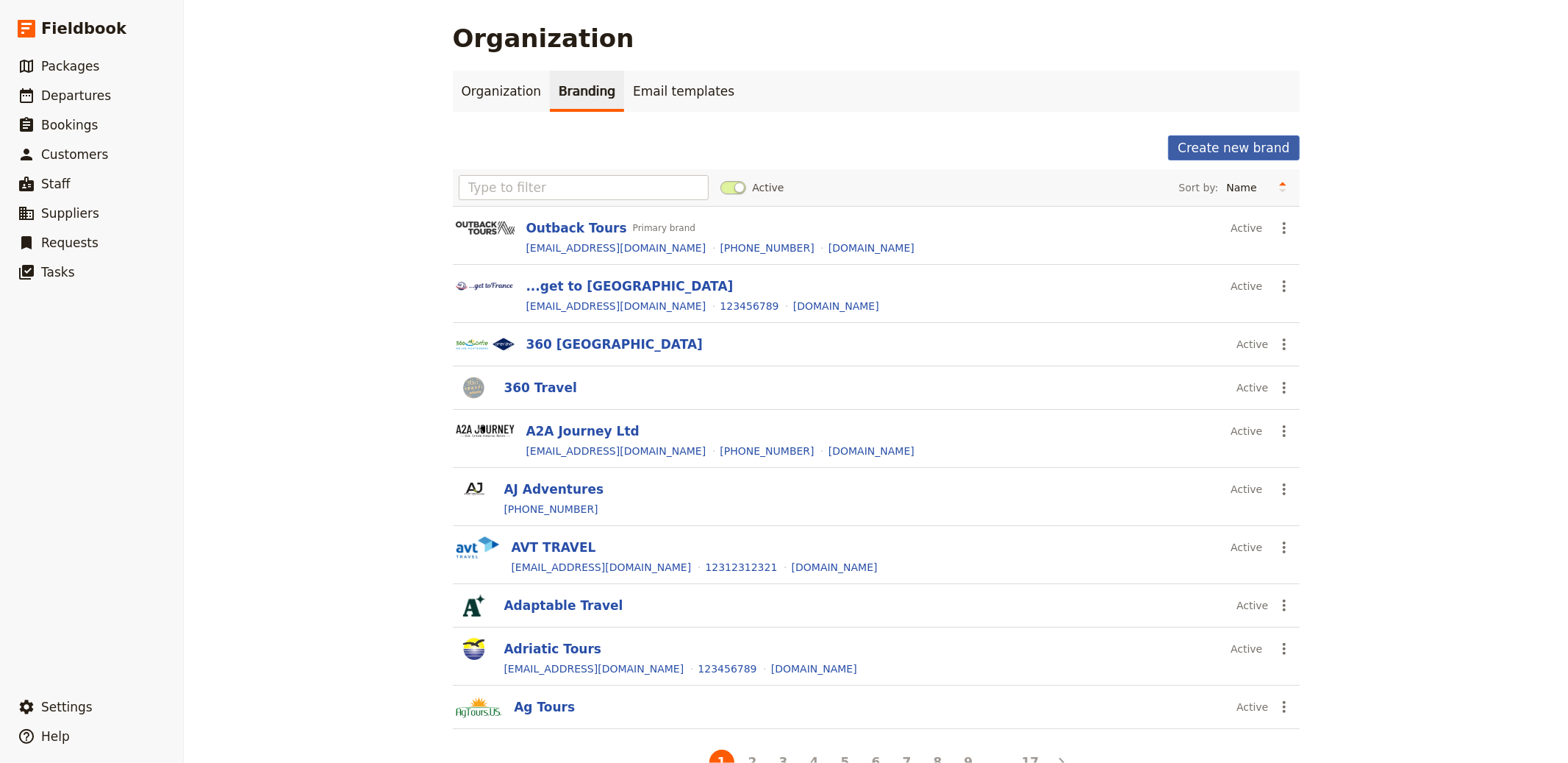
click at [1196, 153] on button "Create new brand" at bounding box center [1234, 148] width 131 height 25
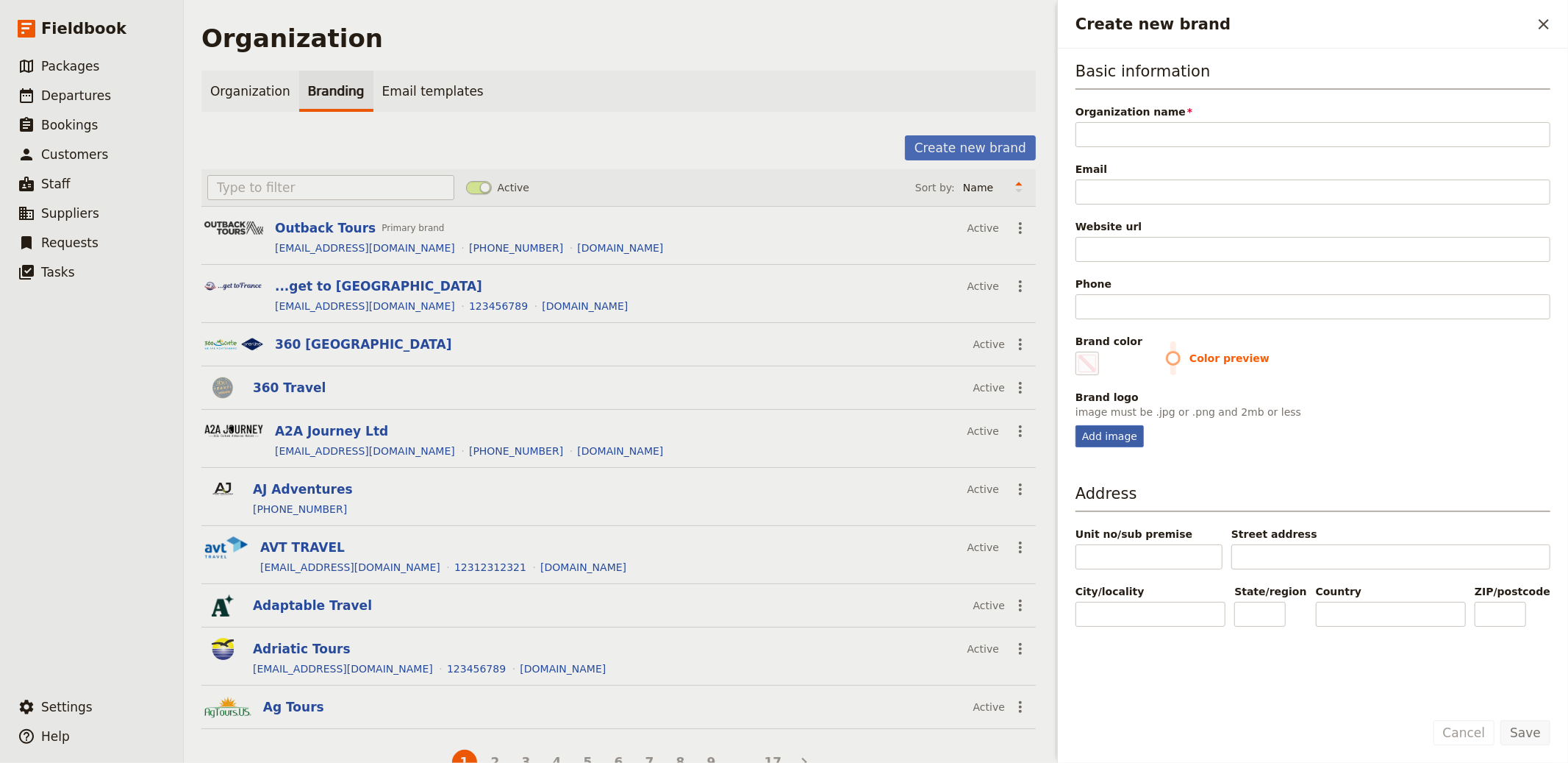
click at [1113, 441] on div "Add image" at bounding box center [1110, 436] width 68 height 22
click at [1076, 425] on input "Add image" at bounding box center [1075, 425] width 1 height 1
type input "C:\fakepath\Just-Sardinia-Landscape-Logo-Orange-1920w.png"
type input "#000000"
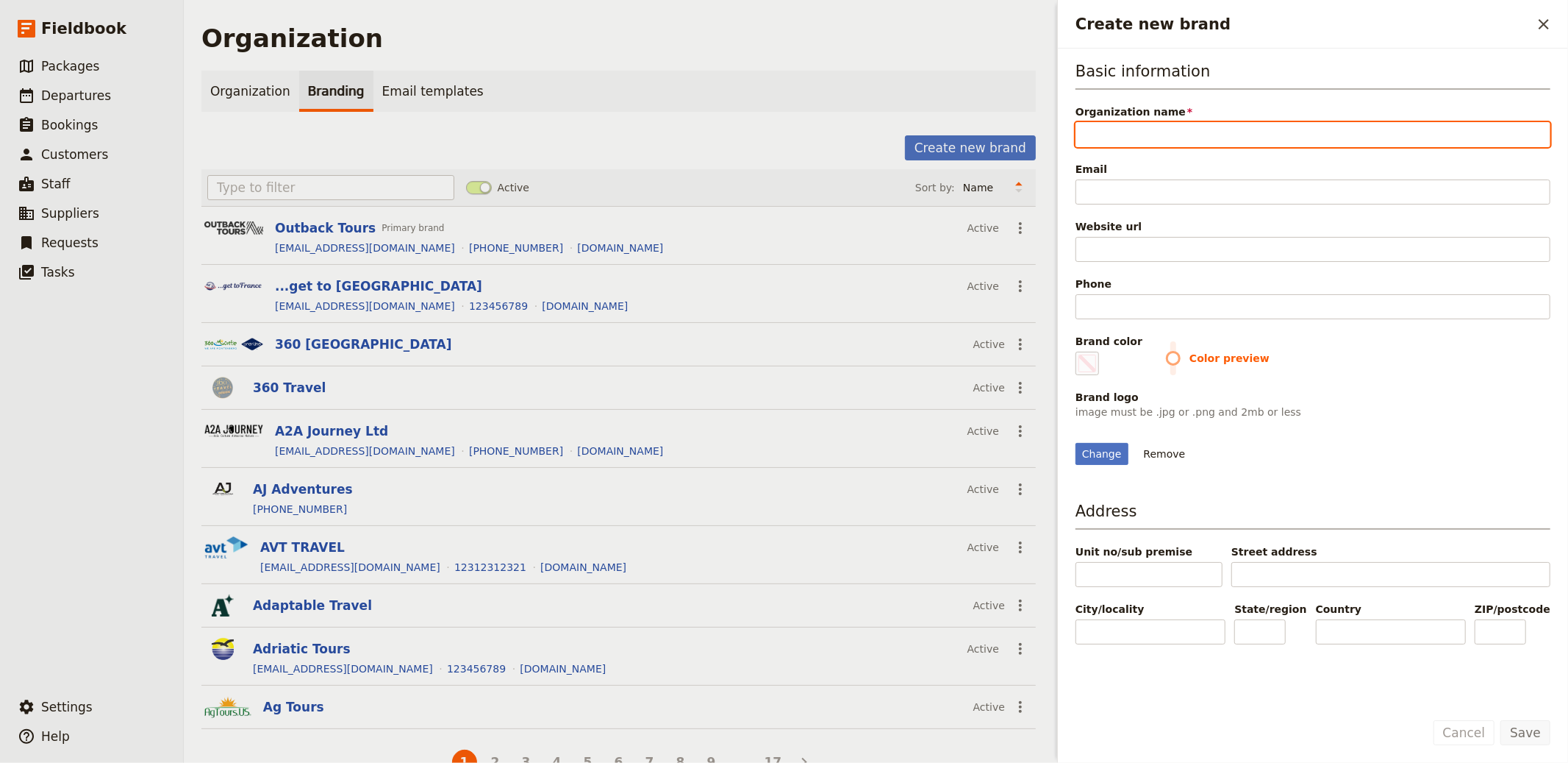
click at [1180, 132] on input "Organization name" at bounding box center [1314, 135] width 475 height 25
paste input "Just Sardinia (Hargreaves & Nurse Ltd)"
type input "Just Sardinia (Hargreaves & Nurse Ltd)"
type input "#000000"
click at [1154, 136] on input "Just Sardinia (Hargreaves & Nurse Ltd)" at bounding box center [1314, 135] width 475 height 25
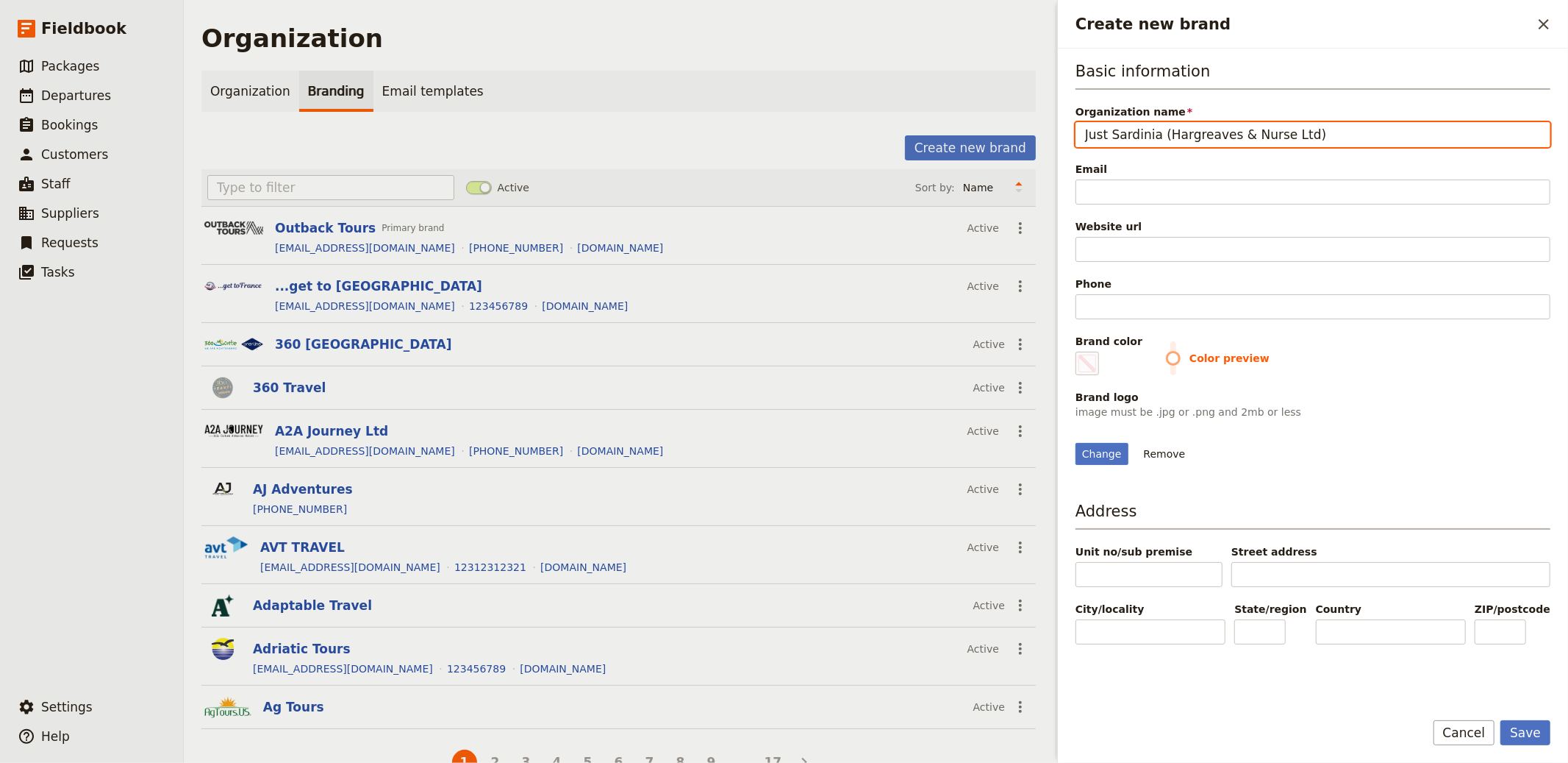
type input "Just Sardinia"
type input "#000000"
type input "Just Sardinia"
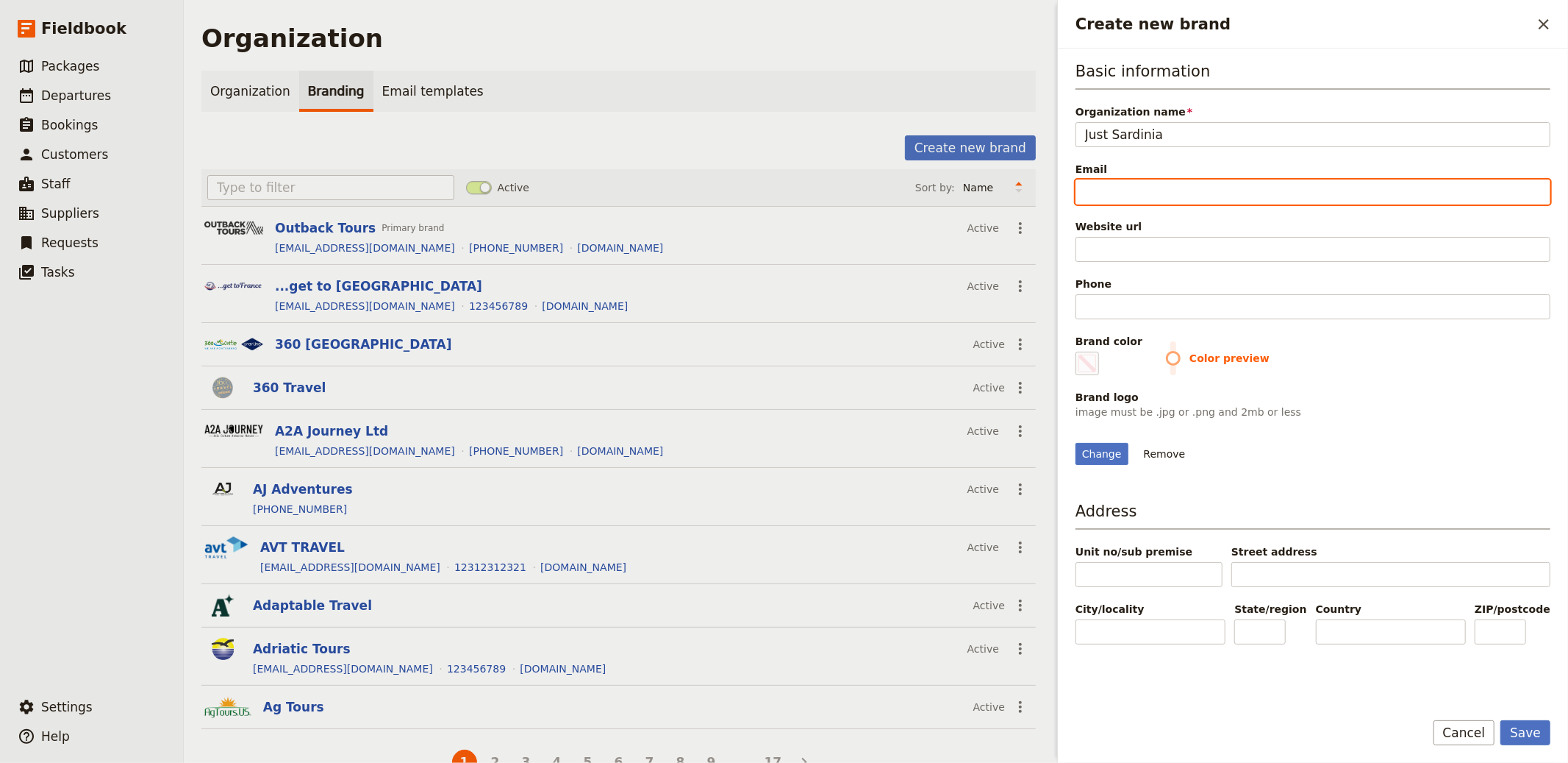
click at [1326, 188] on input "Email" at bounding box center [1314, 192] width 475 height 25
paste input "holidays@justsardinia.co.uk"
type input "holidays@justsardinia.co.uk"
type input "#000000"
type input "holidays@justsardinia.co.uk"
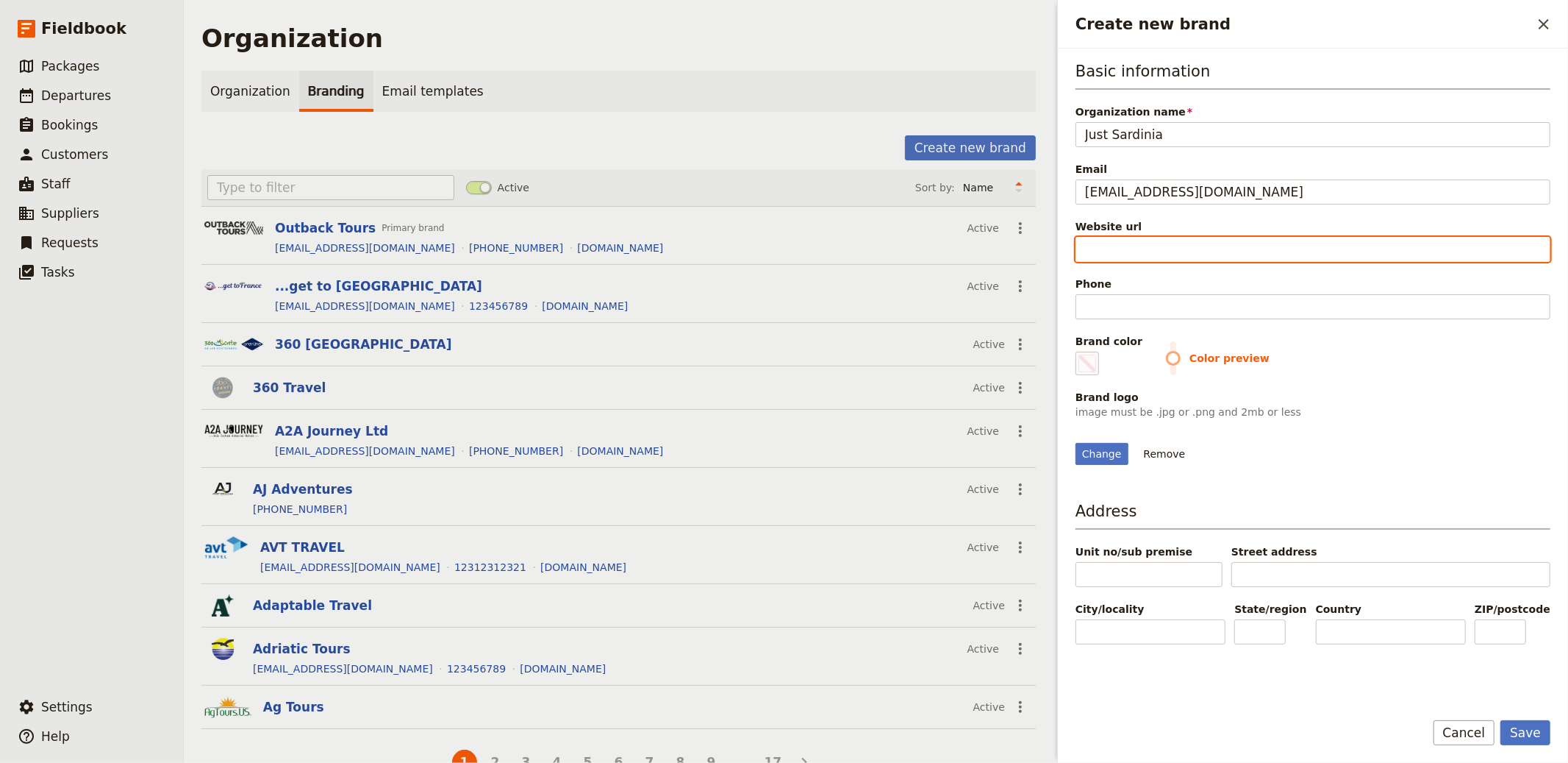
click at [1164, 257] on input "Website url" at bounding box center [1314, 250] width 475 height 25
paste input "https://www.justsardinia.co.uk/"
type input "https://www.justsardinia.co.uk/"
type input "#000000"
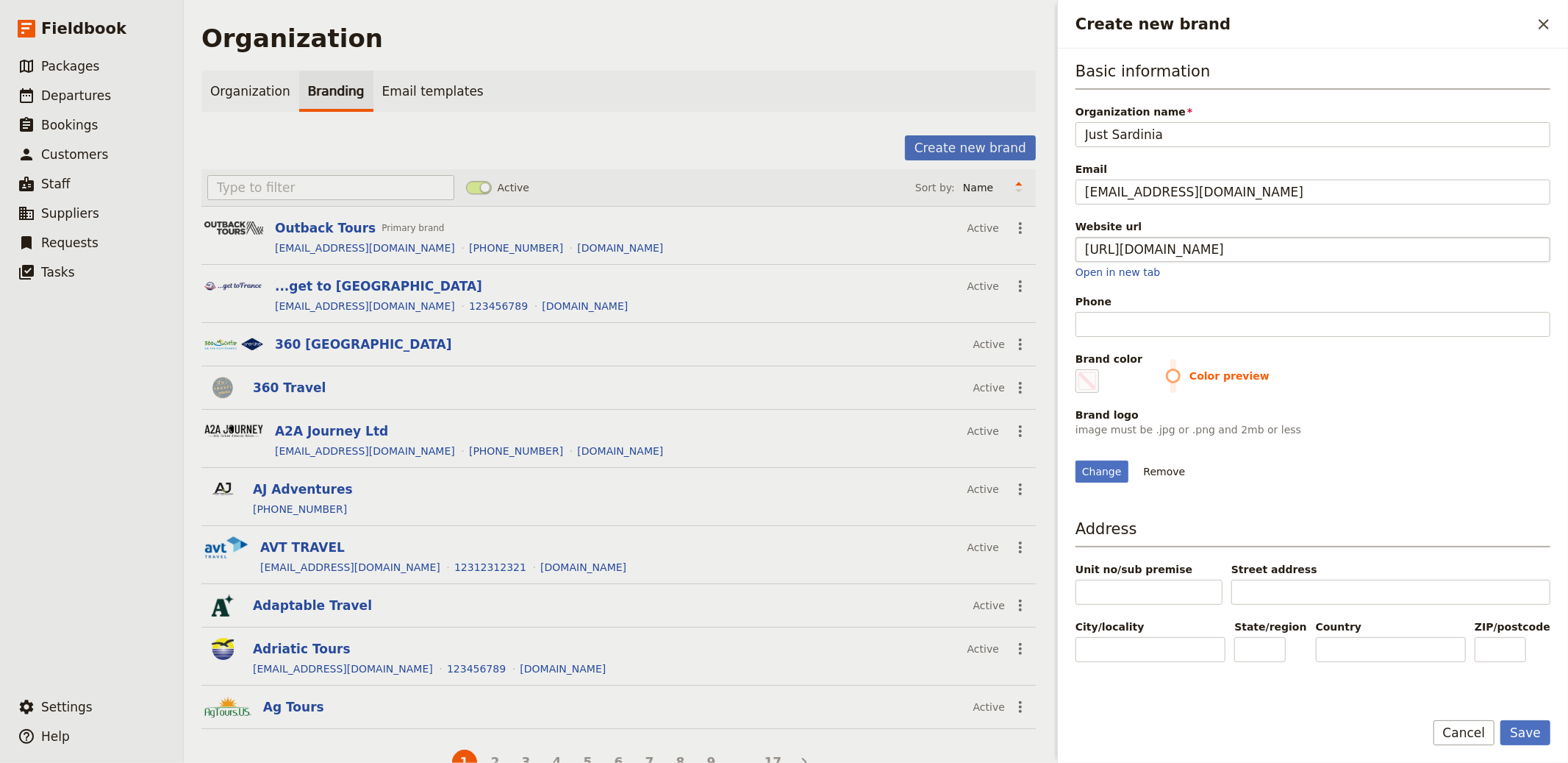
type input "https://www.justsardinia.co.uk"
type input "#000000"
click at [1216, 326] on input "Phone" at bounding box center [1314, 325] width 475 height 25
paste input "(UK) +44 1202 484858"
type input "(UK) +44 1202 484858"
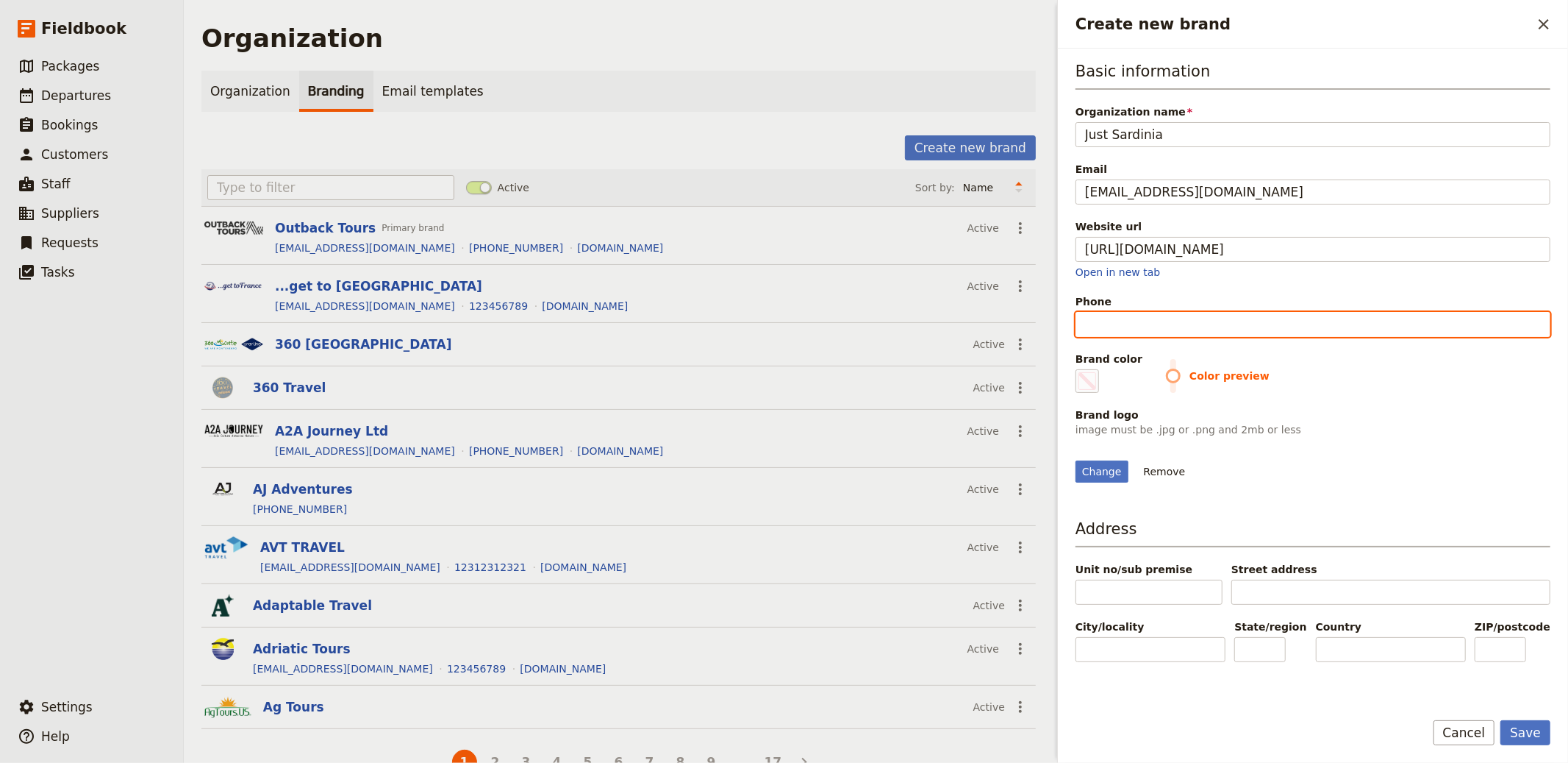
type input "#000000"
drag, startPoint x: 1115, startPoint y: 326, endPoint x: 947, endPoint y: 305, distance: 169.3
click at [949, 309] on div "Organization Organization Branding Email templates Create new brand Active Sort…" at bounding box center [875, 381] width 1384 height 763
type input "+44 1202 484858"
type input "#000000"
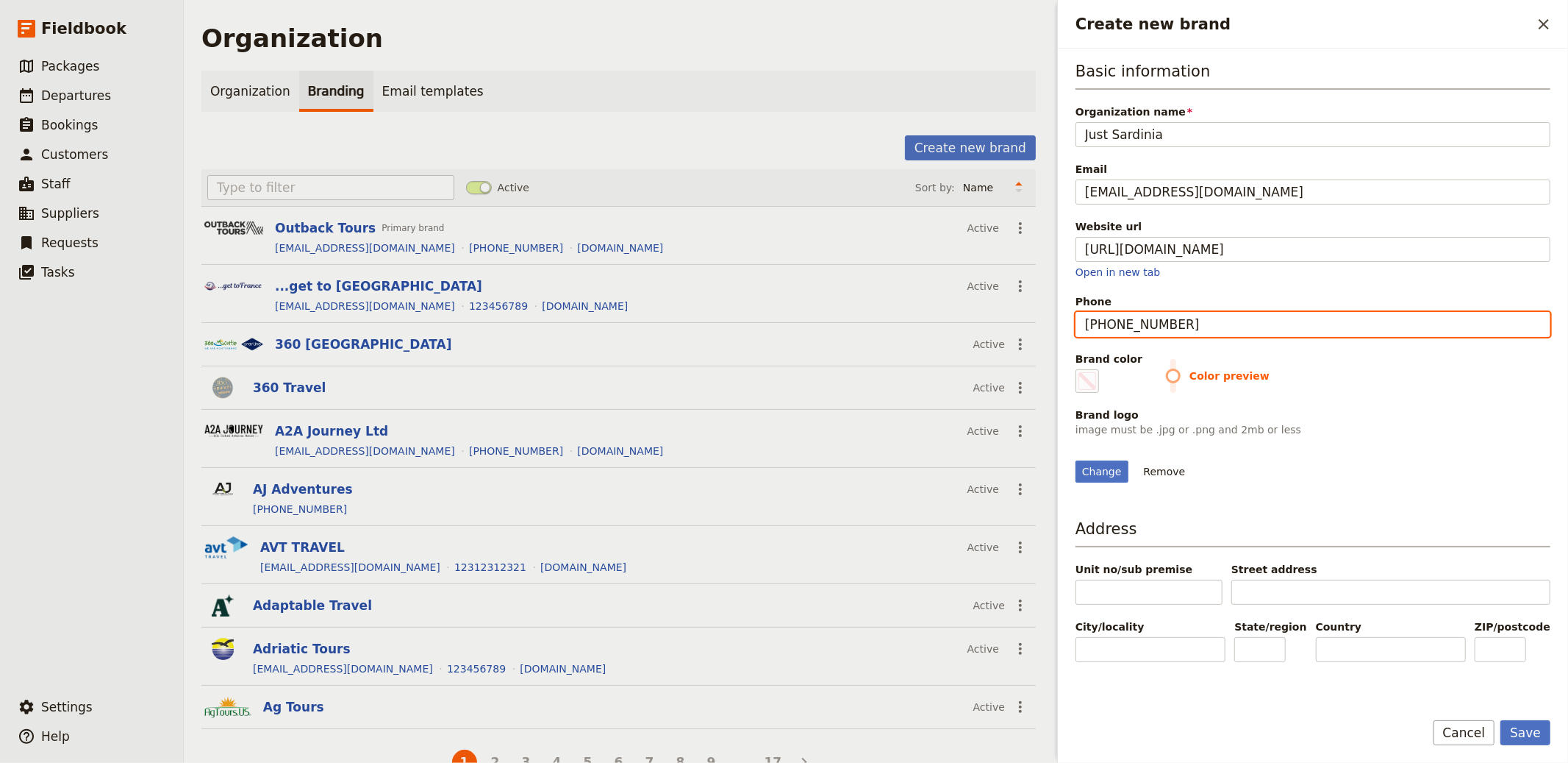
type input "+44 1202 484858"
click at [1501, 720] on button "Save" at bounding box center [1525, 733] width 50 height 25
type input "#000000"
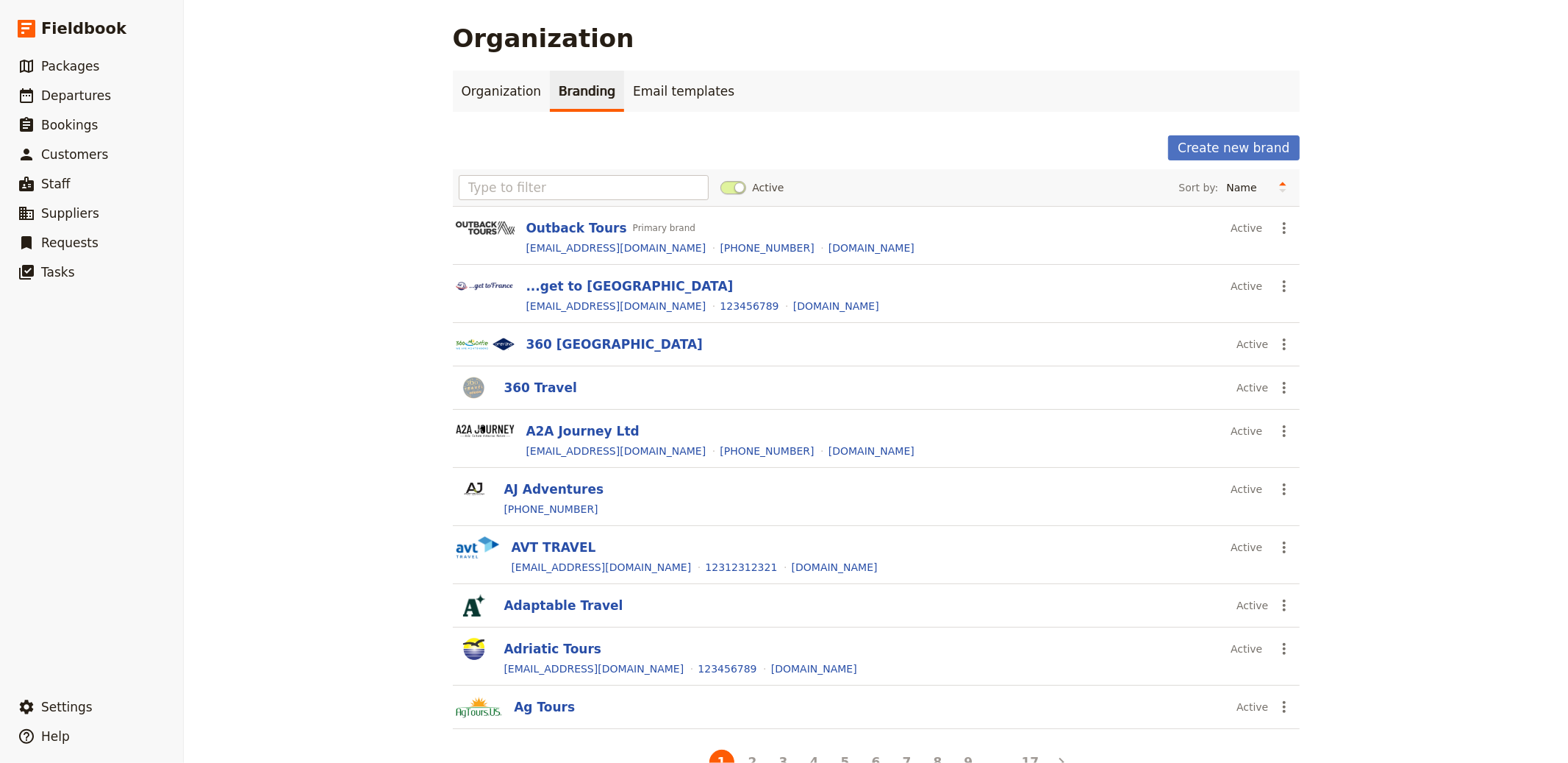
click at [413, 192] on div "Organization Organization Branding Email templates Create new brand Active Sort…" at bounding box center [875, 381] width 1384 height 763
click at [516, 184] on input "text" at bounding box center [585, 188] width 251 height 25
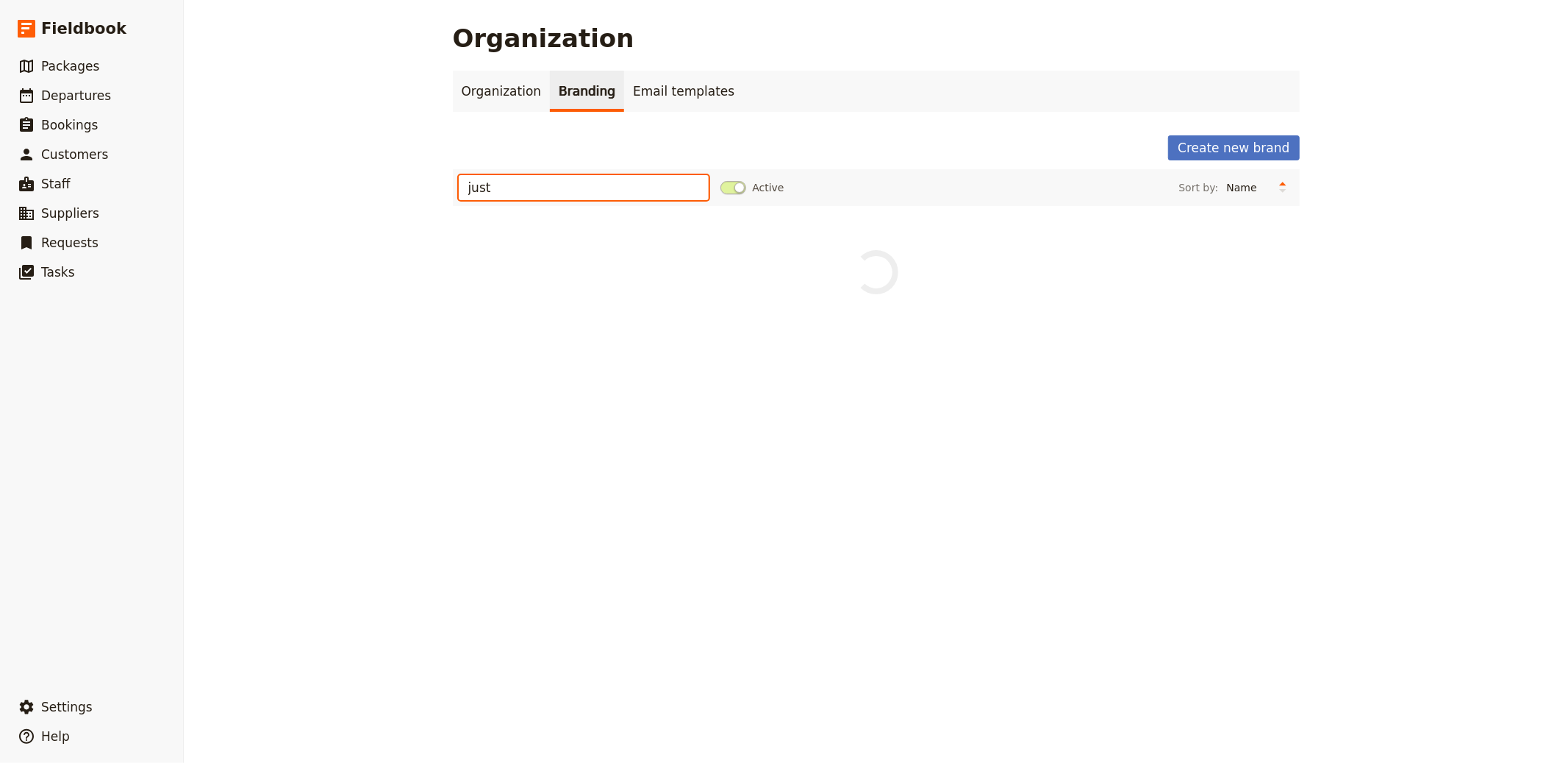
type input "just"
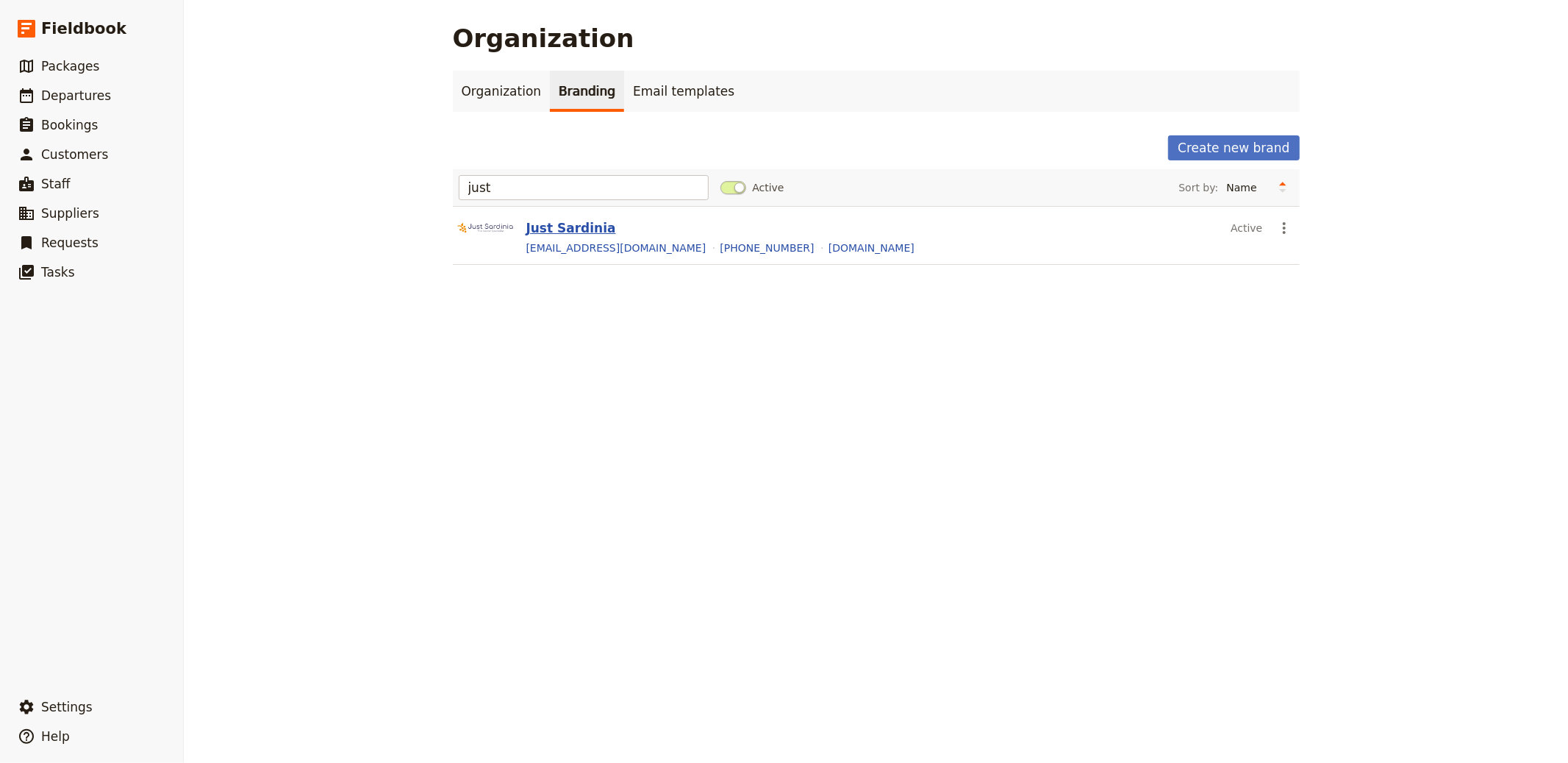
click at [561, 223] on button "Just Sardinia" at bounding box center [571, 228] width 89 height 18
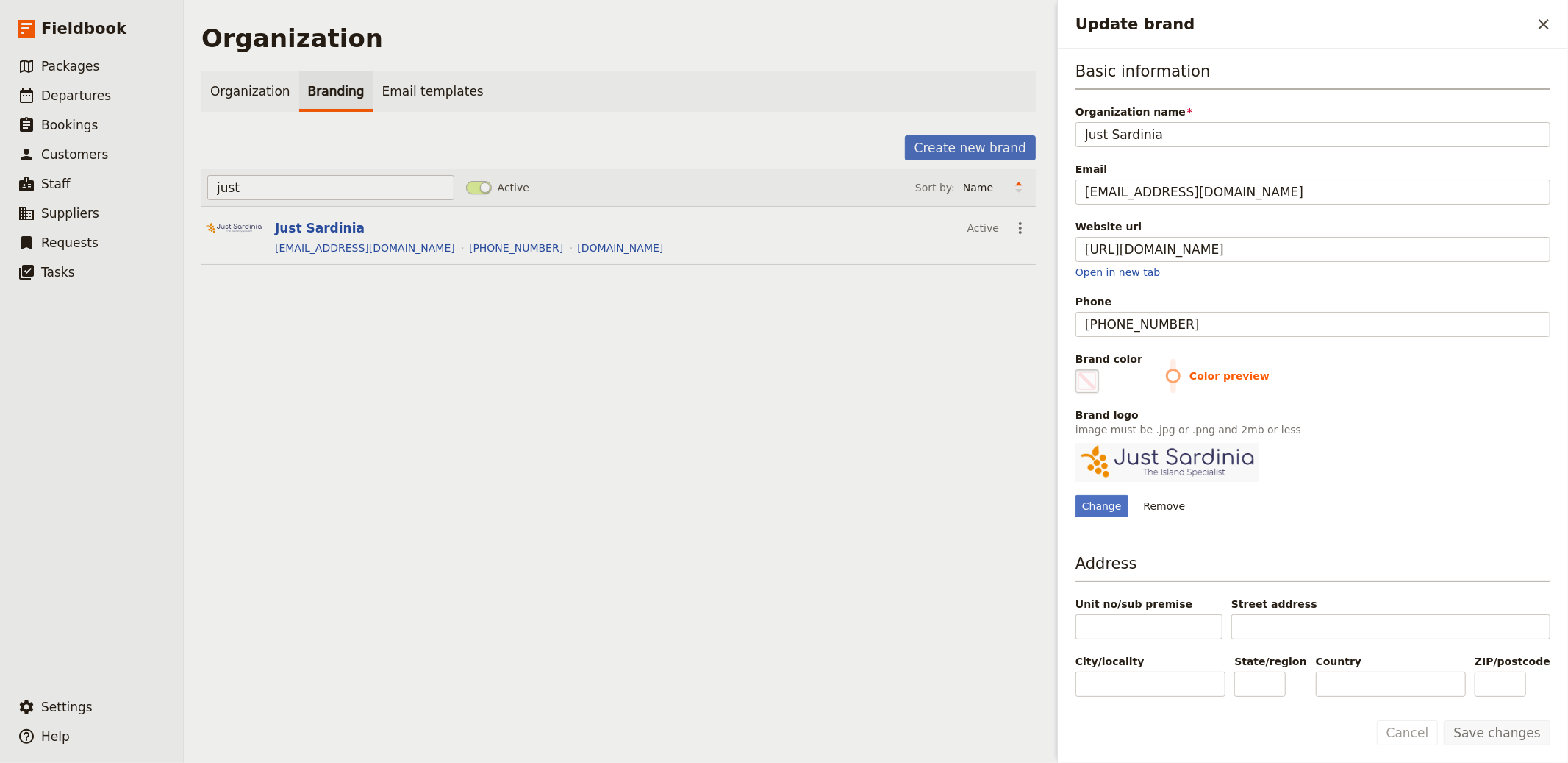
click at [1082, 378] on span "Update brand" at bounding box center [1087, 381] width 18 height 18
click at [1079, 369] on input "#000000" at bounding box center [1078, 368] width 1 height 1
click at [1093, 363] on span "Brand color" at bounding box center [1109, 358] width 67 height 14
click at [1079, 368] on input "#000000" at bounding box center [1078, 368] width 1 height 1
type input "#ef8e23"
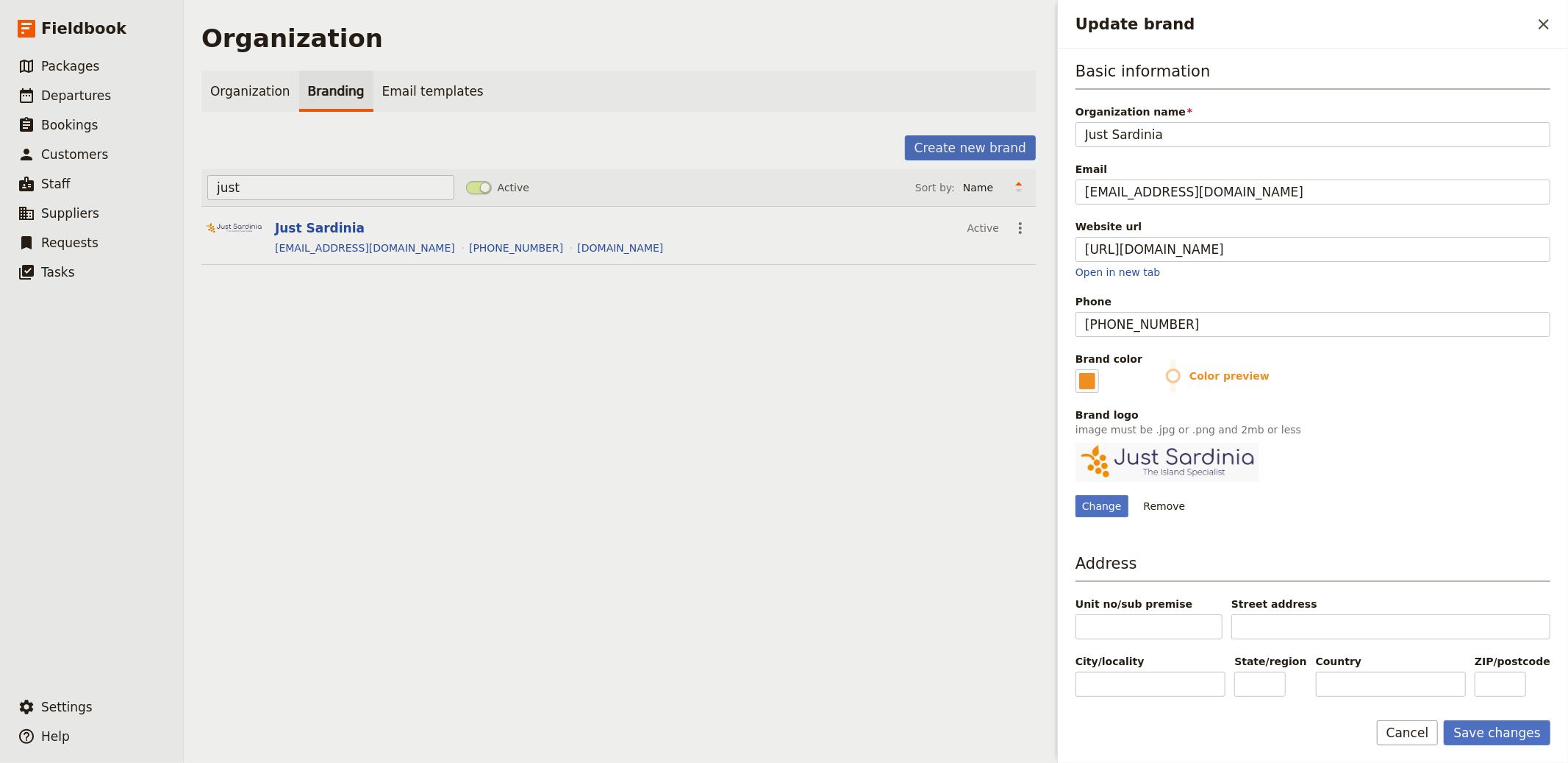
click at [1372, 476] on div "Change Remove" at bounding box center [1314, 480] width 475 height 74
click at [1510, 741] on button "Save changes" at bounding box center [1497, 733] width 107 height 25
